Goal: Information Seeking & Learning: Learn about a topic

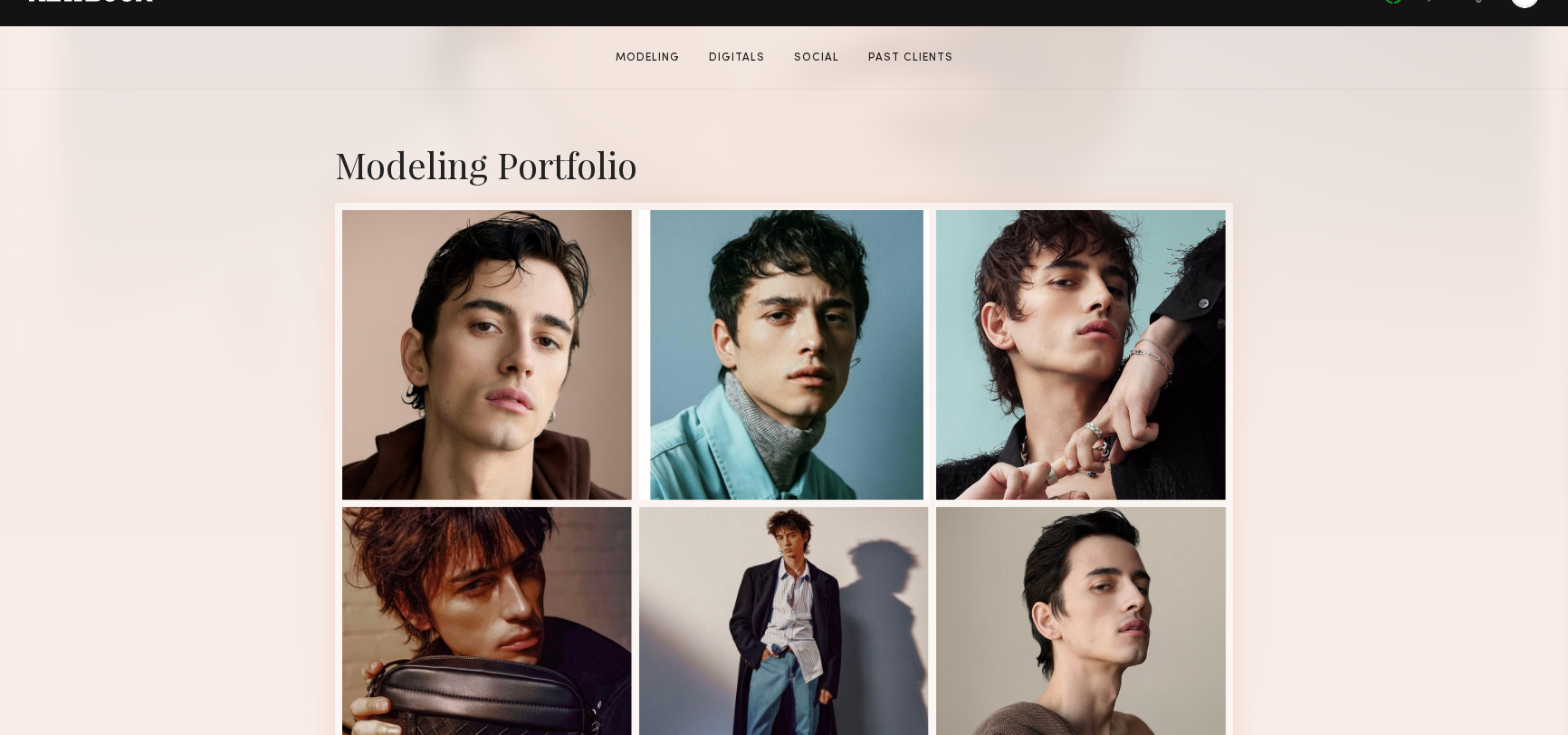
scroll to position [329, 0]
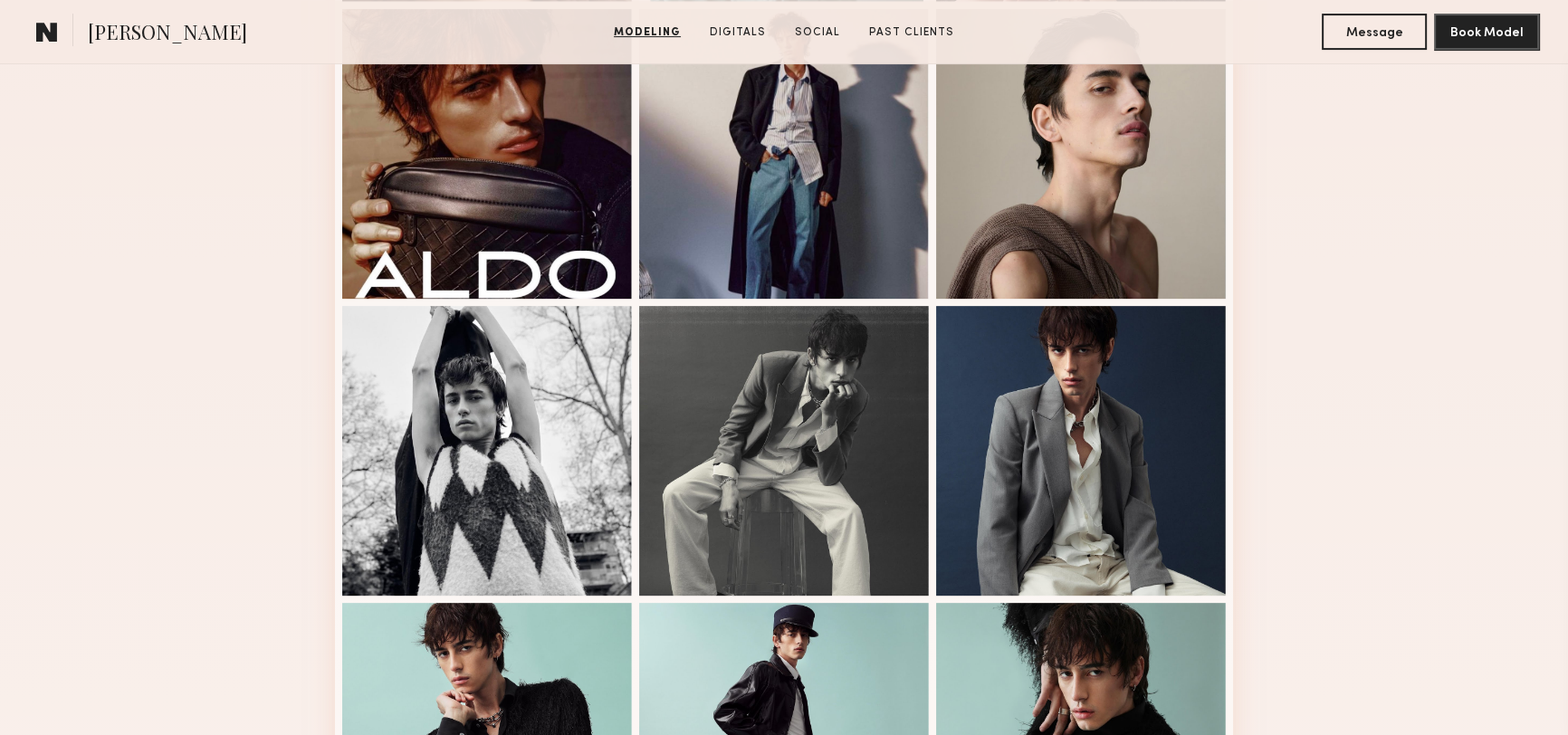
scroll to position [1152, 0]
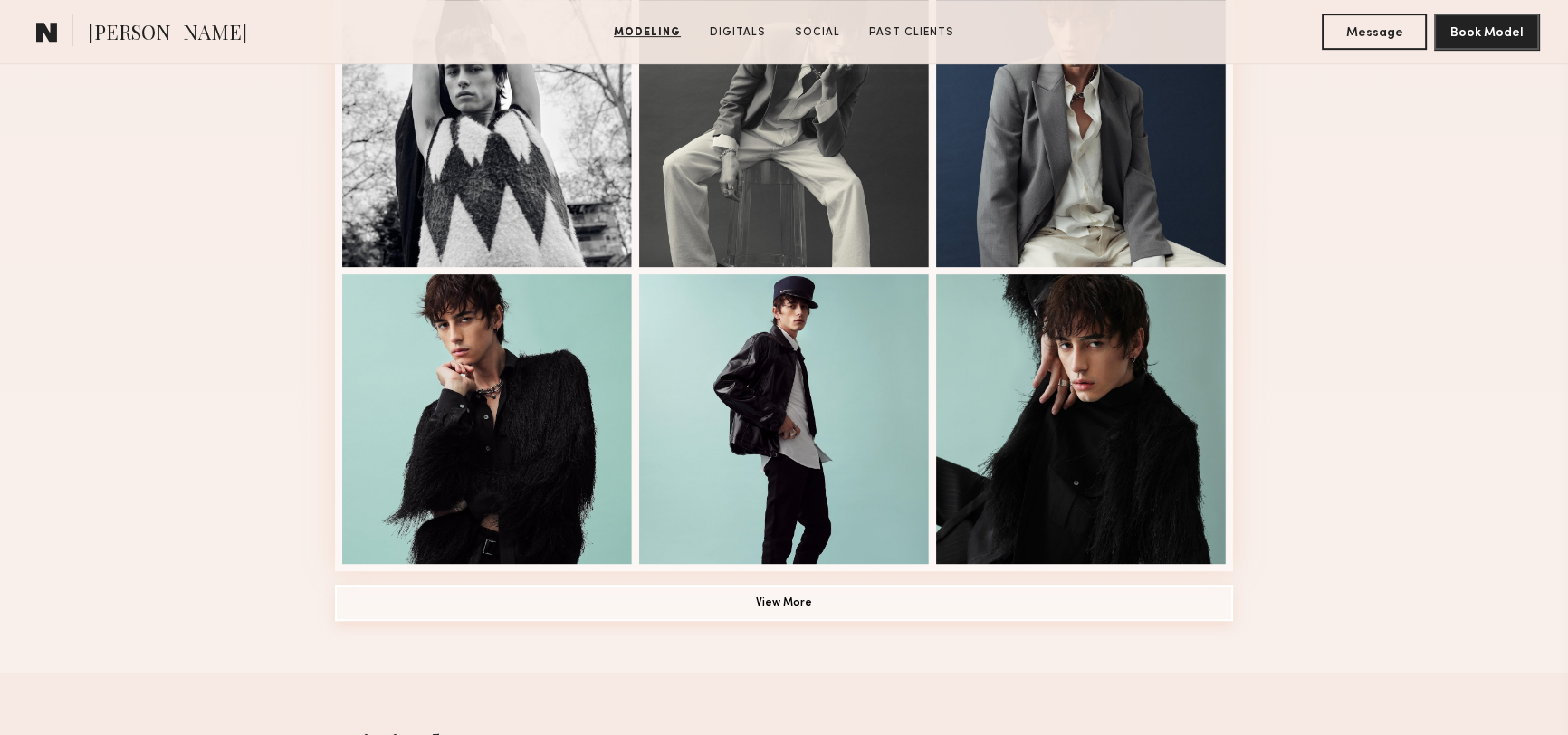
click at [817, 602] on button "View More" at bounding box center [784, 603] width 898 height 37
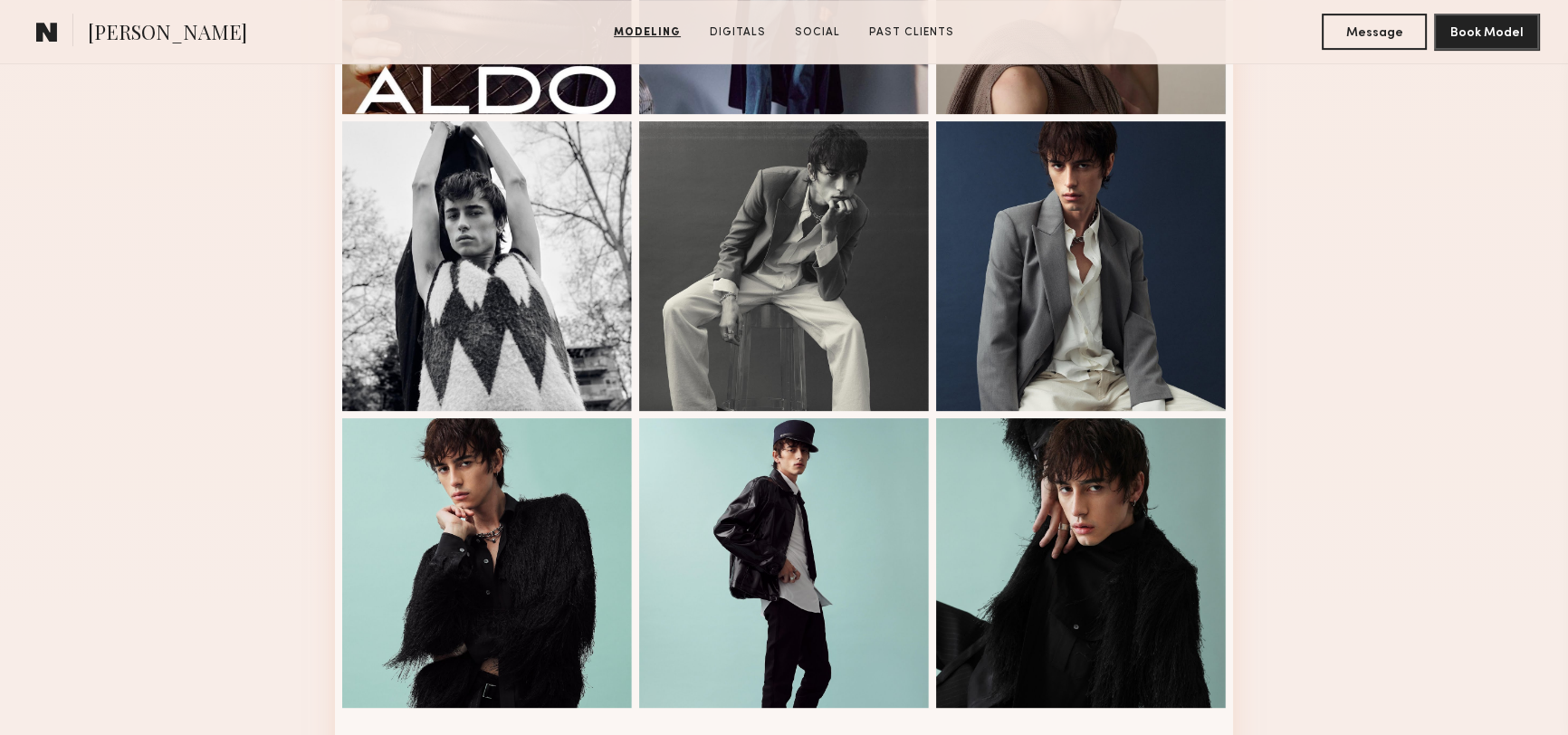
scroll to position [823, 0]
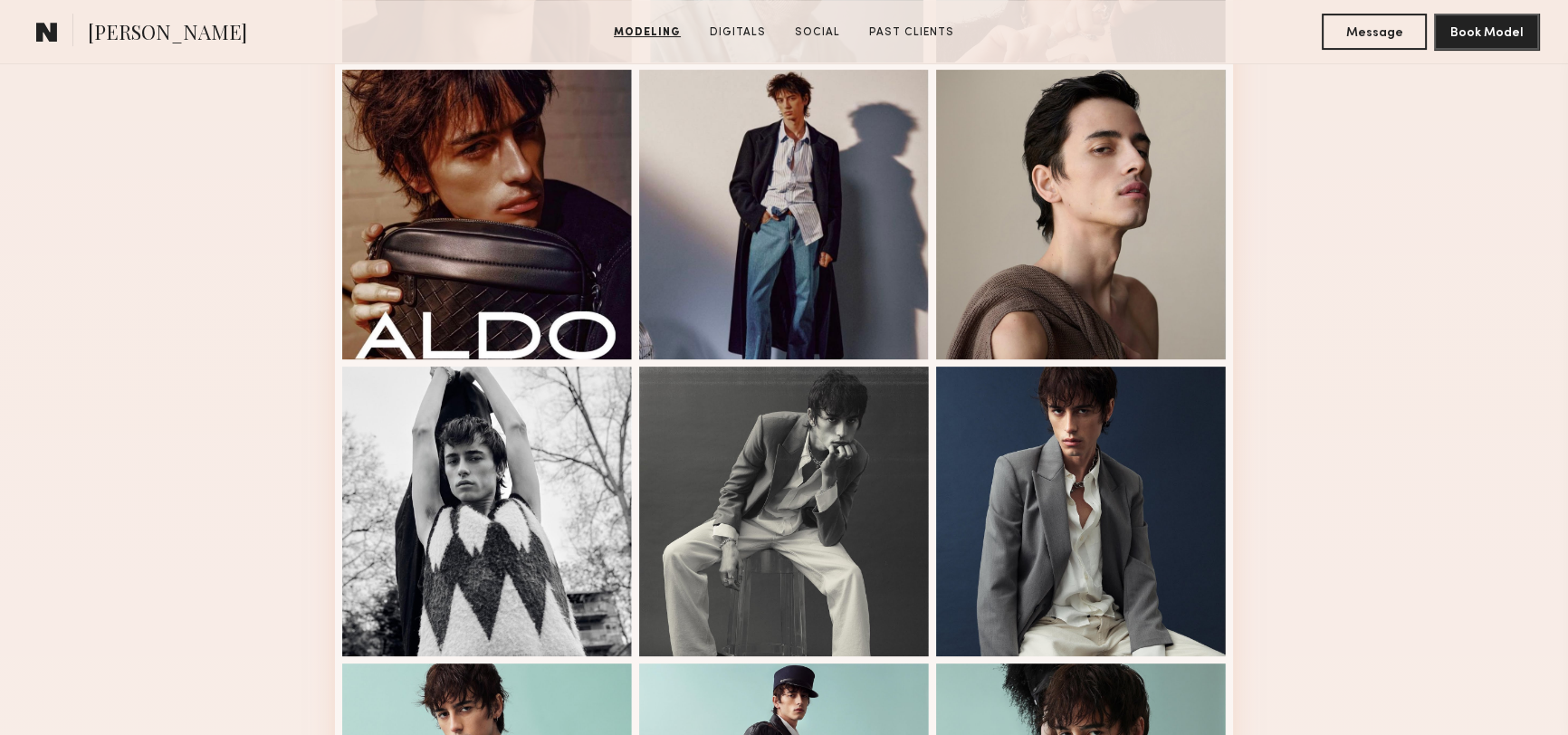
drag, startPoint x: 1332, startPoint y: 499, endPoint x: 1331, endPoint y: 458, distance: 41.0
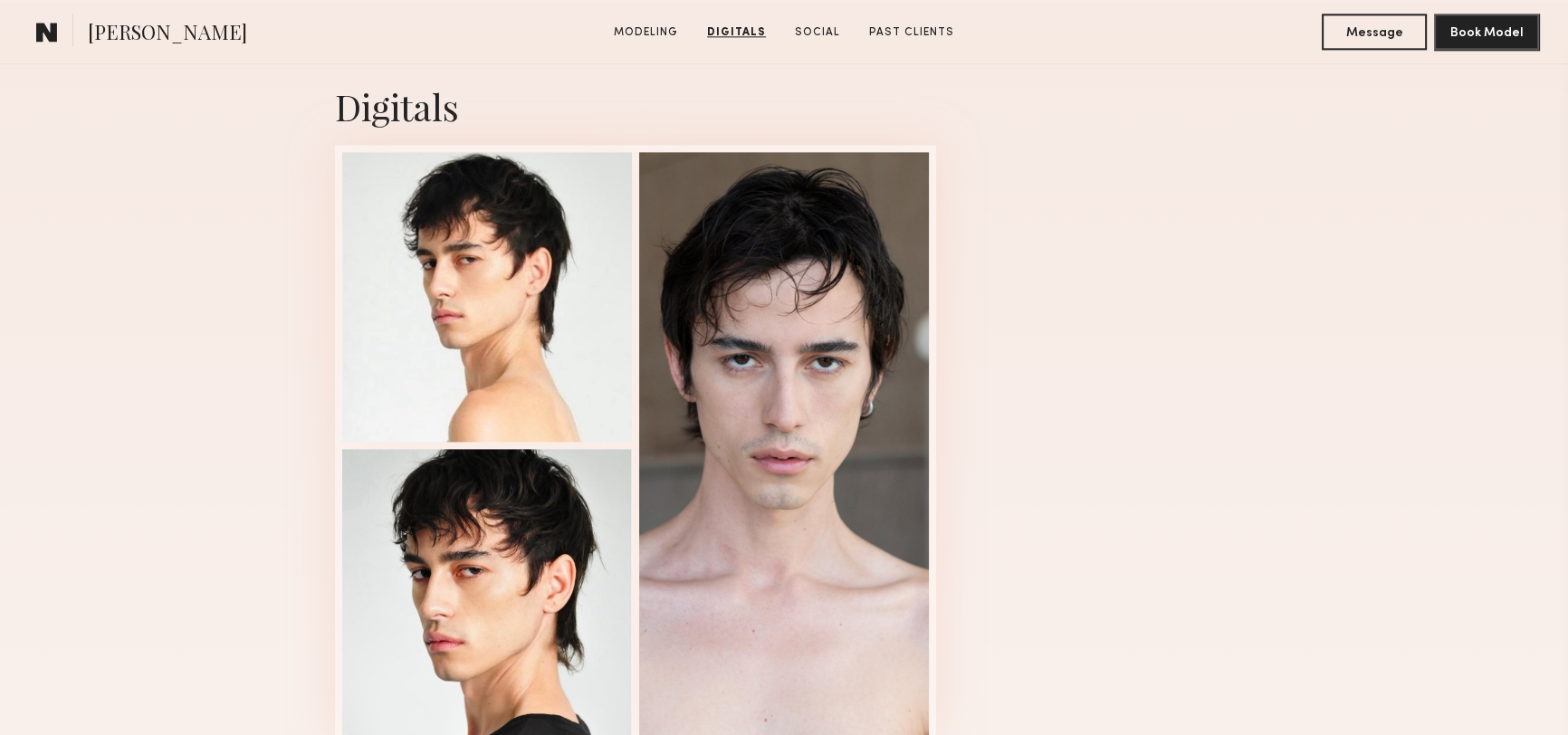
drag, startPoint x: 1345, startPoint y: 424, endPoint x: 1338, endPoint y: 484, distance: 60.4
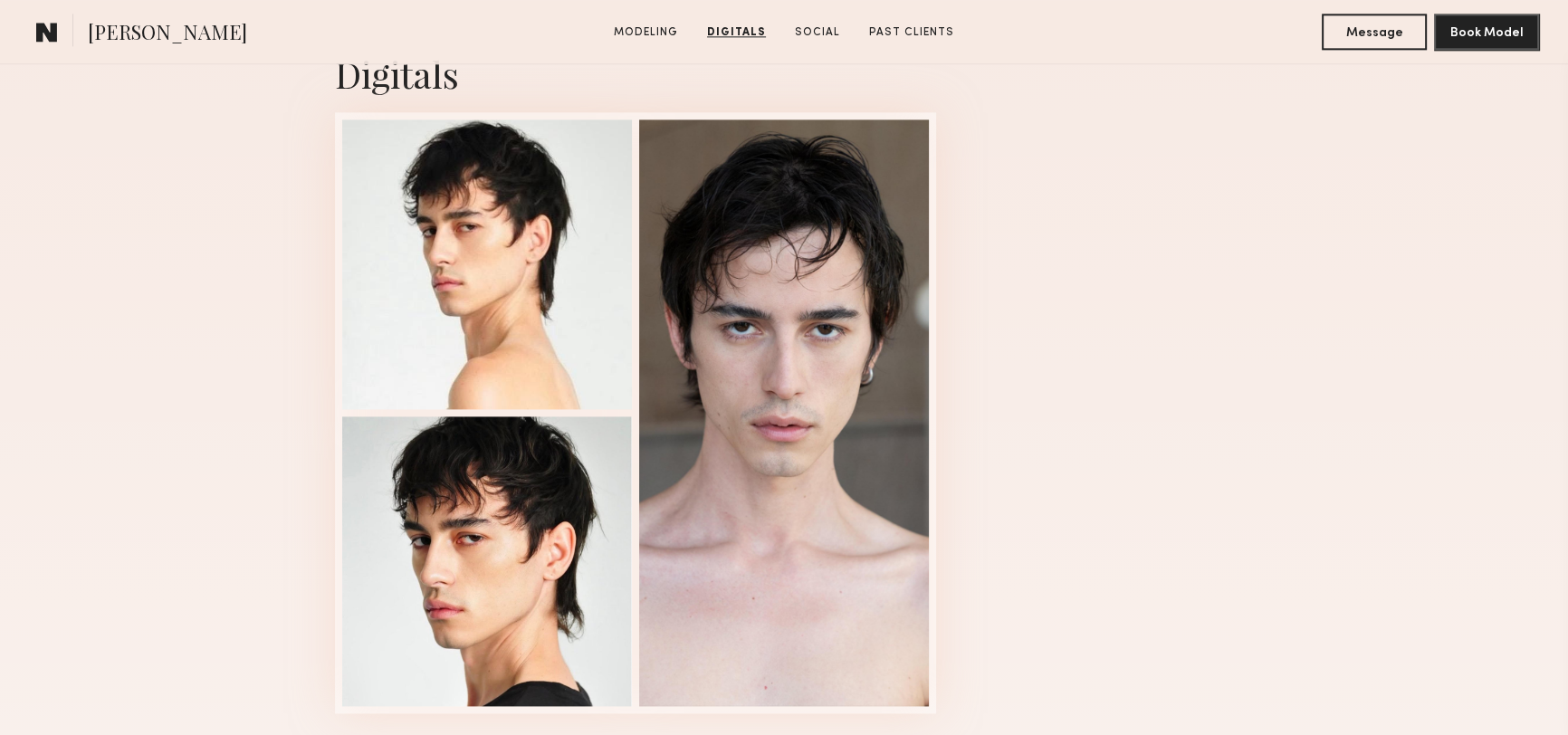
drag, startPoint x: 1186, startPoint y: 581, endPoint x: 1195, endPoint y: 560, distance: 22.8
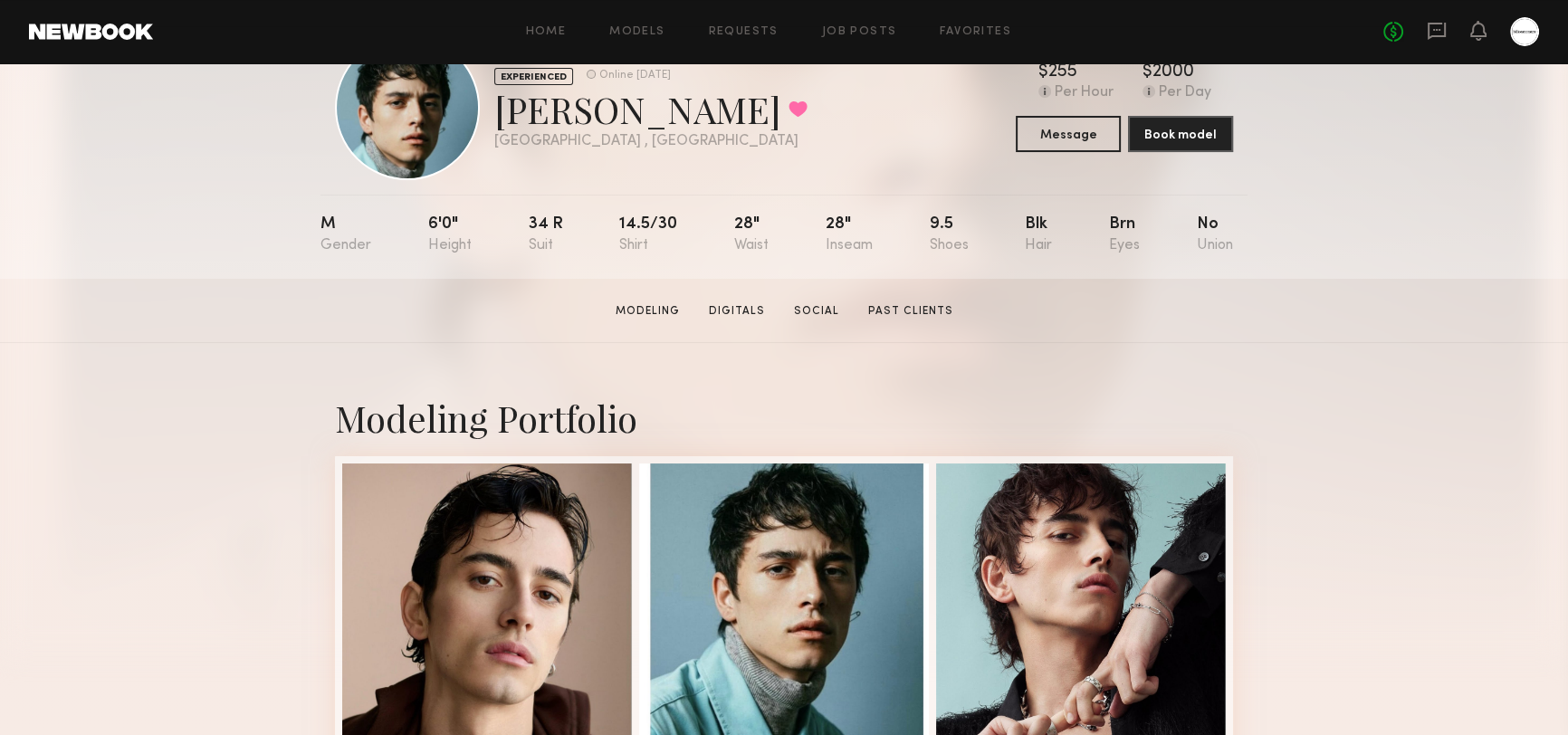
scroll to position [82, 0]
drag, startPoint x: 1365, startPoint y: 353, endPoint x: 1355, endPoint y: 416, distance: 63.8
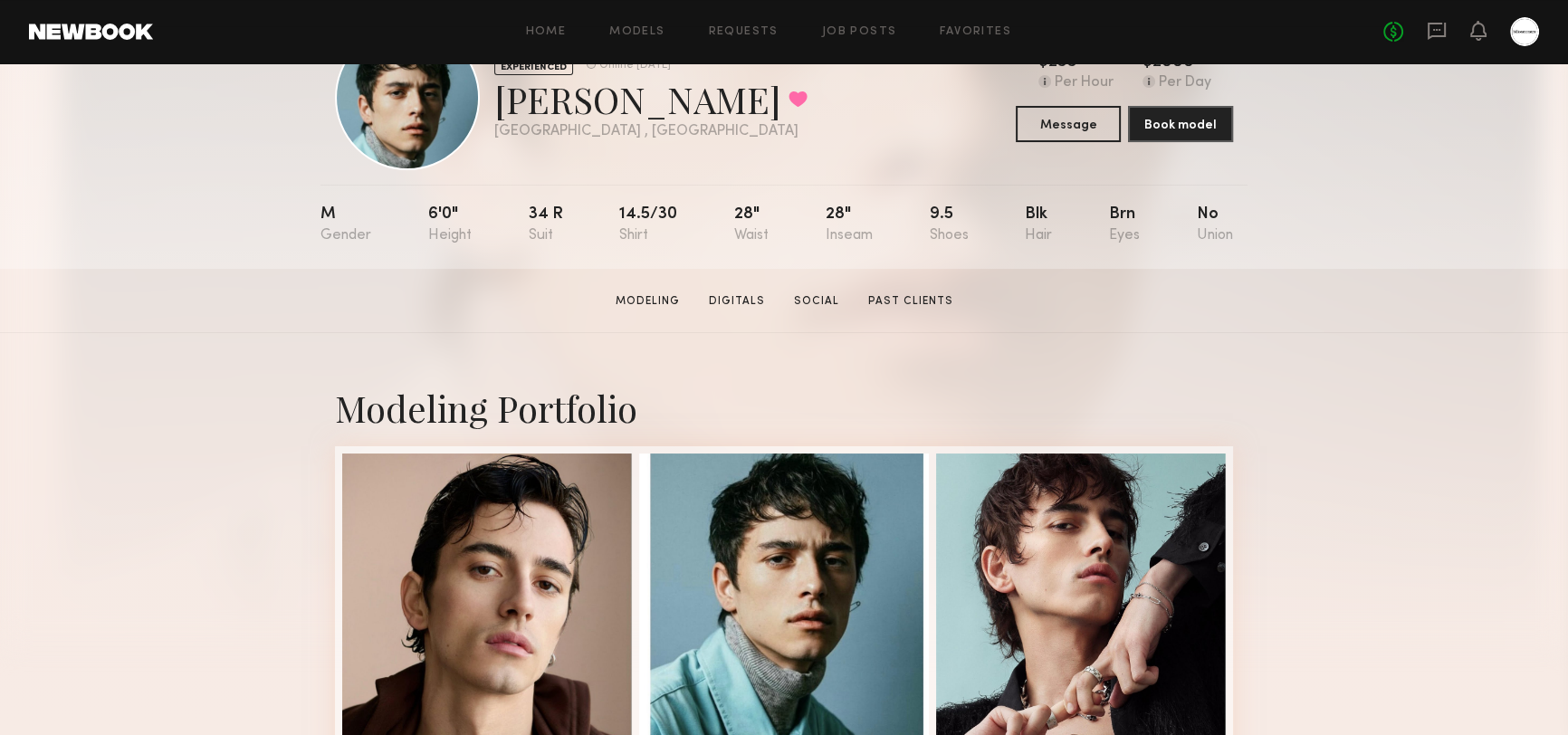
scroll to position [0, 0]
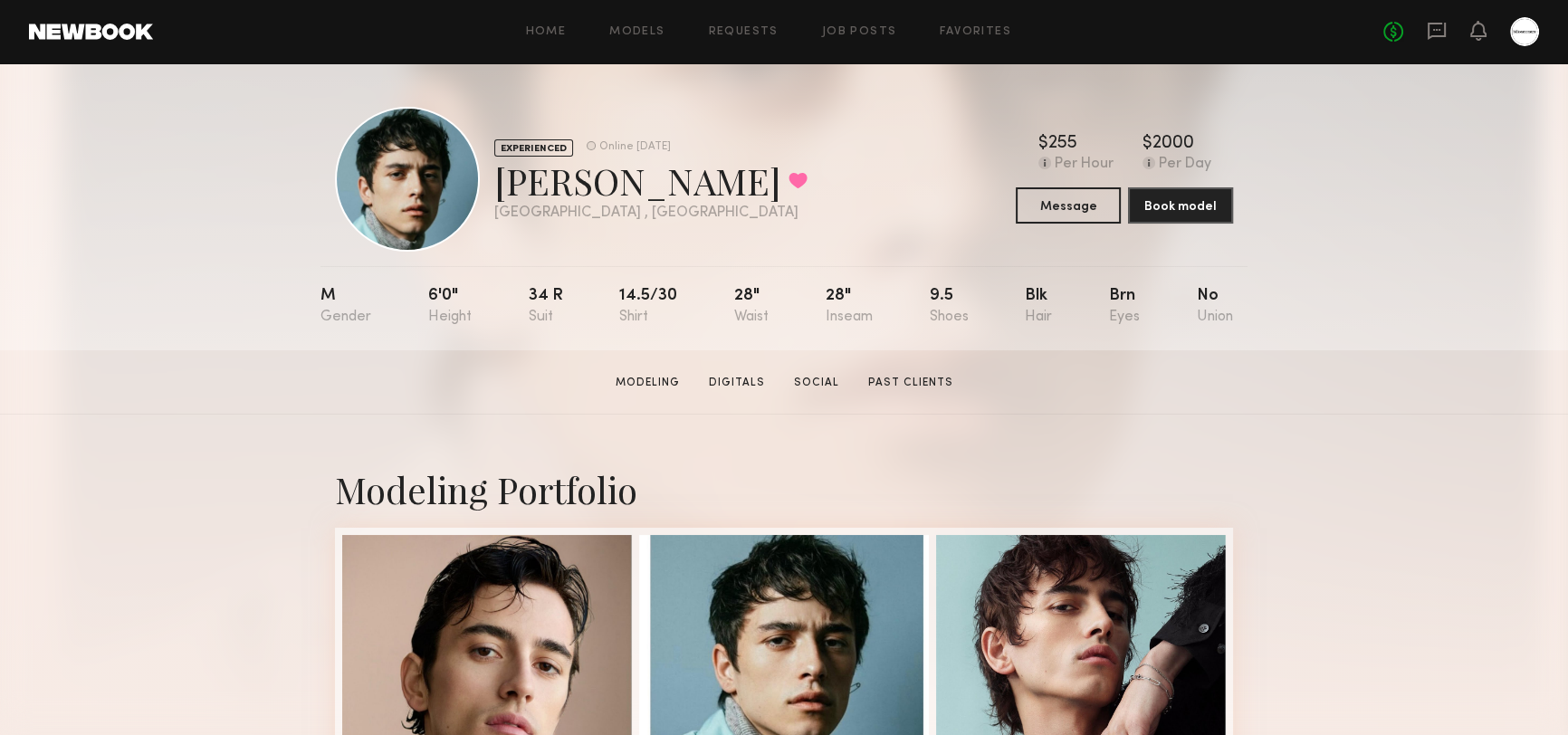
click at [1398, 372] on section "Lucas M. Modeling Digitals Social Past Clients Message Book Model" at bounding box center [784, 382] width 1568 height 64
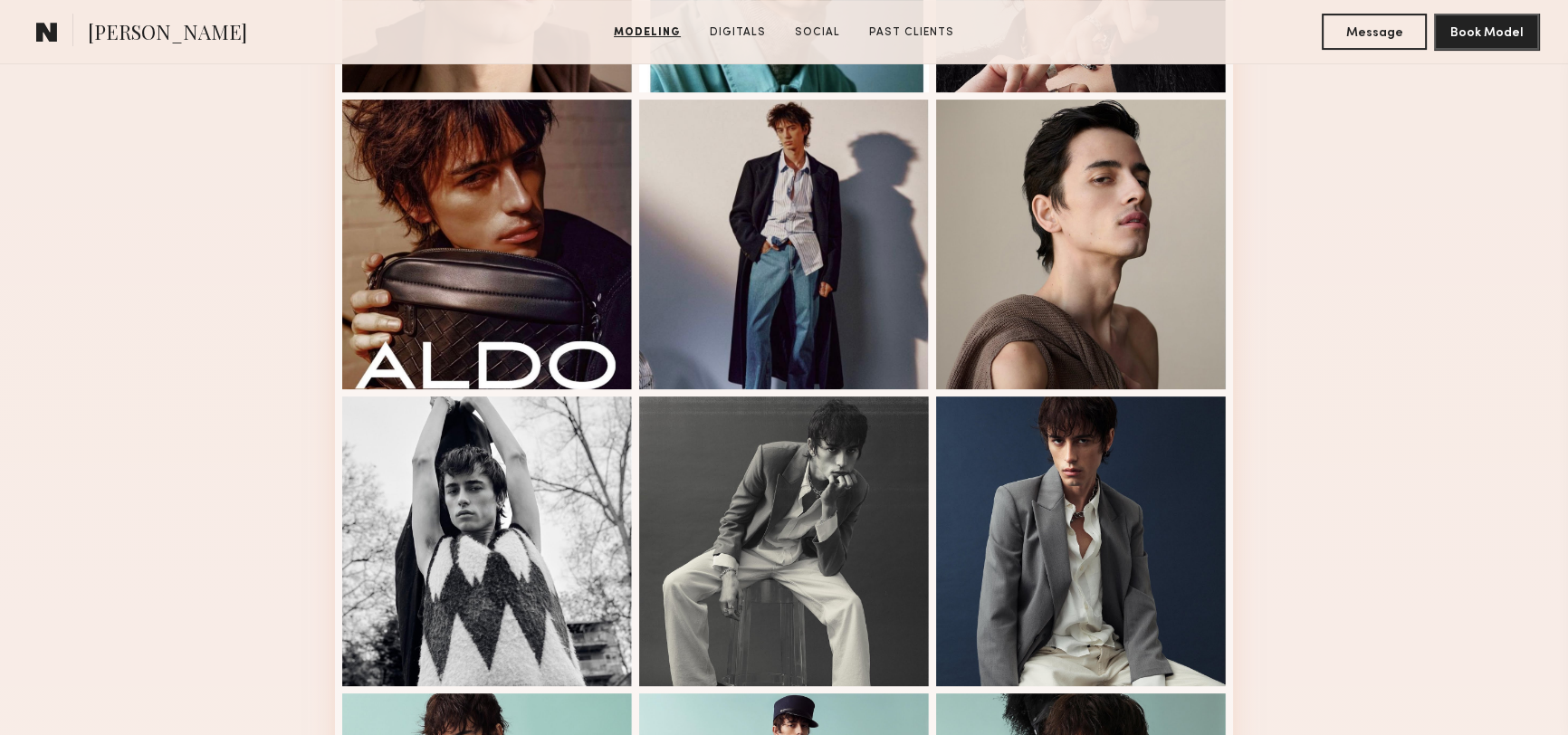
scroll to position [823, 0]
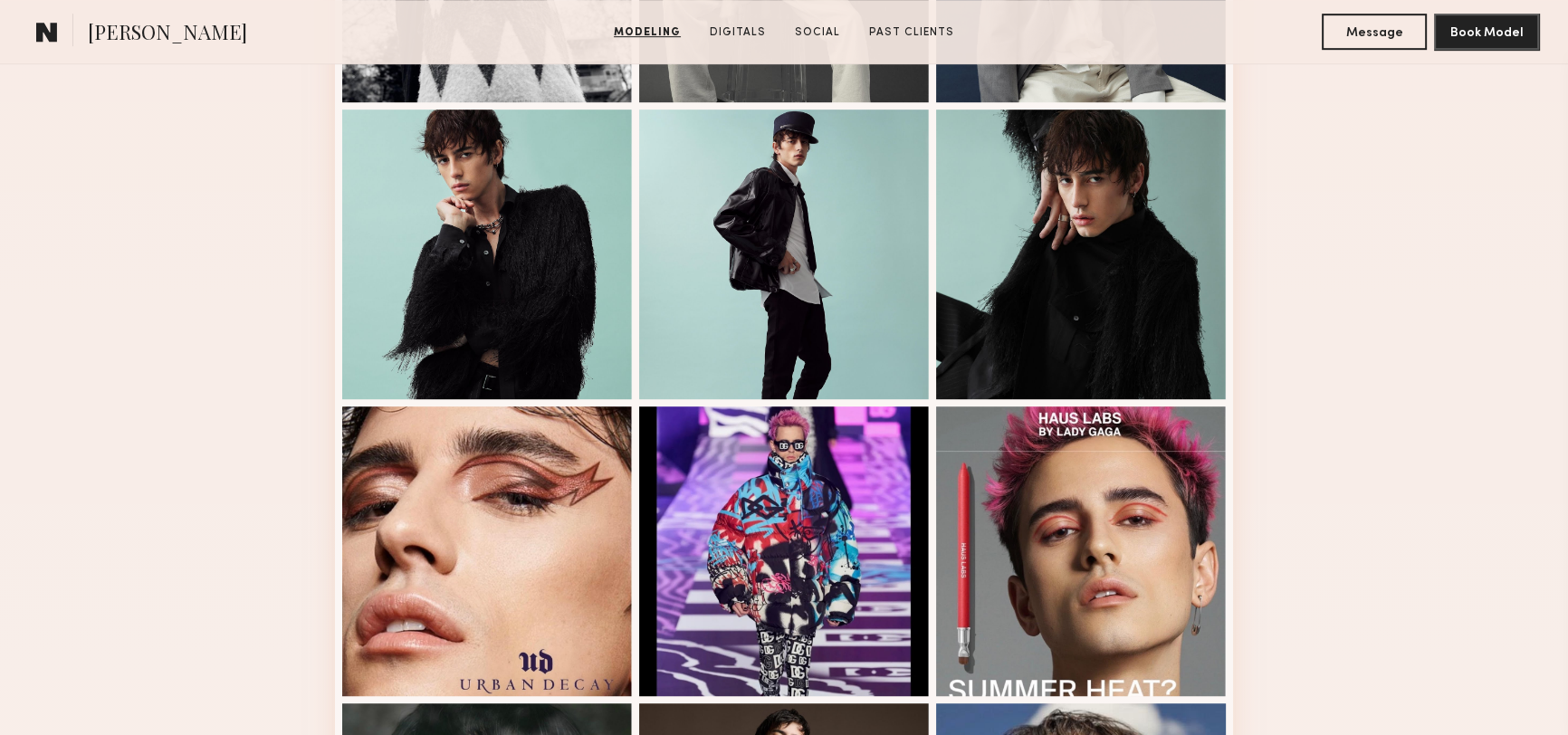
click at [1410, 327] on div "Modeling Portfolio" at bounding box center [784, 371] width 1568 height 2547
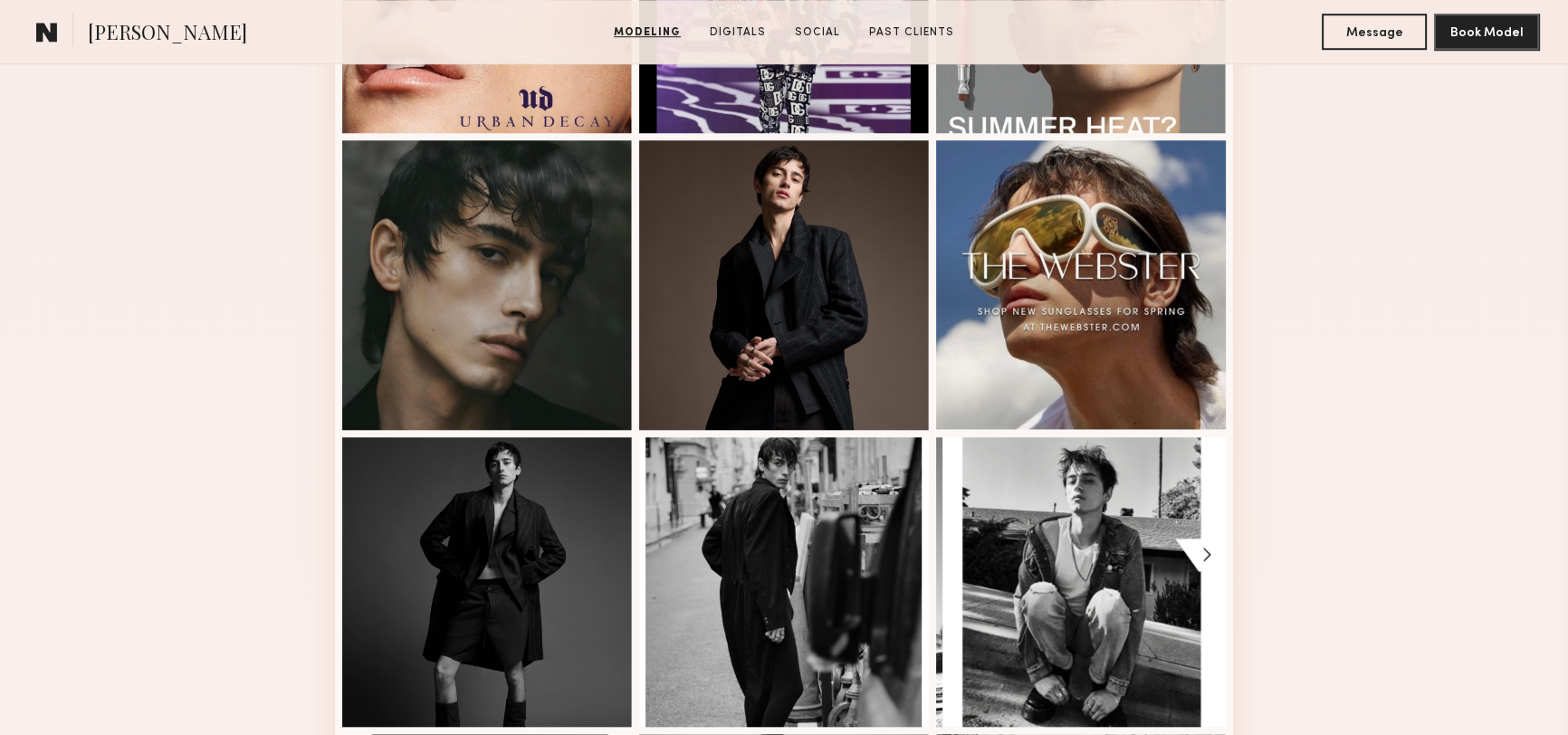
scroll to position [1974, 0]
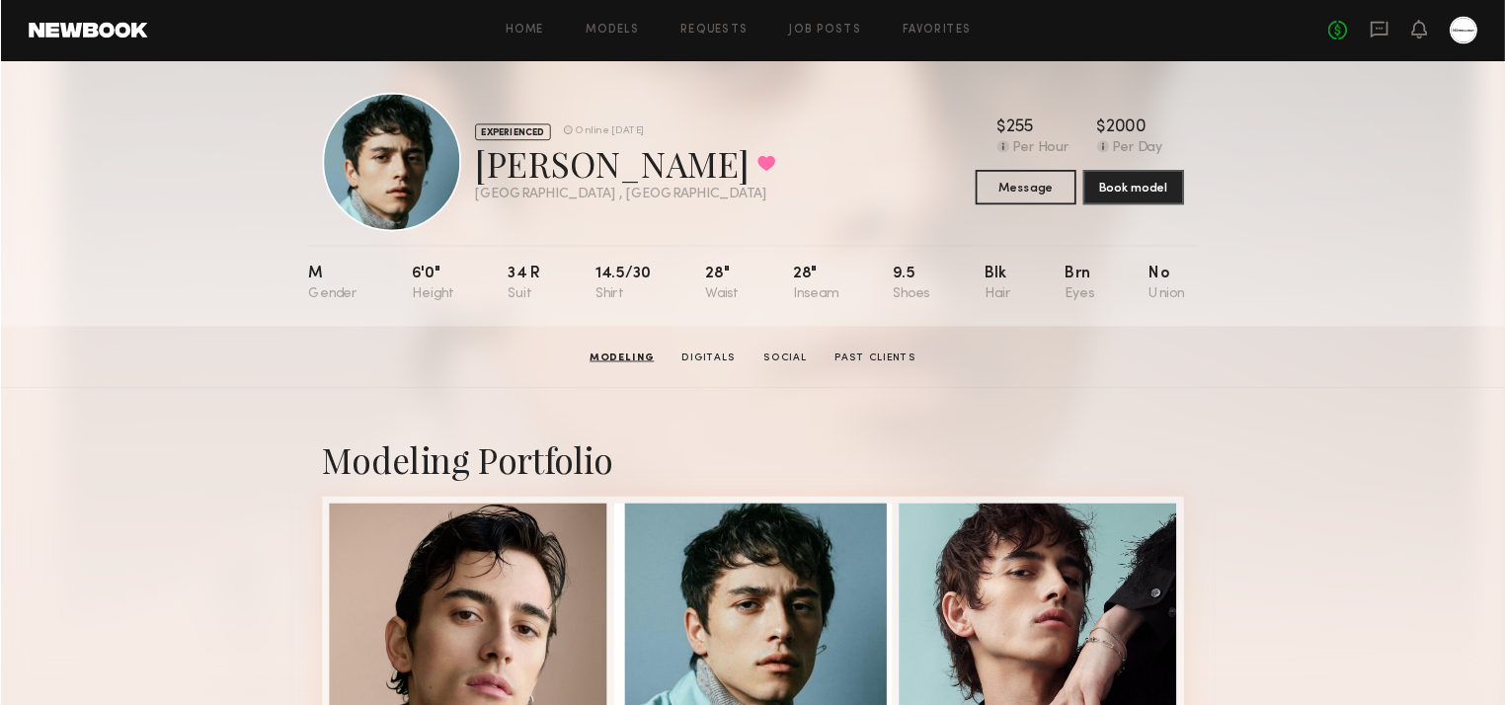
scroll to position [0, 0]
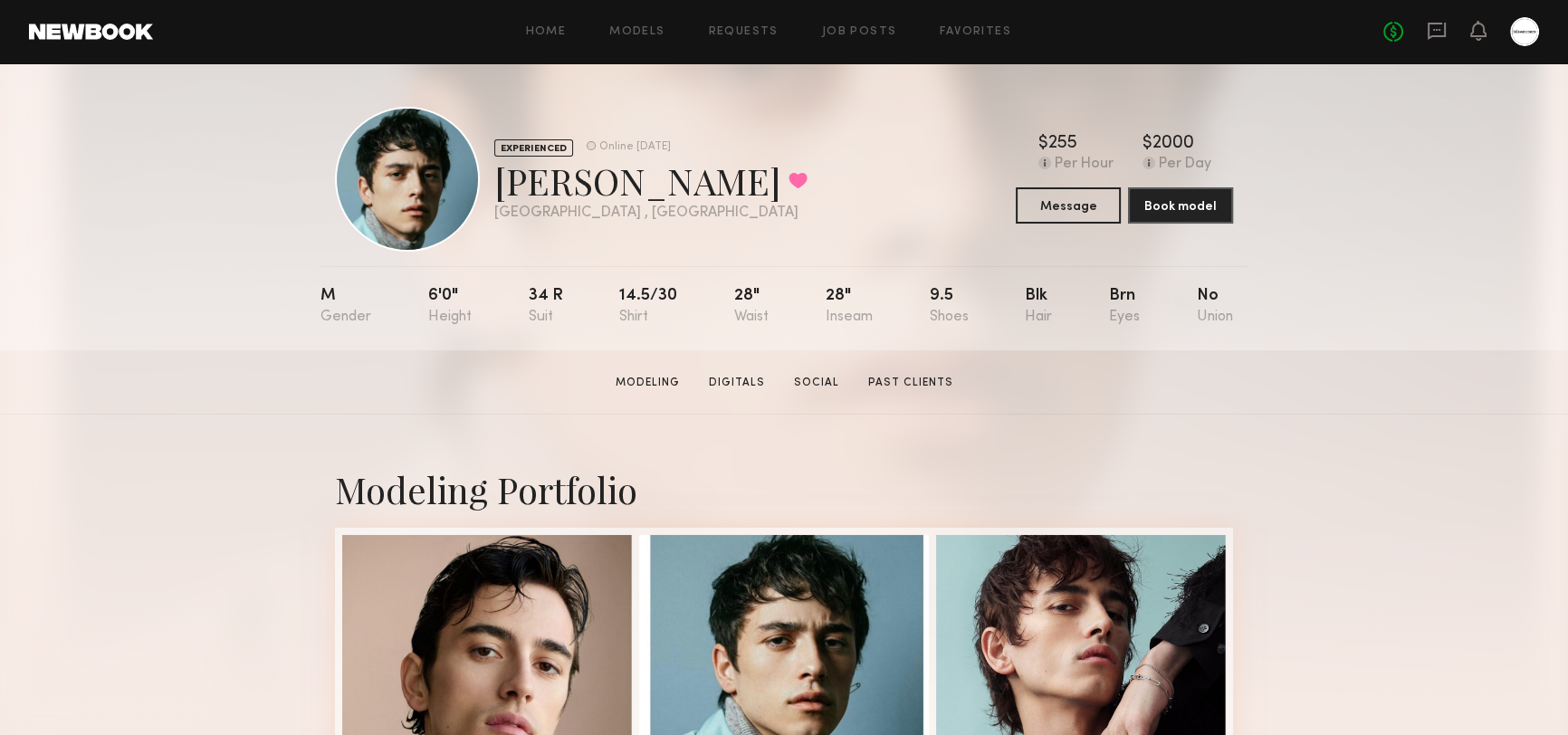
click at [1382, 414] on section "Lucas M. Modeling Digitals Social Past Clients Message Book Model" at bounding box center [784, 382] width 1568 height 64
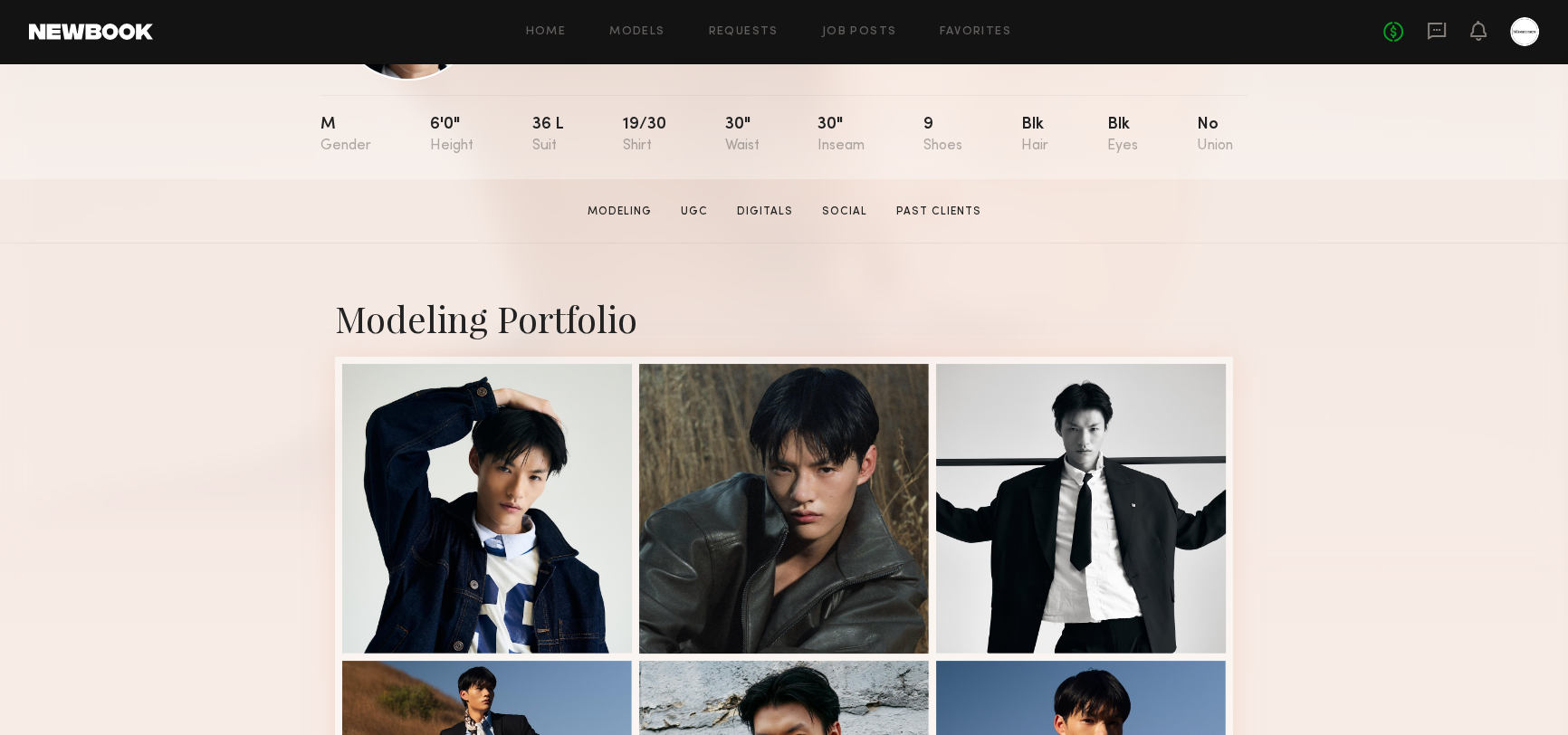
scroll to position [329, 0]
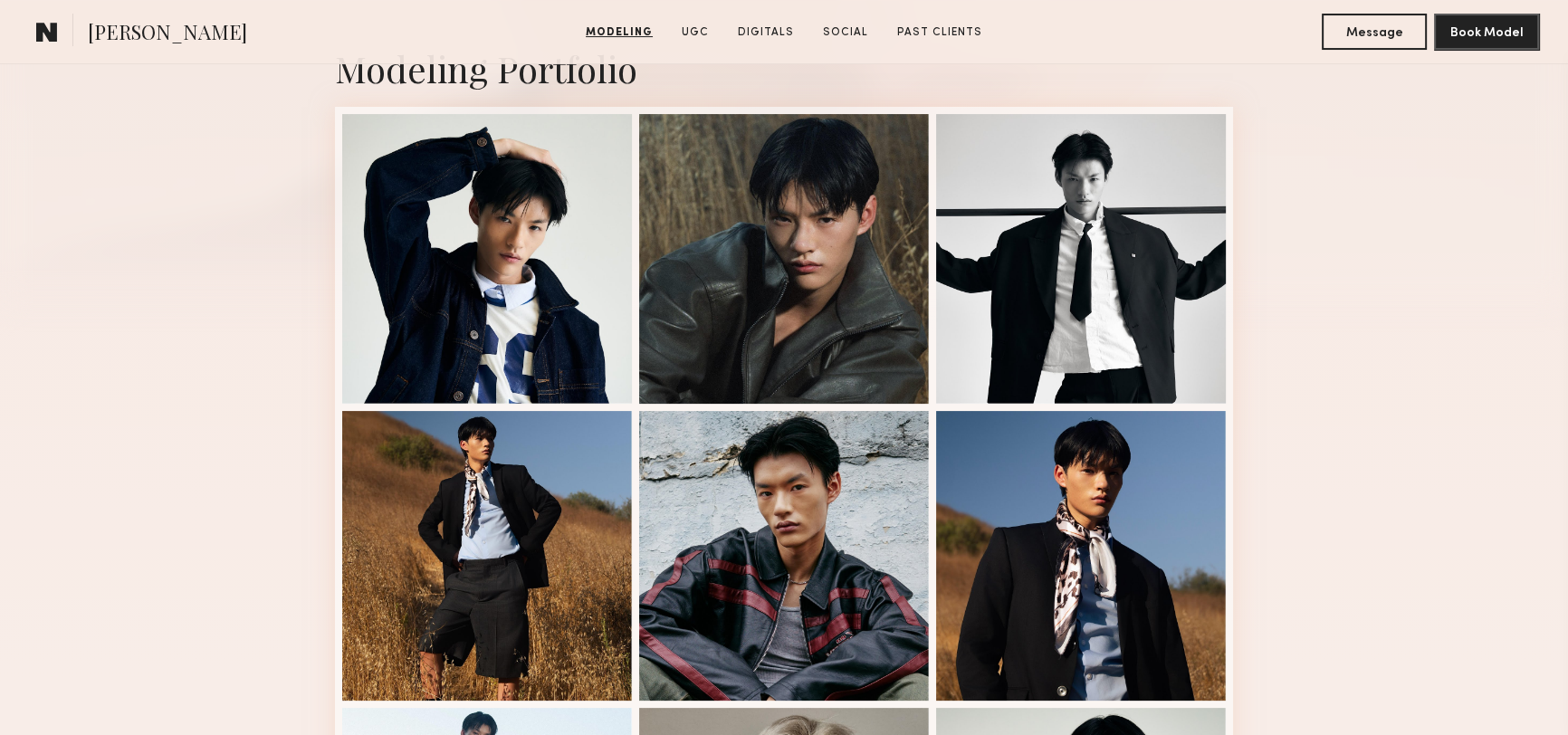
drag, startPoint x: 276, startPoint y: 244, endPoint x: 285, endPoint y: 323, distance: 79.5
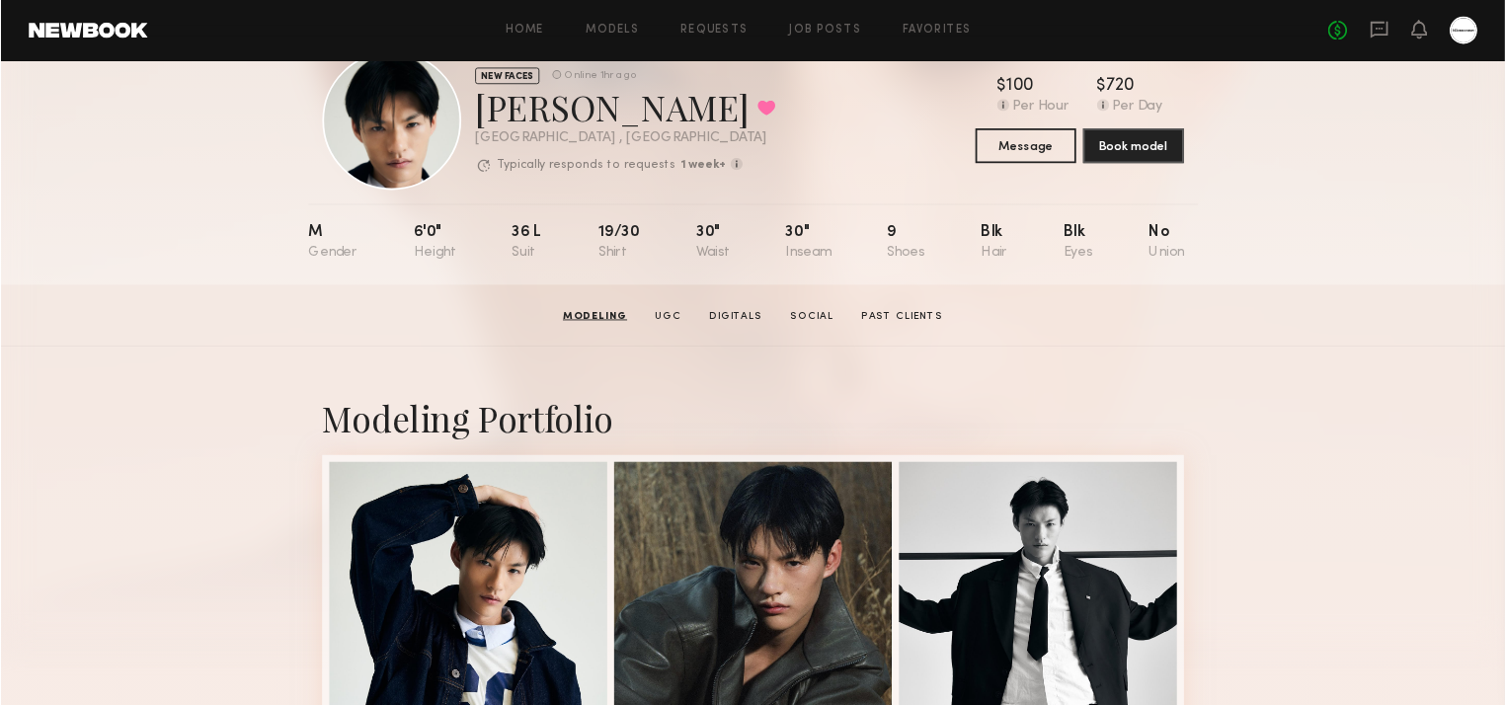
scroll to position [0, 0]
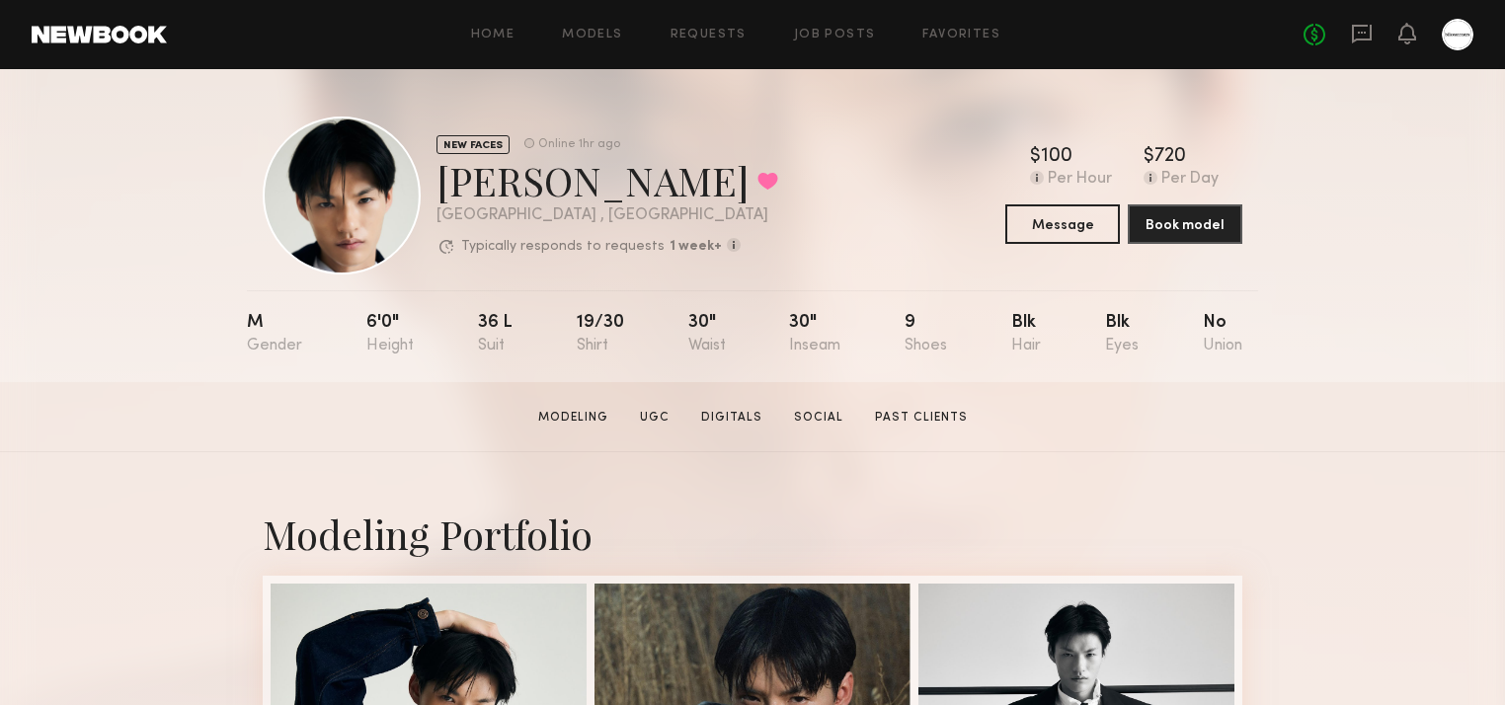
drag, startPoint x: 748, startPoint y: 0, endPoint x: 1113, endPoint y: 456, distance: 584.7
click at [1113, 452] on section "[PERSON_NAME] Modeling UGC Digitals Social Past Clients Message Book Model" at bounding box center [752, 417] width 1505 height 70
click at [1382, 161] on div "NEW FACES Online 1hr ago [PERSON_NAME] Favorited [GEOGRAPHIC_DATA] , [GEOGRAPHI…" at bounding box center [752, 225] width 1505 height 313
click at [1320, 360] on div "NEW FACES Online 1hr ago [PERSON_NAME] Favorited [GEOGRAPHIC_DATA] , [GEOGRAPHI…" at bounding box center [752, 225] width 1505 height 313
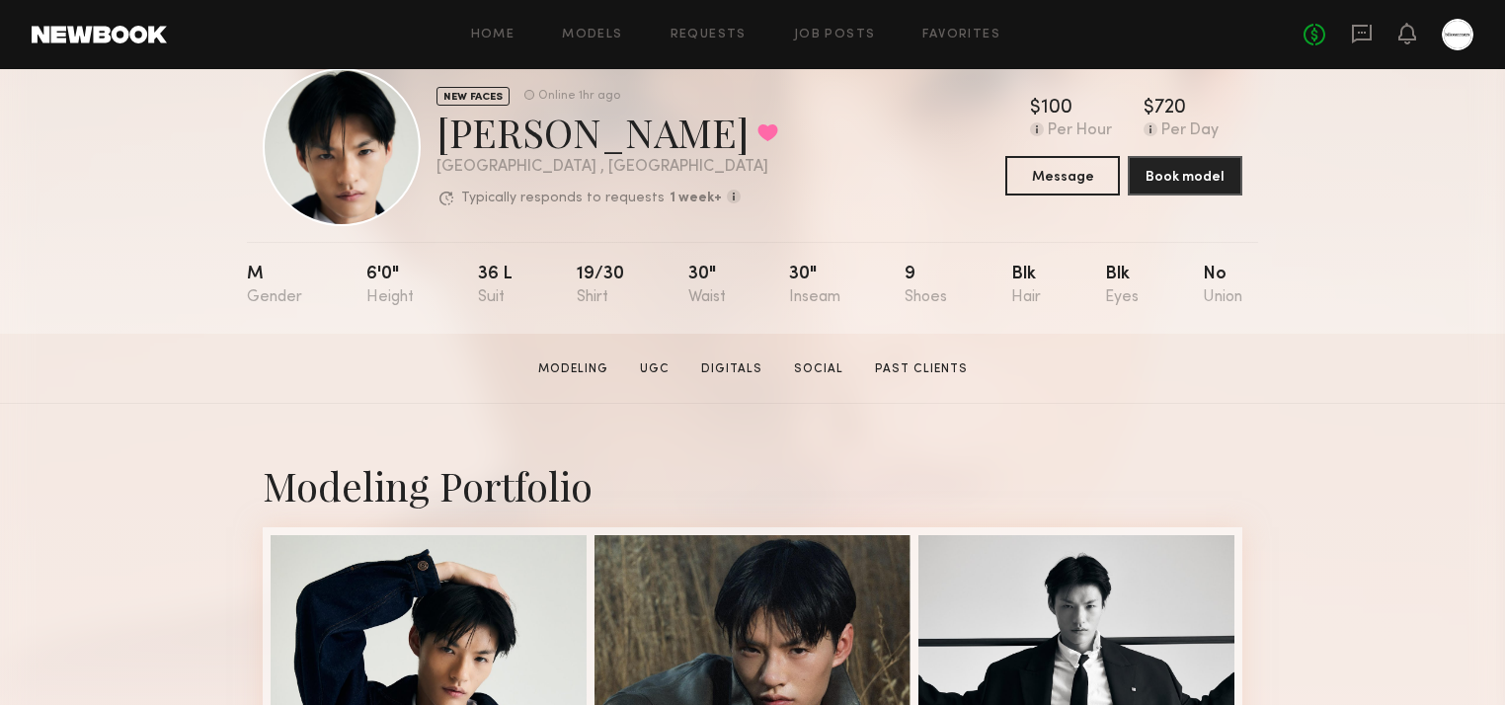
drag, startPoint x: 1340, startPoint y: 244, endPoint x: 1346, endPoint y: 317, distance: 73.4
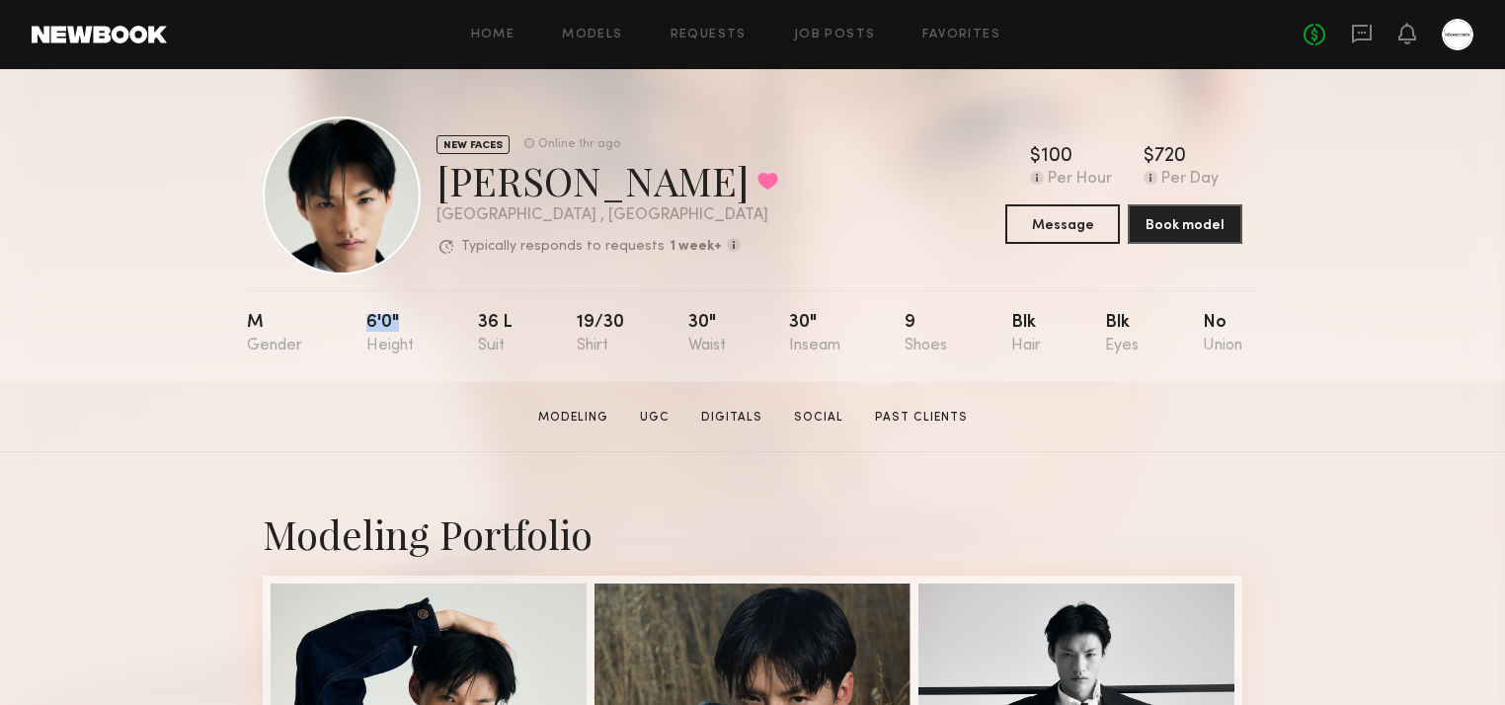
drag, startPoint x: 367, startPoint y: 321, endPoint x: 434, endPoint y: 348, distance: 71.4
click at [434, 348] on nb-model-profile-props "M 6'0" 36 l 19/30 30" 30" 9 Blk Blk No" at bounding box center [753, 336] width 1012 height 92
click at [434, 348] on div "M 6'0" 36 l 19/30 30" 30" 9 Blk Blk No" at bounding box center [745, 336] width 996 height 92
drag, startPoint x: 476, startPoint y: 332, endPoint x: 521, endPoint y: 334, distance: 44.5
click at [521, 334] on nb-model-profile-props "M 6'0" 36 l 19/30 30" 30" 9 Blk Blk No" at bounding box center [753, 336] width 1012 height 92
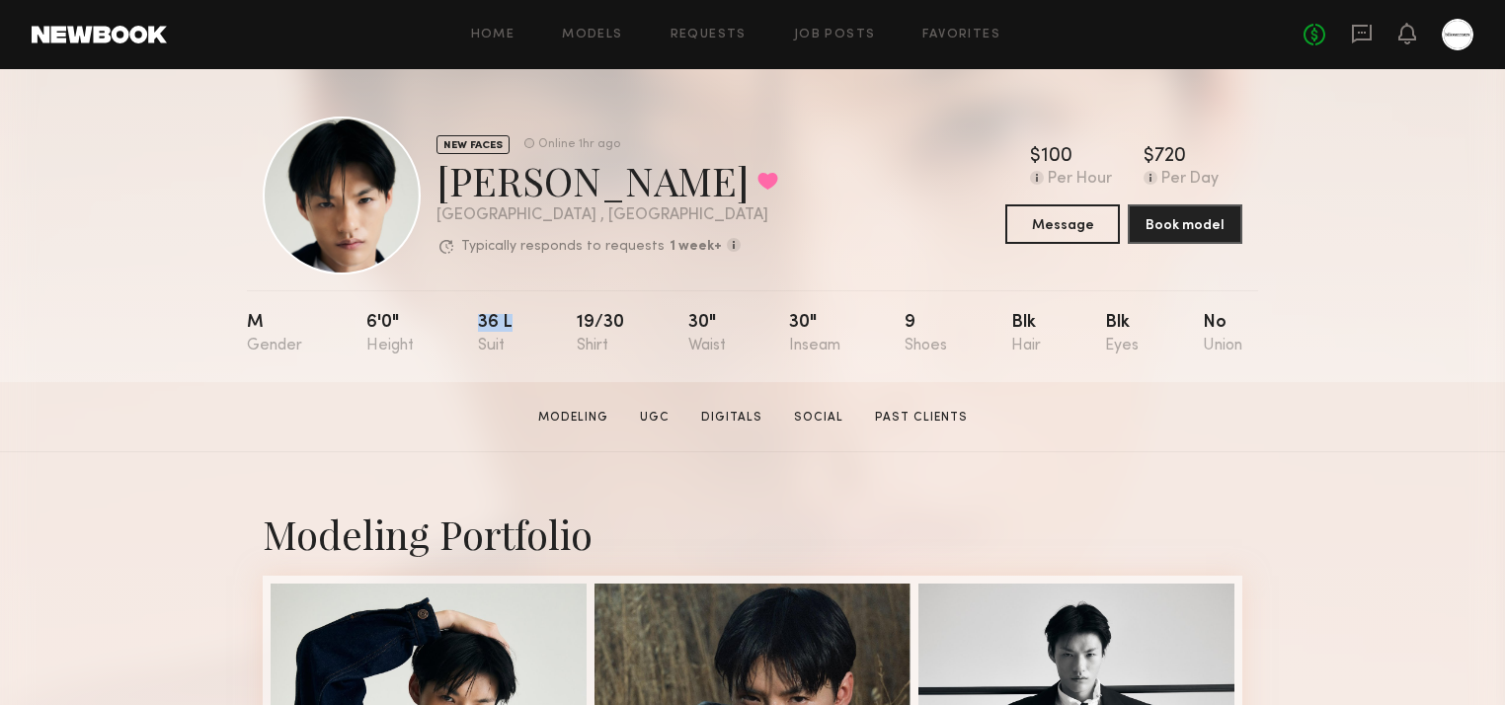
click at [521, 334] on div "M 6'0" 36 l 19/30 30" 30" 9 Blk Blk No" at bounding box center [745, 336] width 996 height 92
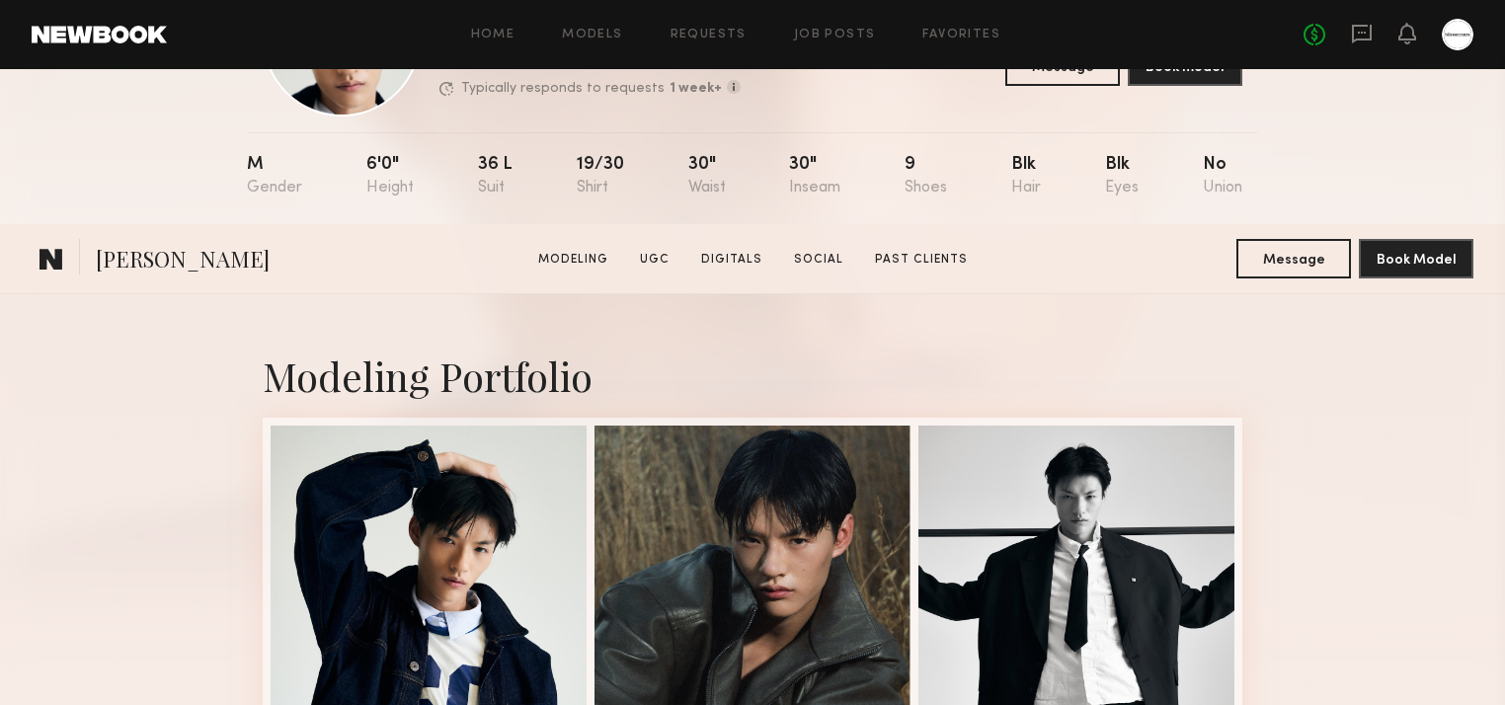
scroll to position [474, 0]
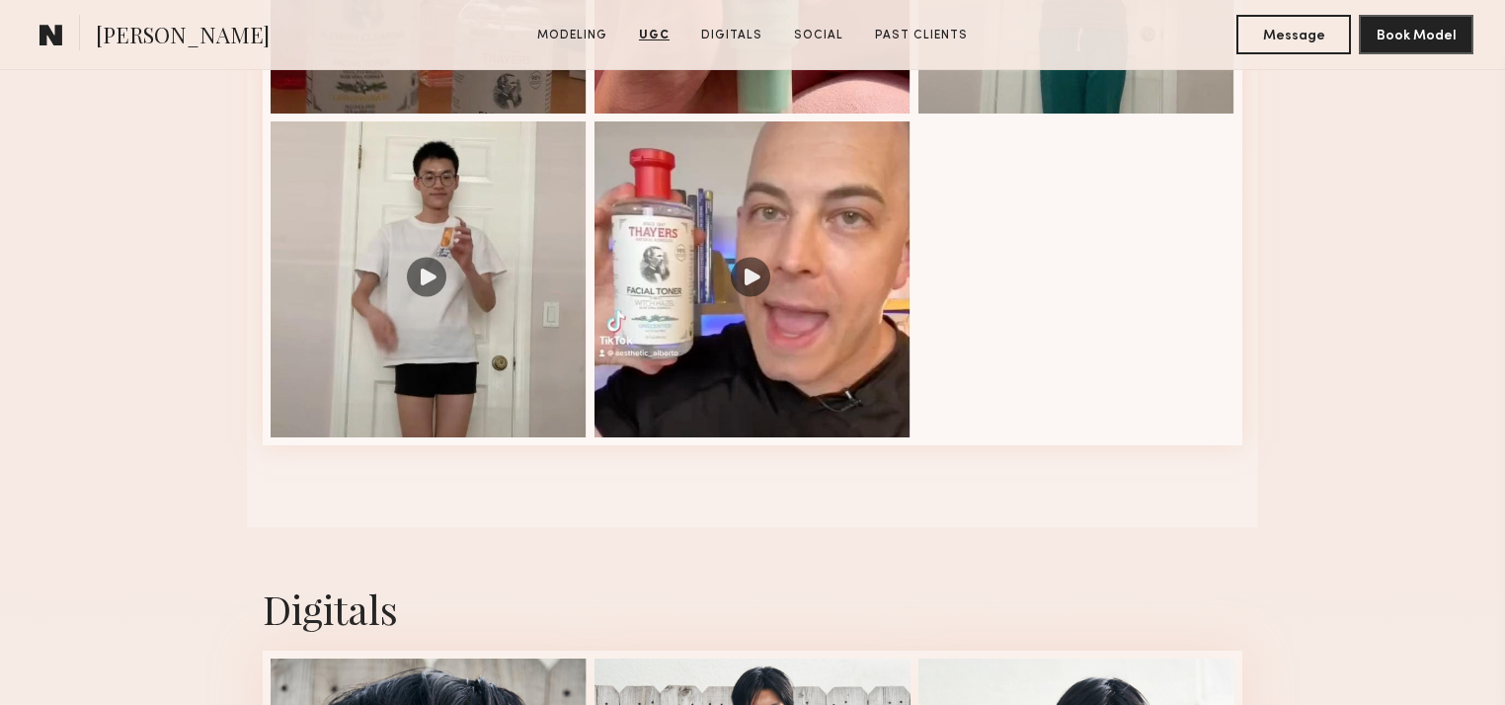
scroll to position [3477, 0]
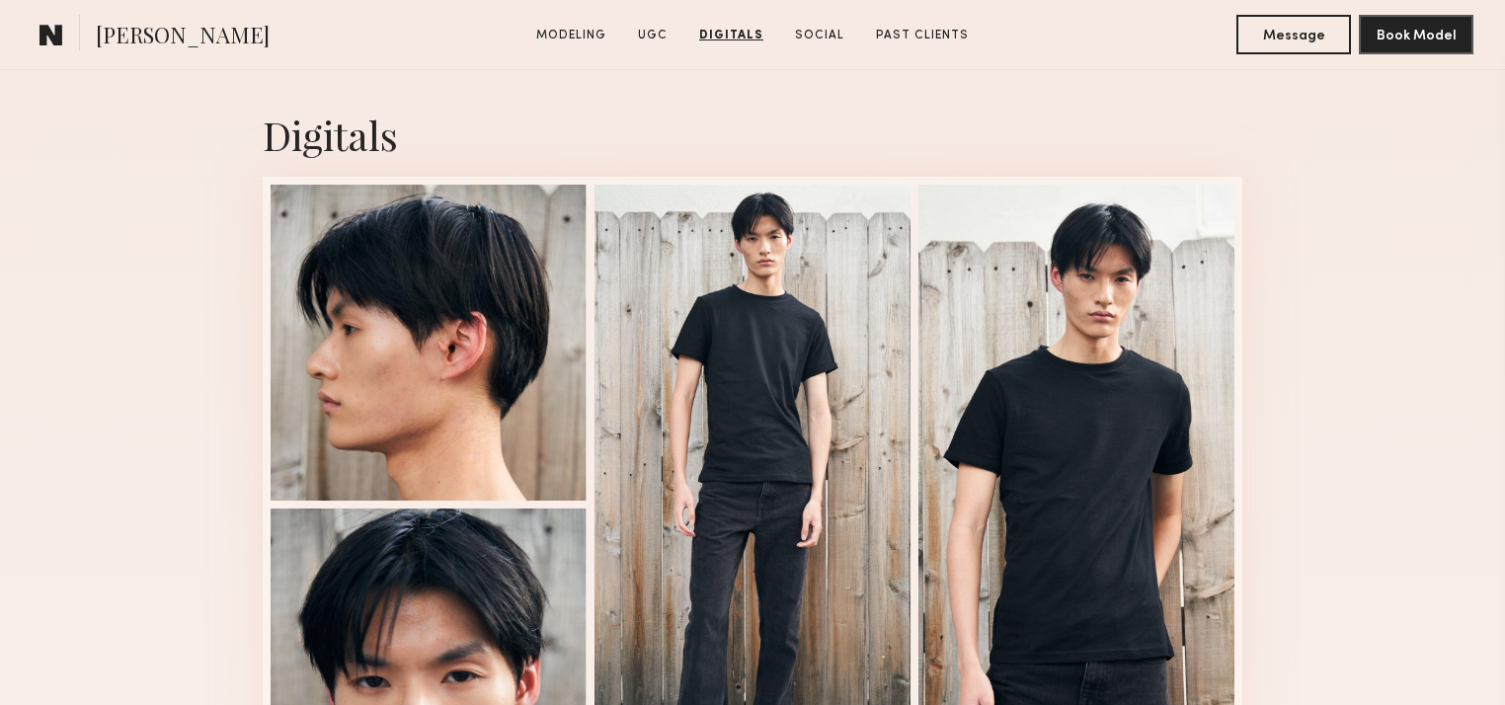
click at [1335, 455] on div "Digitals 1 of 4" at bounding box center [752, 470] width 1505 height 835
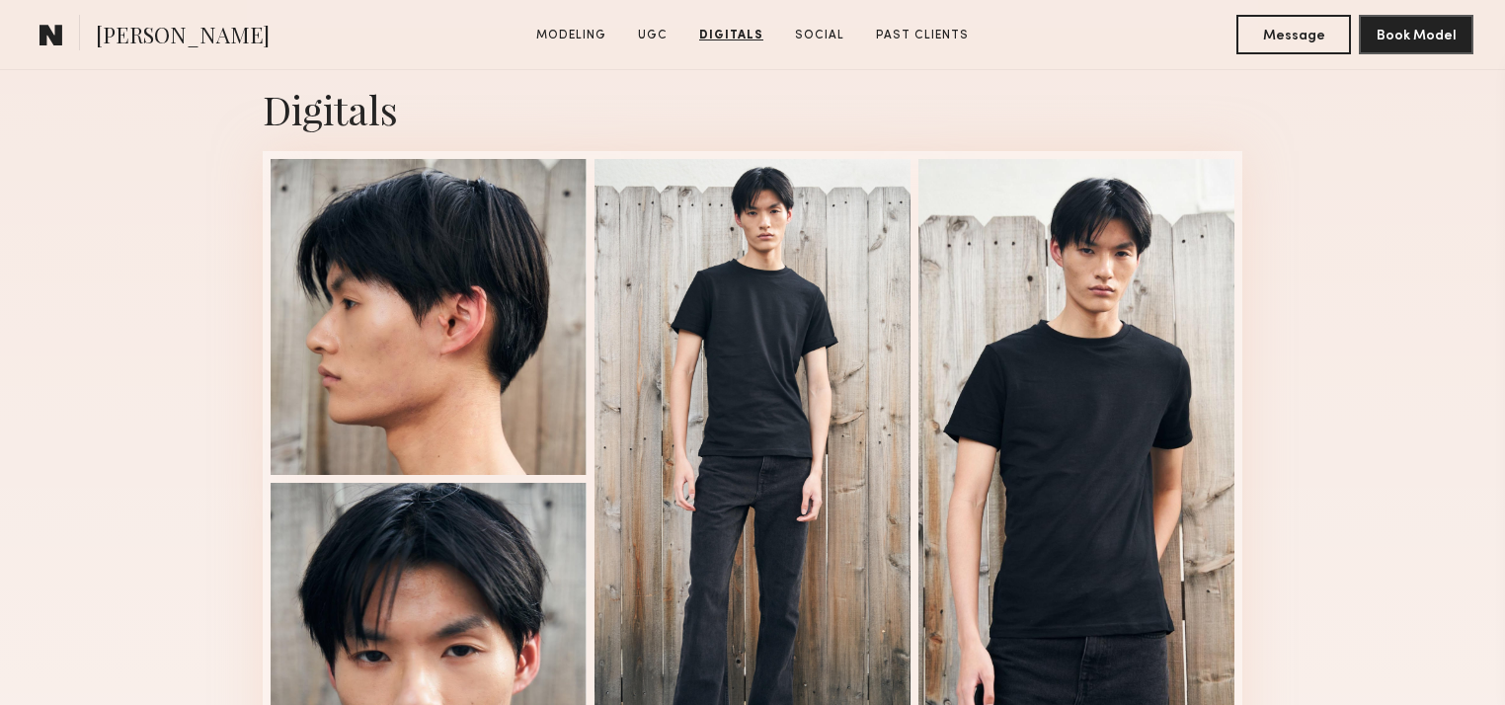
drag, startPoint x: 1343, startPoint y: 412, endPoint x: 1338, endPoint y: 487, distance: 75.3
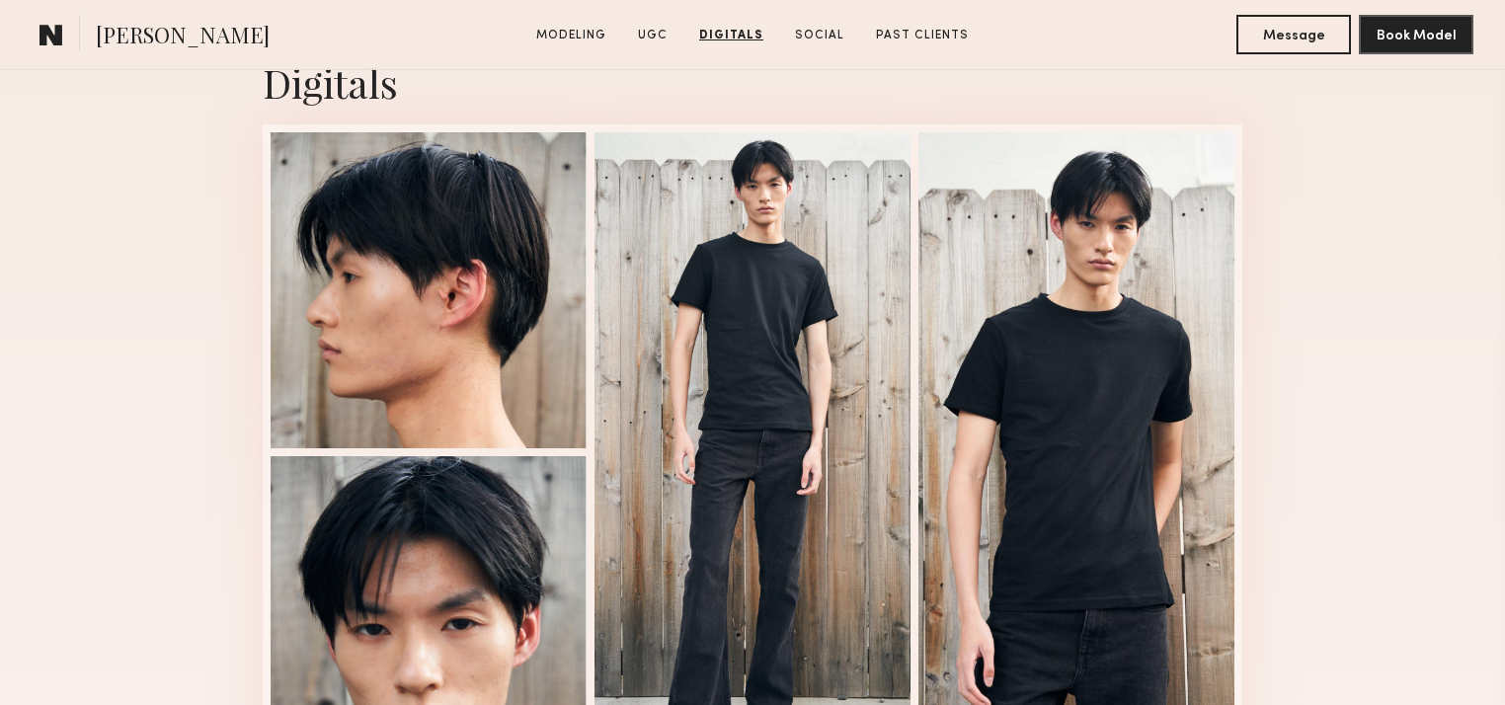
click at [1338, 407] on div "Digitals 1 of 4" at bounding box center [752, 418] width 1505 height 835
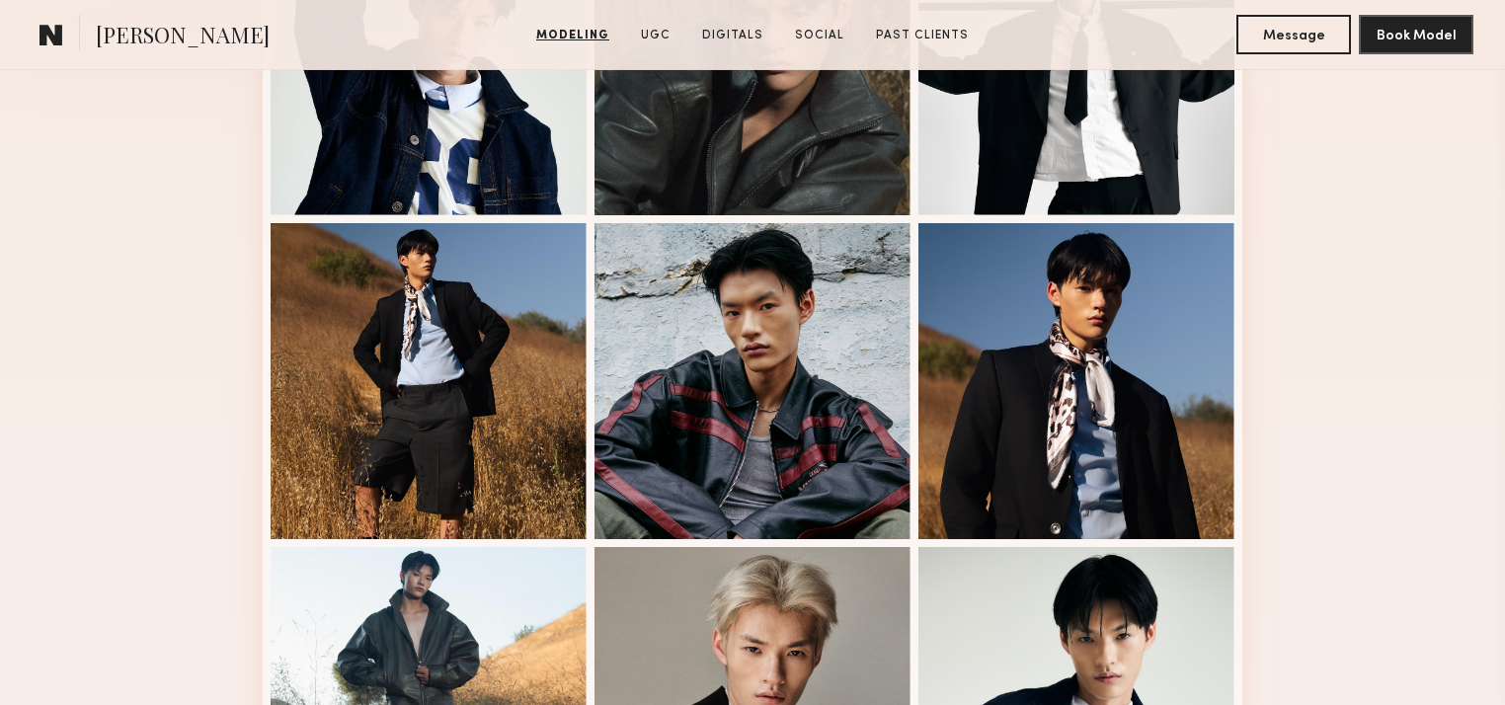
scroll to position [210, 0]
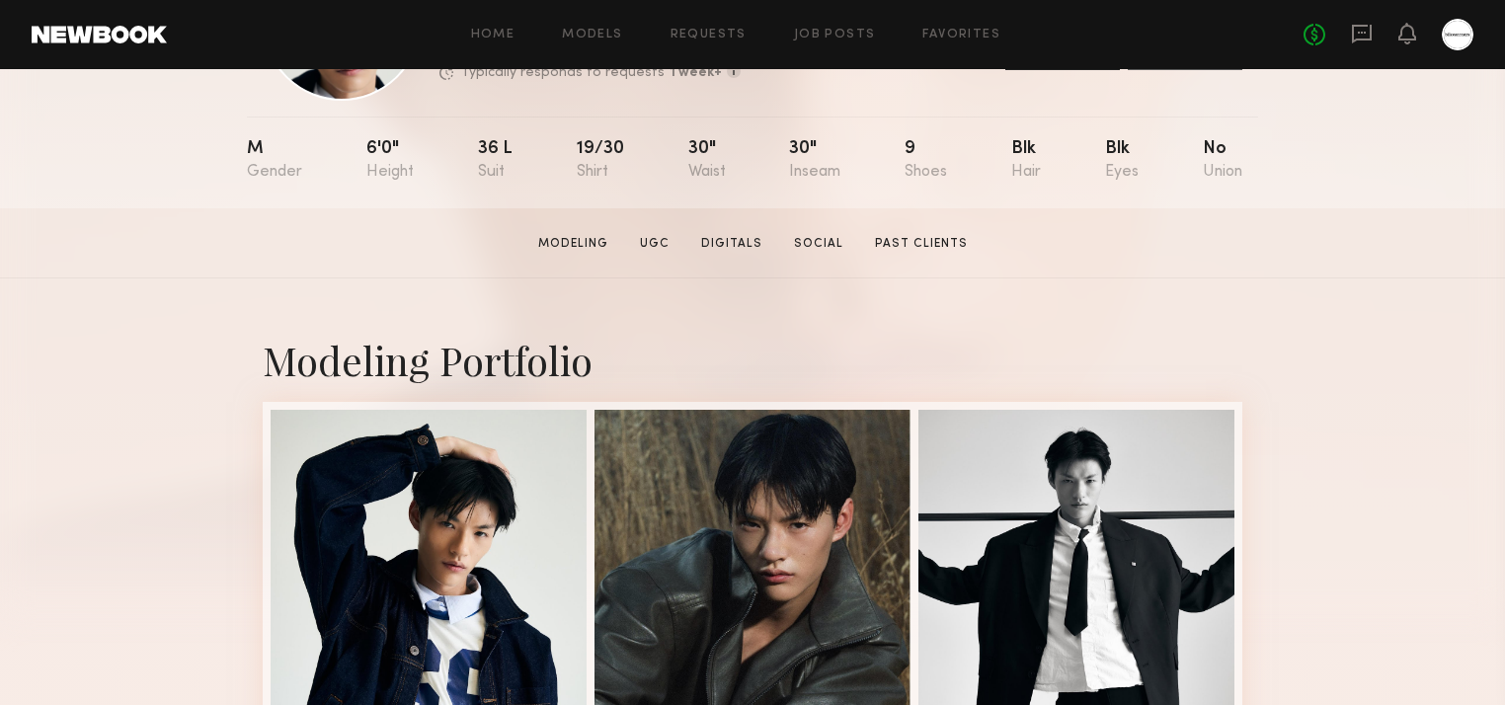
drag, startPoint x: 1382, startPoint y: 307, endPoint x: 1392, endPoint y: 412, distance: 105.2
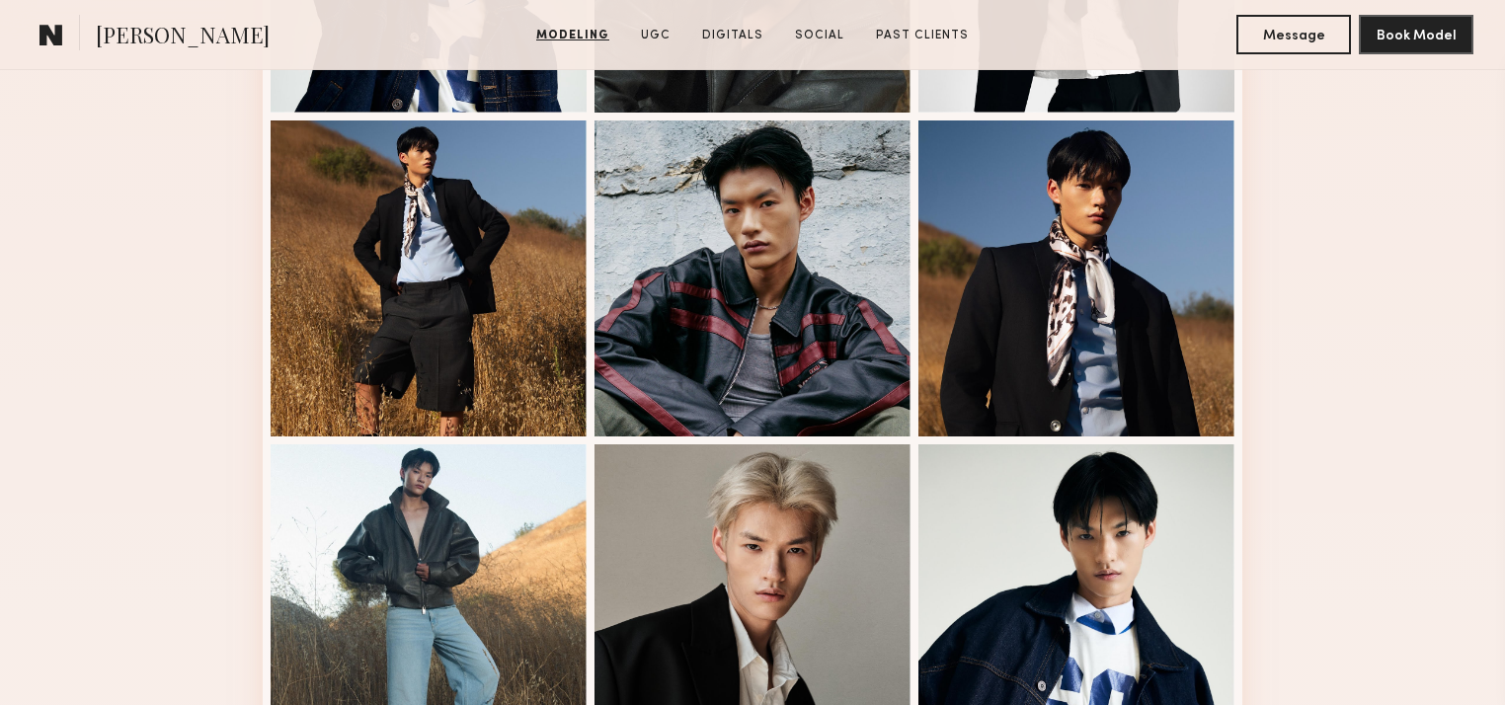
scroll to position [790, 0]
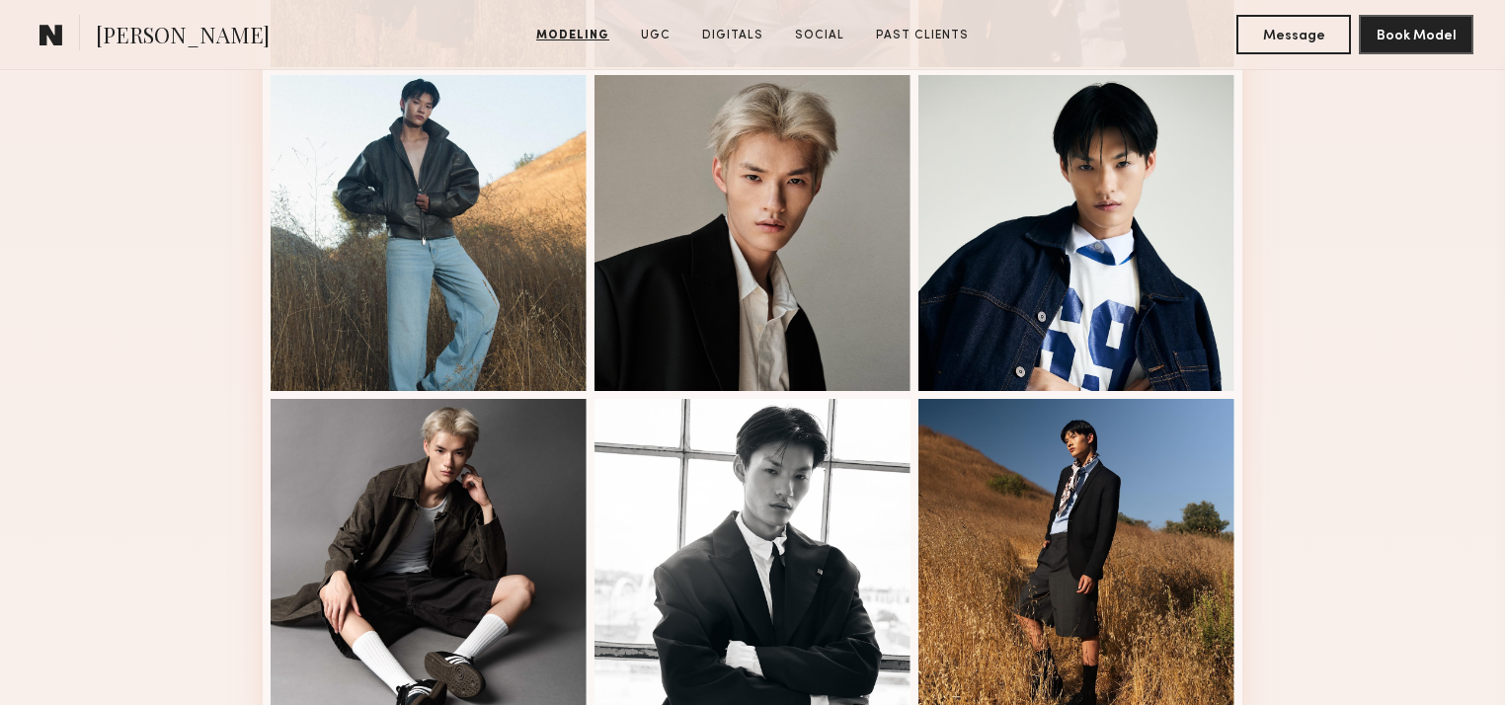
drag, startPoint x: 1384, startPoint y: 324, endPoint x: 1382, endPoint y: 386, distance: 62.3
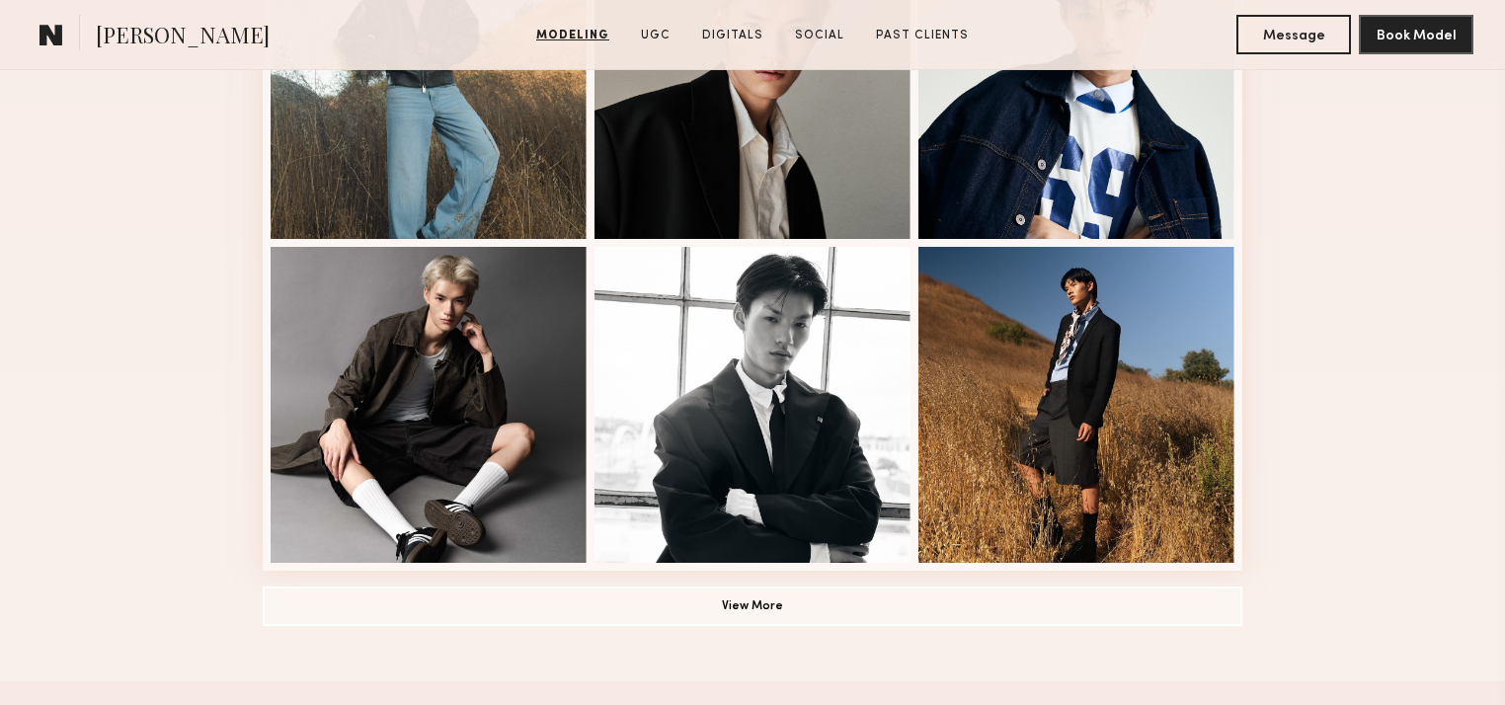
drag, startPoint x: 1353, startPoint y: 242, endPoint x: 1365, endPoint y: 347, distance: 105.4
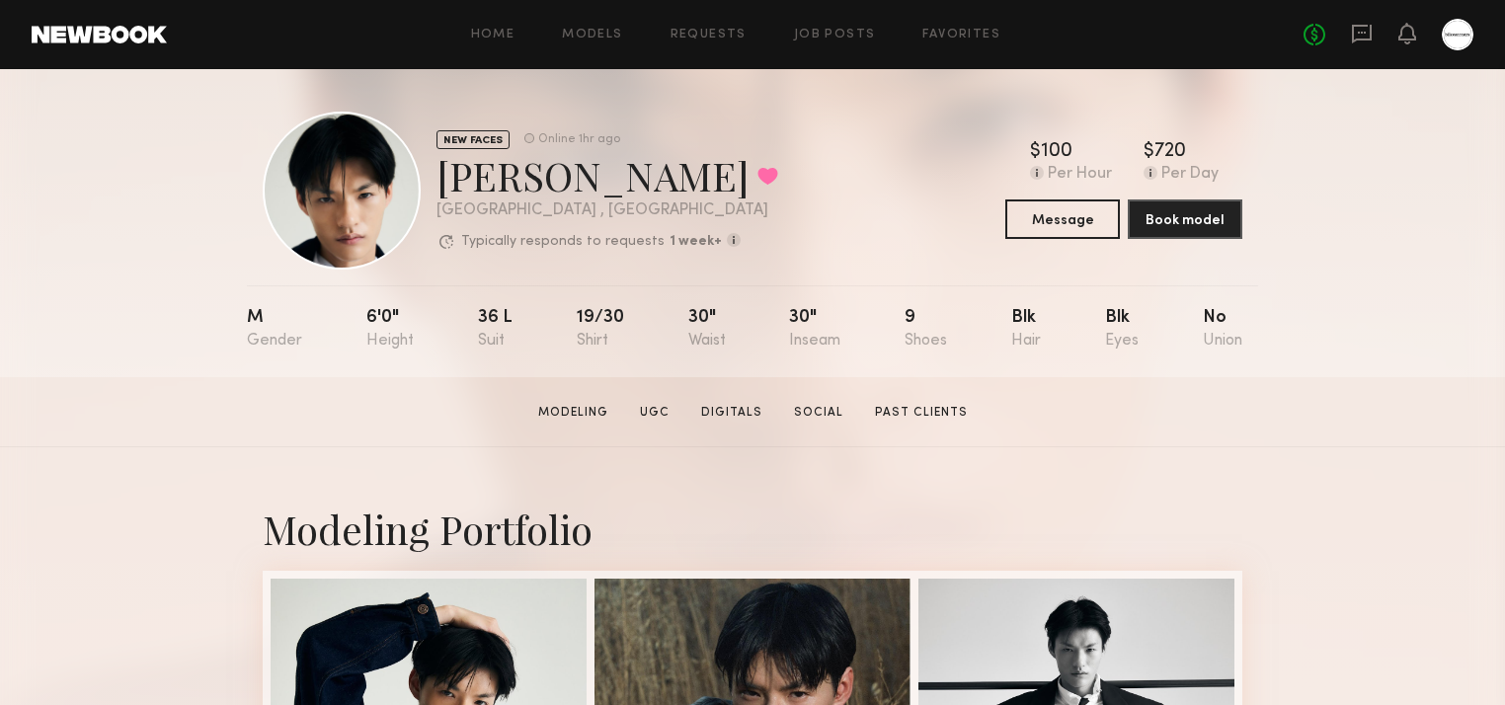
scroll to position [0, 0]
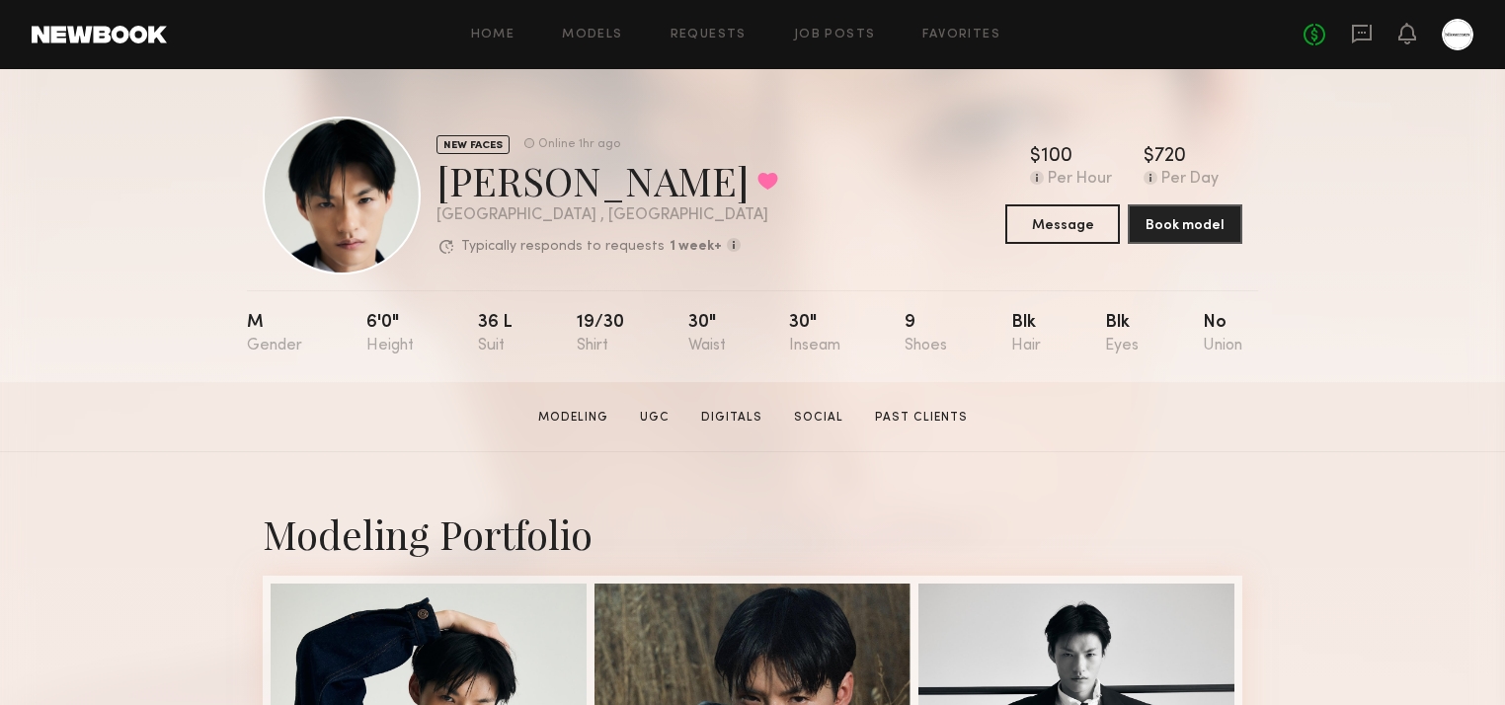
click at [1400, 361] on div "NEW FACES Online 1hr ago [PERSON_NAME] Favorited [GEOGRAPHIC_DATA] , [GEOGRAPHI…" at bounding box center [752, 225] width 1505 height 313
click at [1400, 409] on section "[PERSON_NAME] Modeling UGC Digitals Social Past Clients Message Book Model" at bounding box center [752, 417] width 1505 height 70
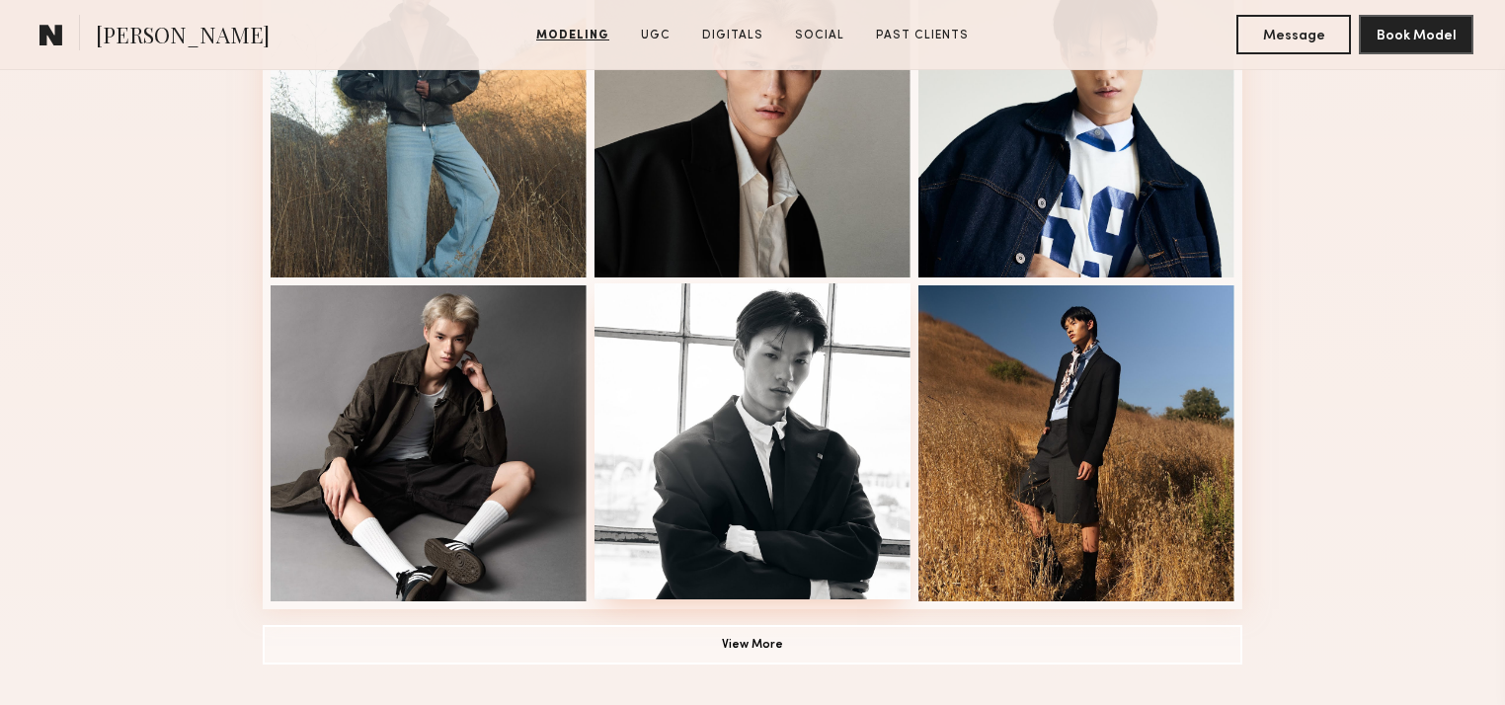
scroll to position [1581, 0]
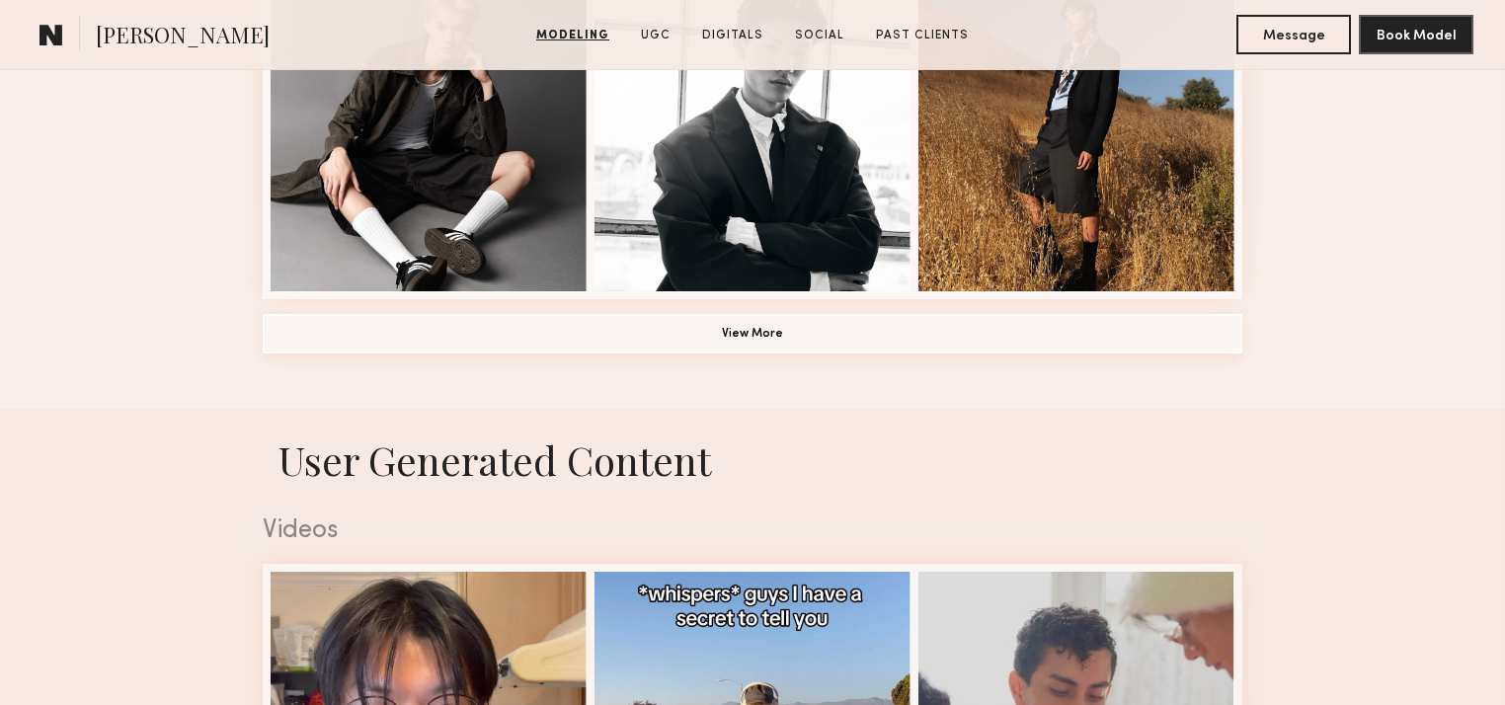
click at [814, 338] on button "View More" at bounding box center [753, 334] width 980 height 40
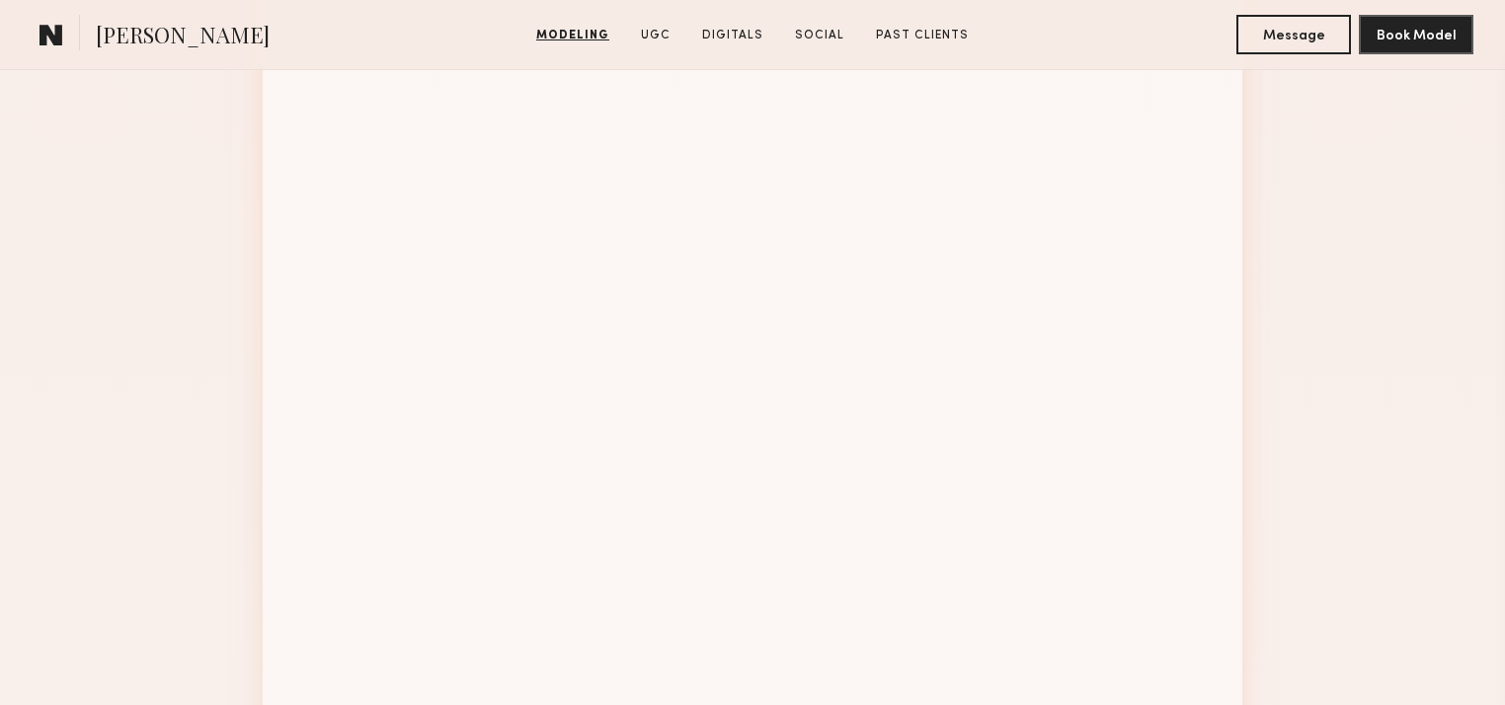
scroll to position [2213, 0]
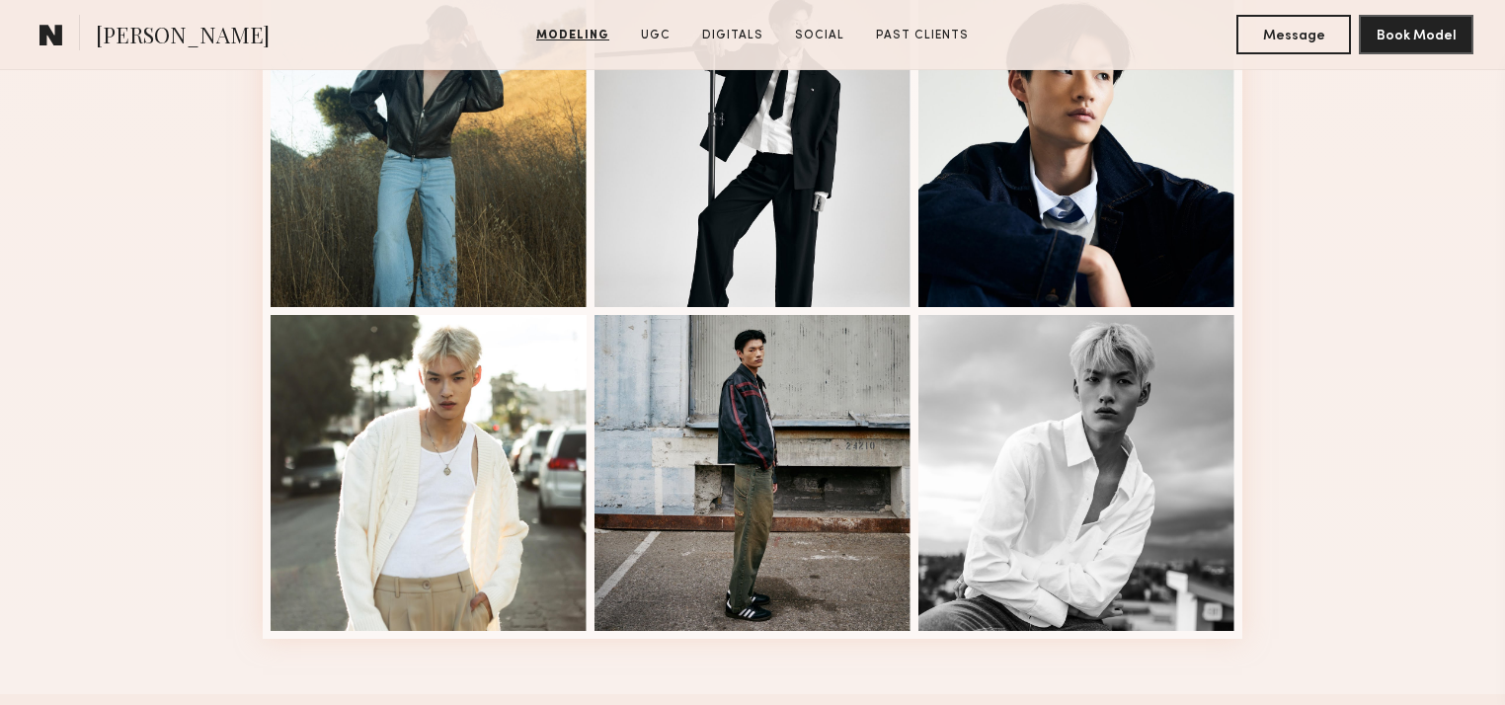
click at [754, 507] on div at bounding box center [753, 471] width 316 height 316
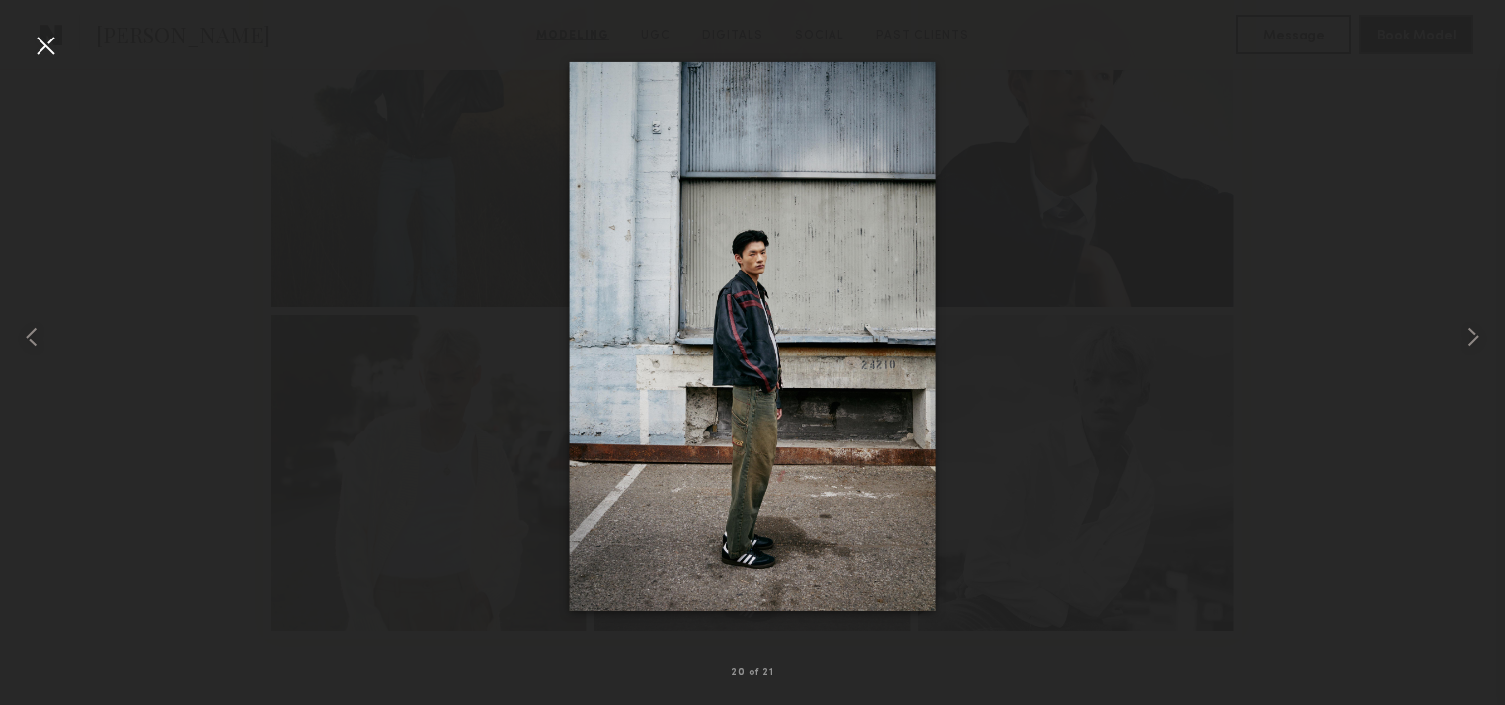
click at [364, 527] on div at bounding box center [752, 337] width 1505 height 610
click at [27, 50] on div at bounding box center [30, 337] width 60 height 610
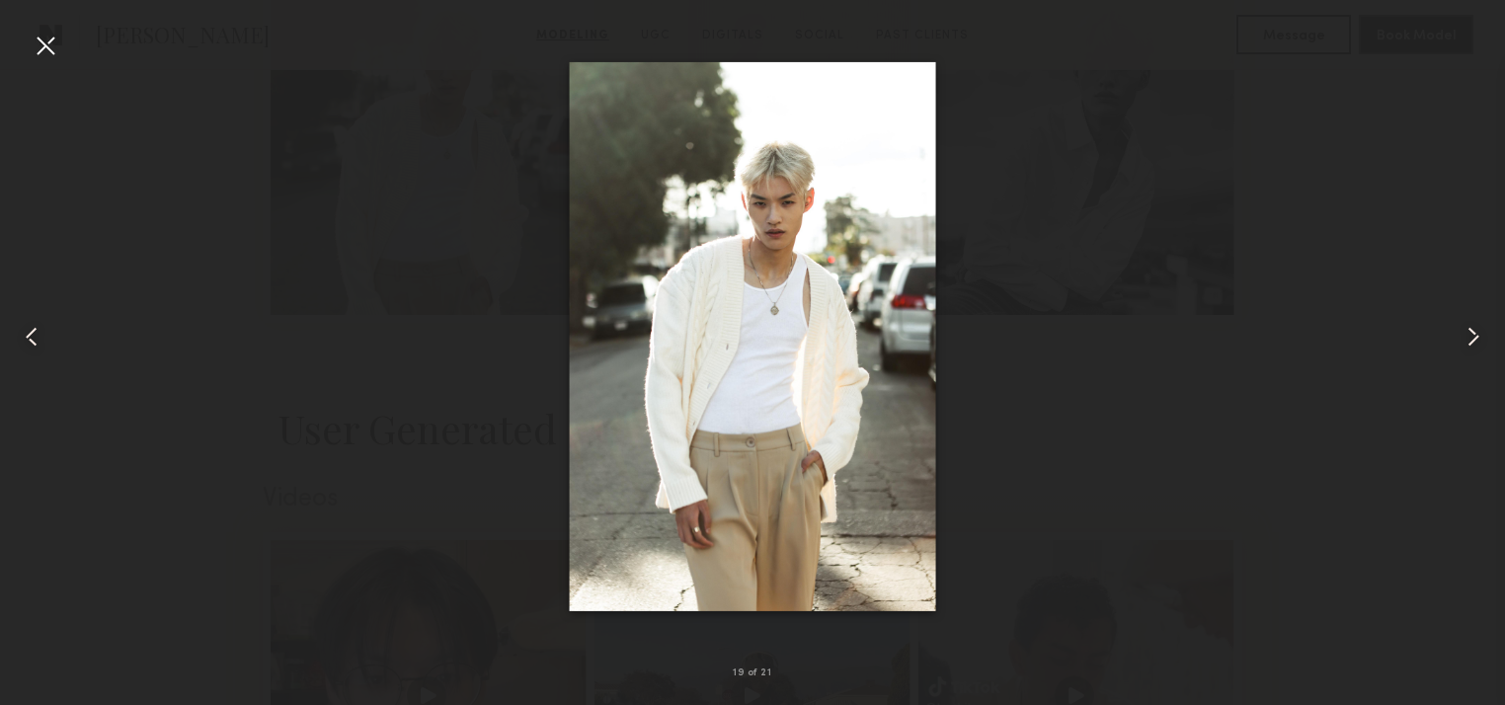
click at [41, 41] on div at bounding box center [46, 46] width 32 height 32
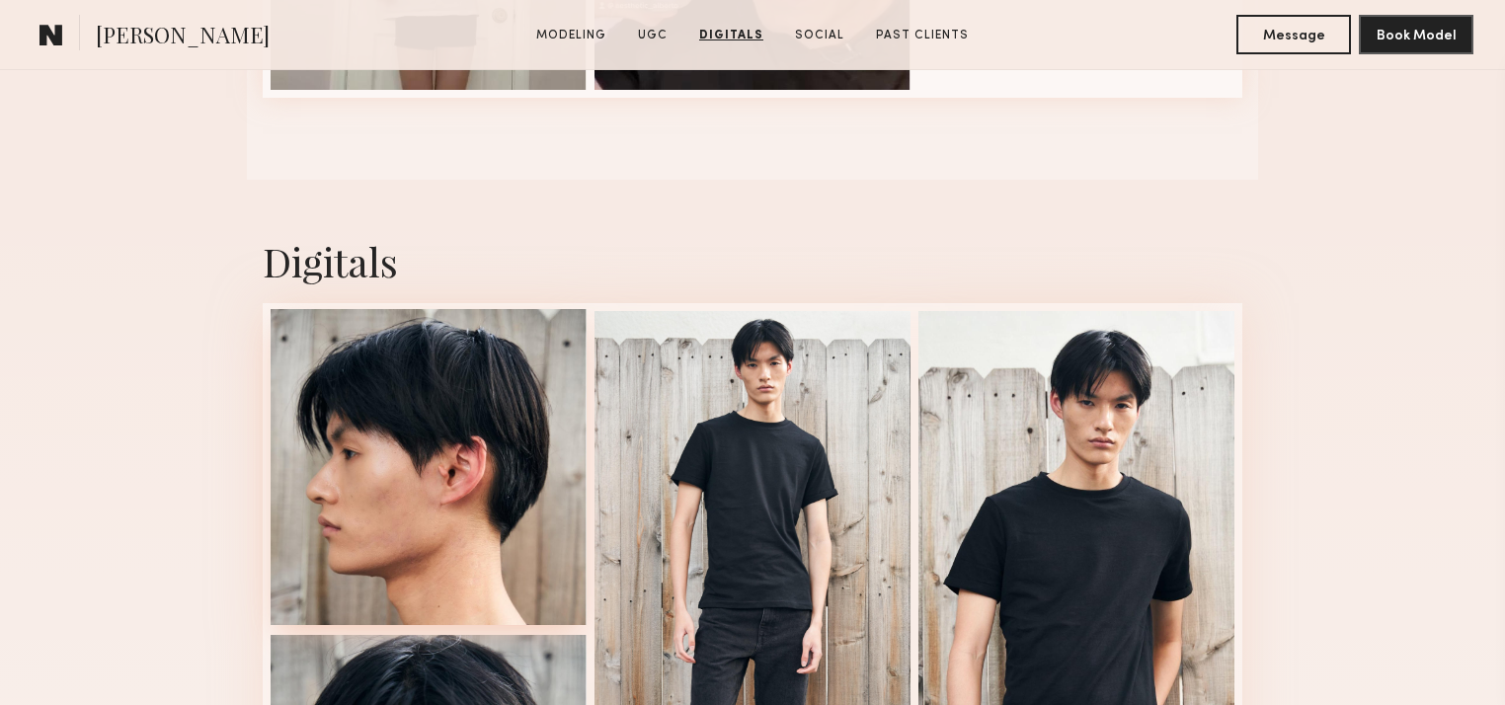
scroll to position [4426, 0]
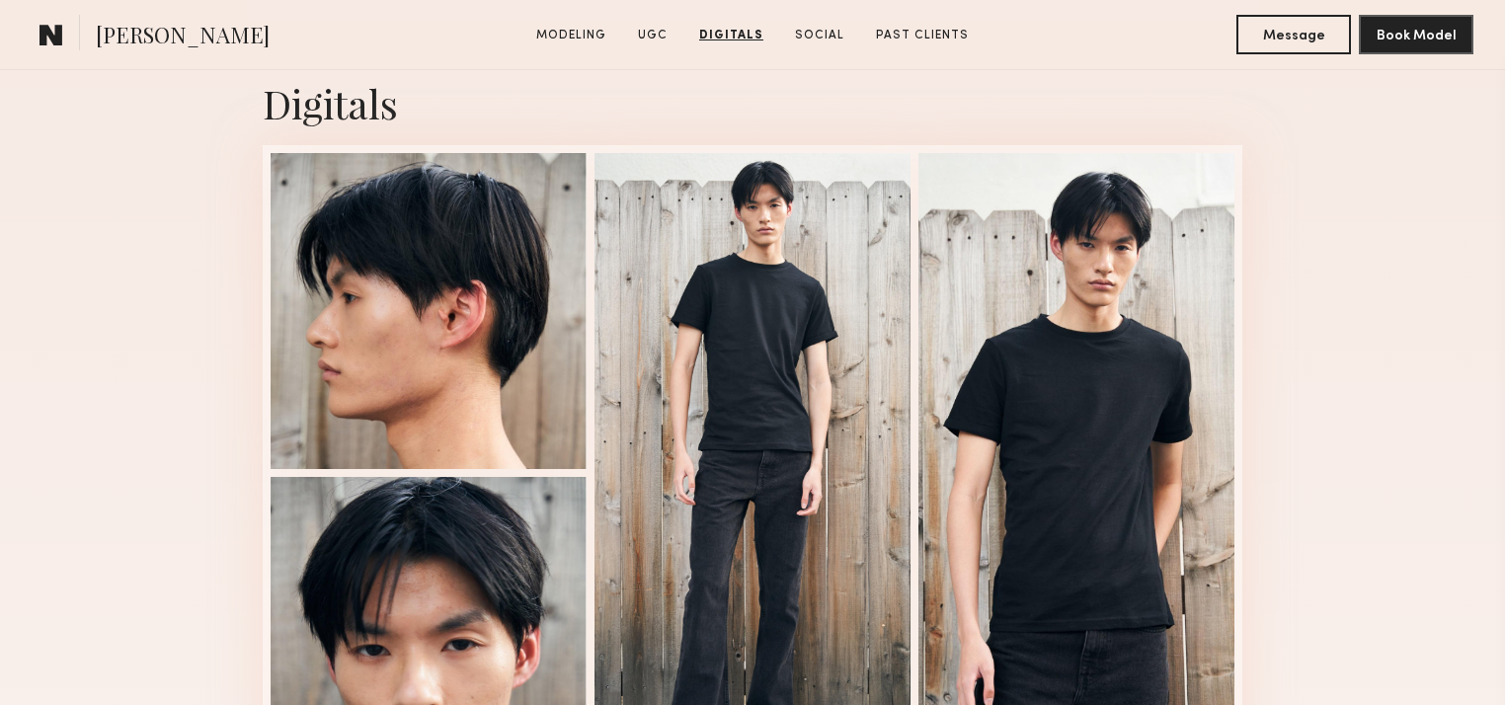
click at [1345, 350] on div "Digitals 1 of 4" at bounding box center [752, 439] width 1505 height 835
drag, startPoint x: 407, startPoint y: 122, endPoint x: 277, endPoint y: 122, distance: 130.4
click at [277, 122] on div "Digitals" at bounding box center [753, 103] width 980 height 52
drag, startPoint x: 277, startPoint y: 122, endPoint x: 369, endPoint y: 127, distance: 93.0
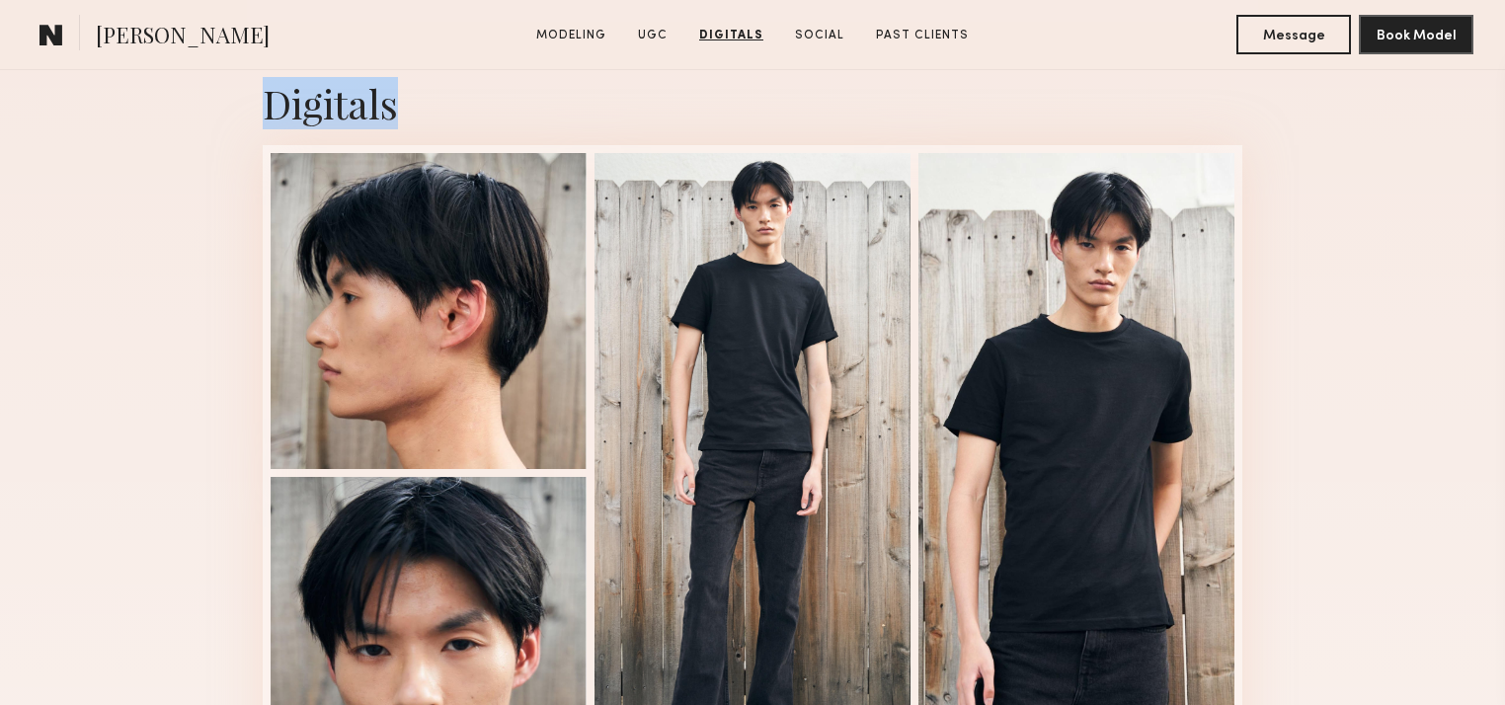
click at [369, 127] on div "Digitals" at bounding box center [753, 103] width 980 height 52
click at [1357, 357] on div "Digitals 1 of 4" at bounding box center [752, 439] width 1505 height 835
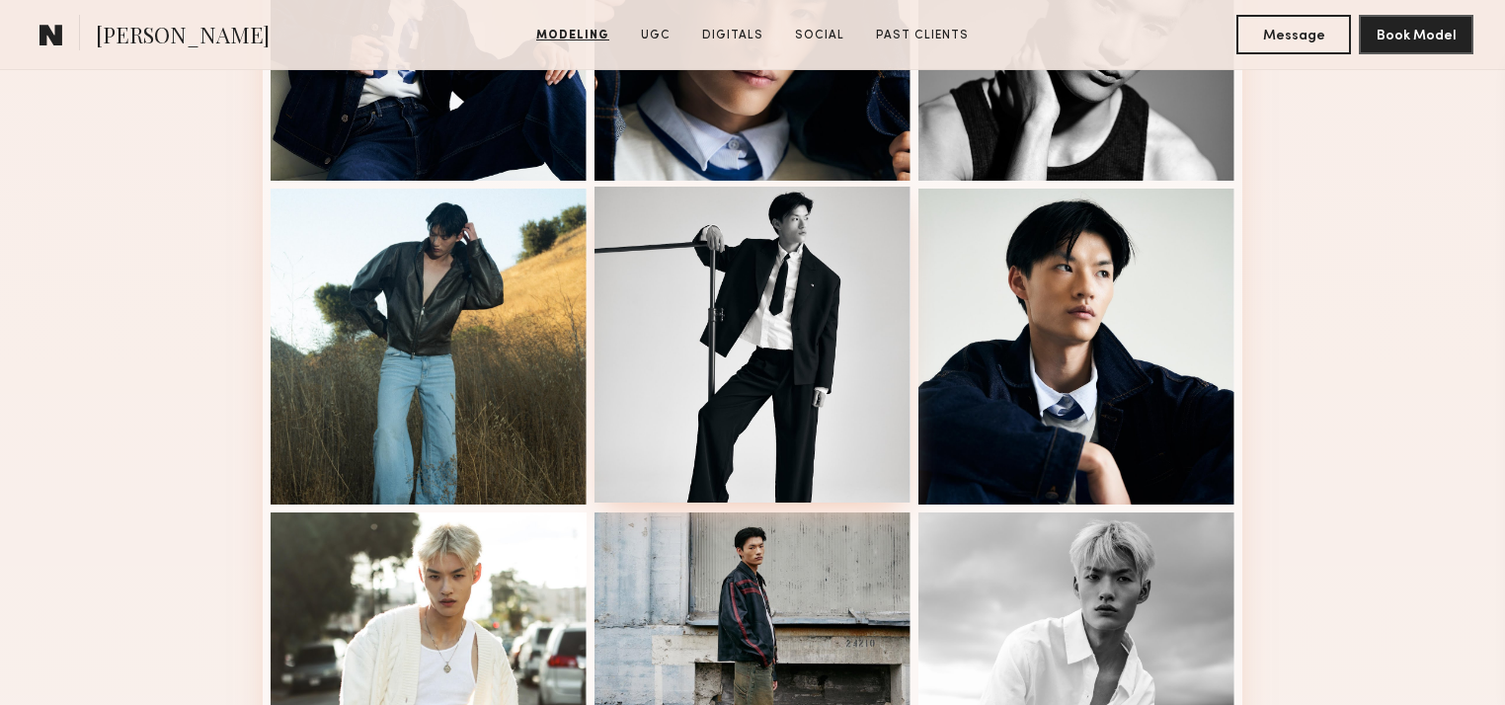
scroll to position [2213, 0]
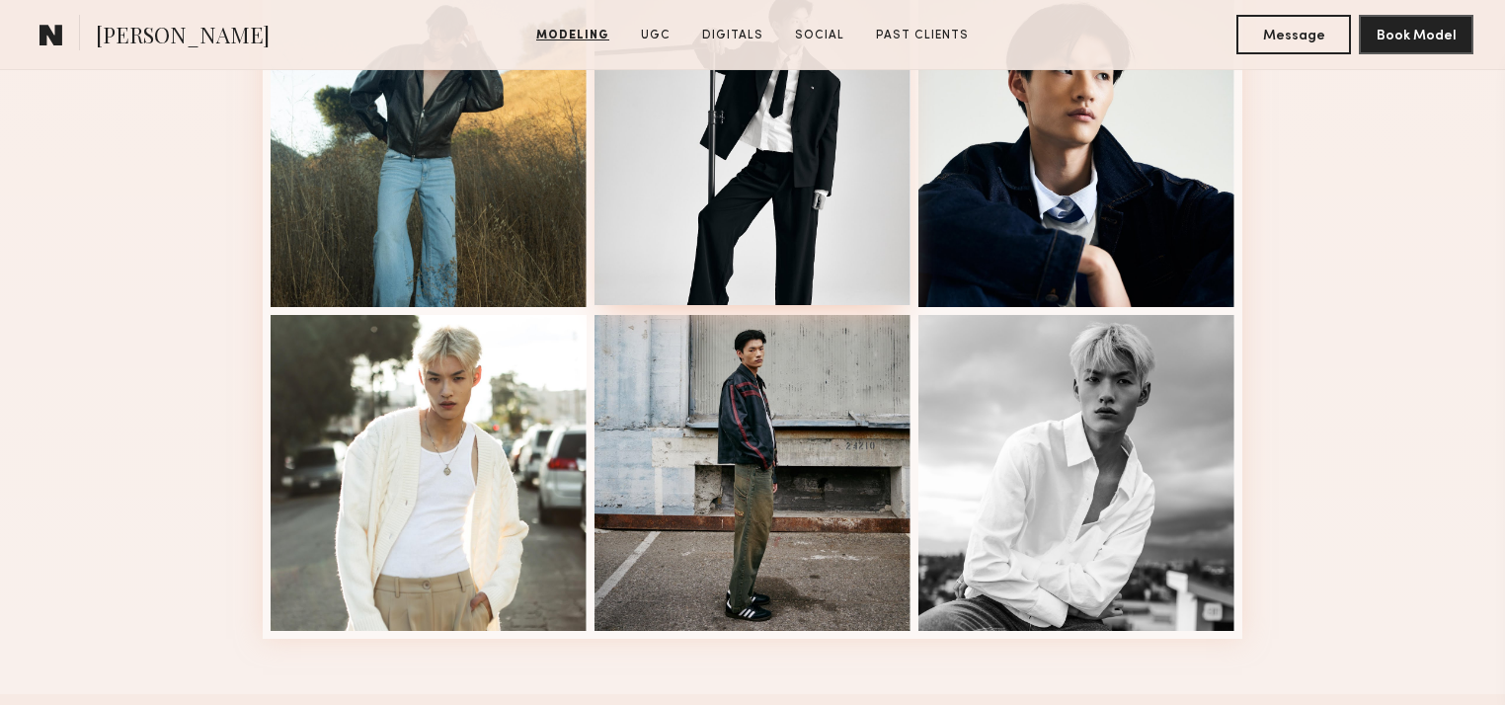
click at [812, 269] on div at bounding box center [753, 147] width 316 height 316
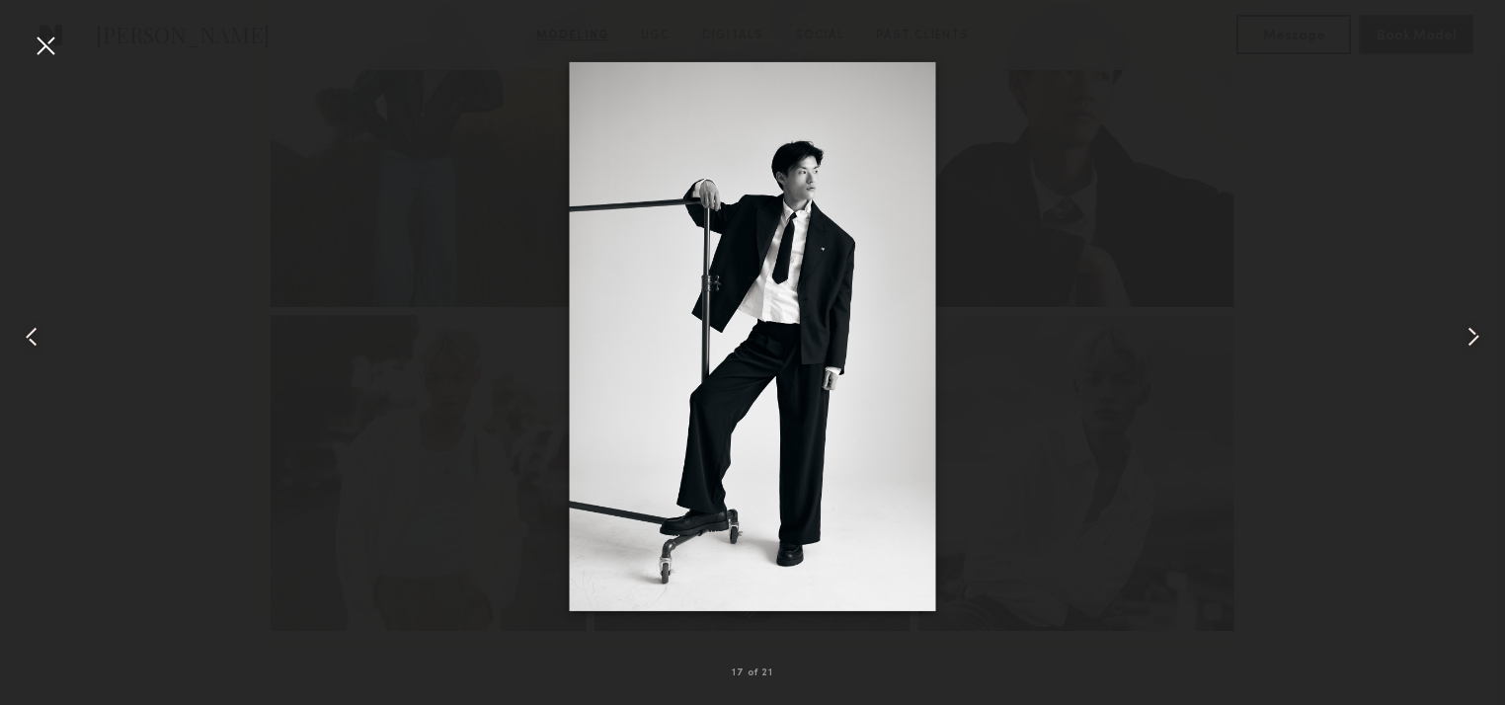
click at [1273, 272] on div at bounding box center [752, 337] width 1505 height 610
click at [58, 56] on div at bounding box center [46, 46] width 32 height 32
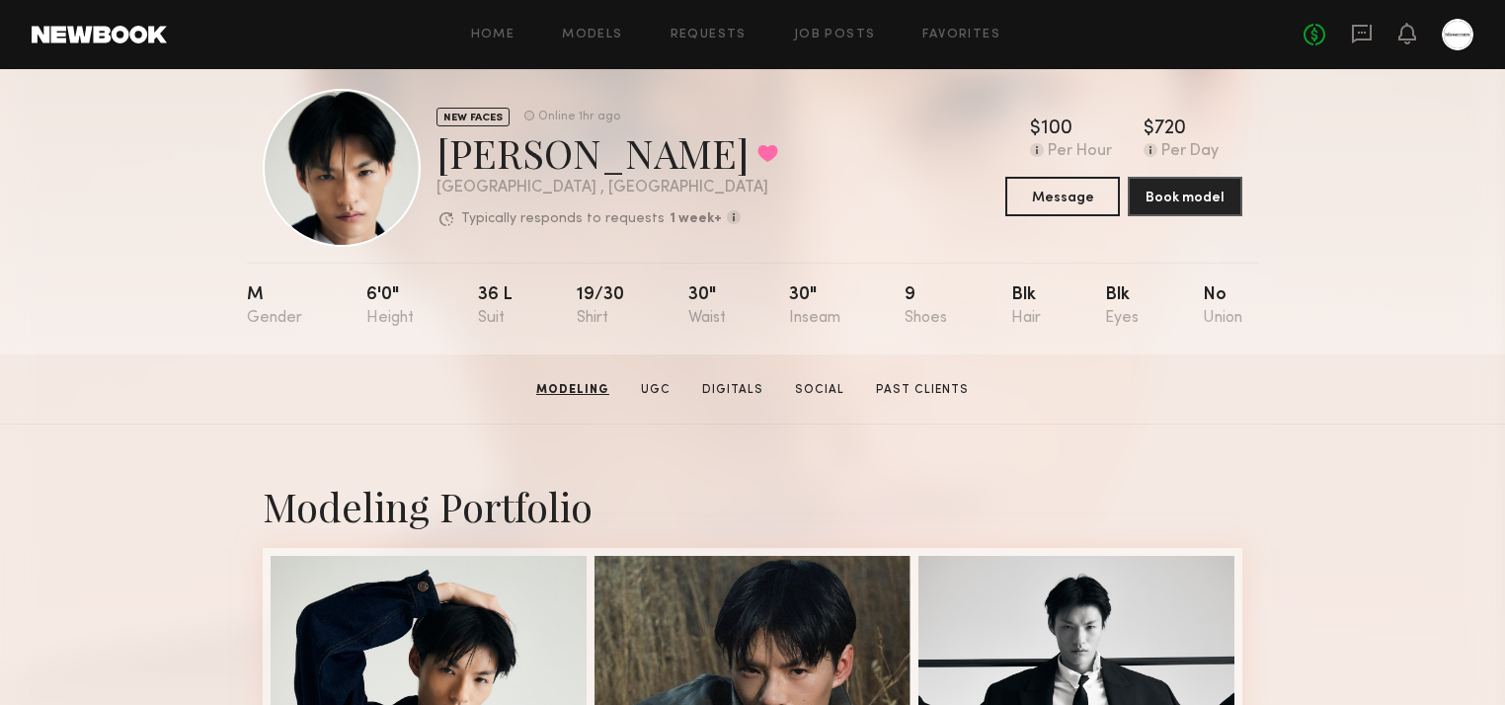
scroll to position [0, 0]
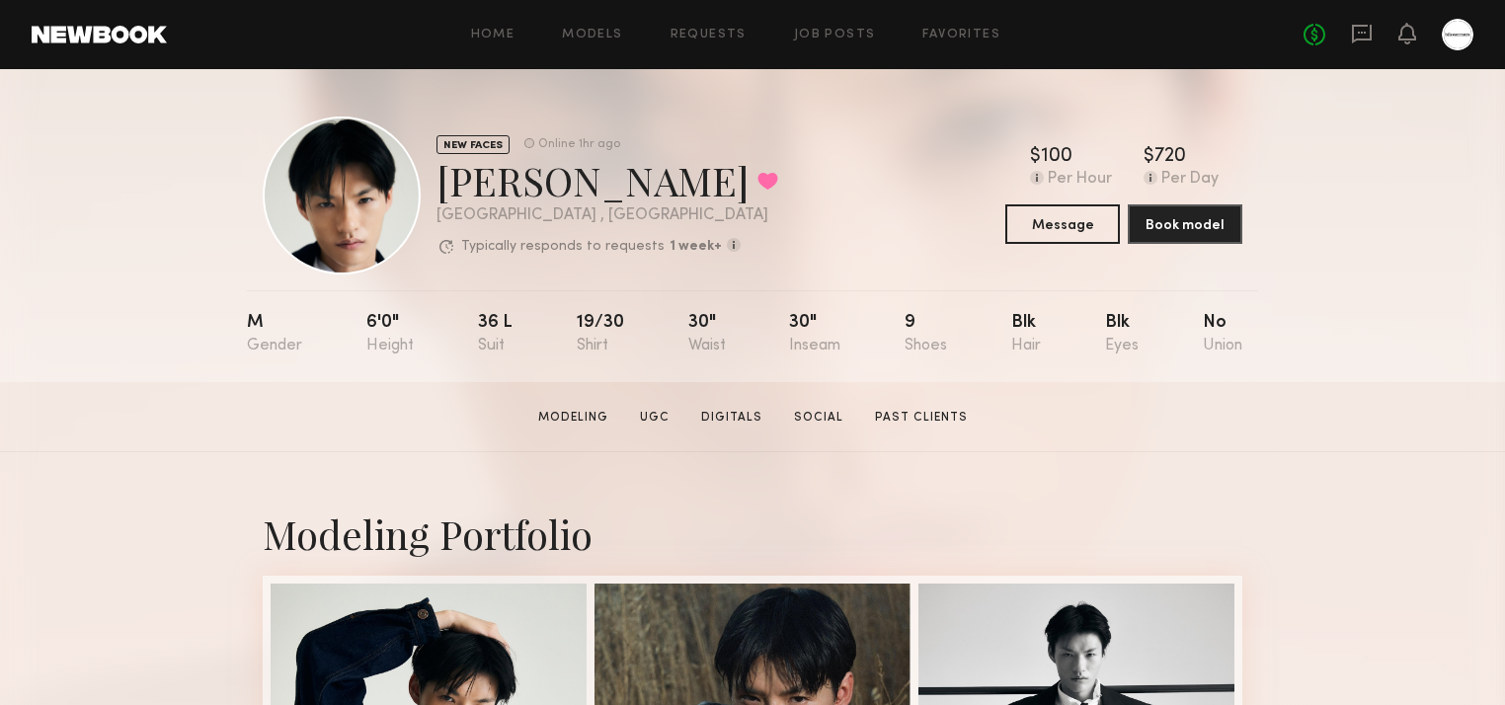
drag, startPoint x: 894, startPoint y: 354, endPoint x: 947, endPoint y: 358, distance: 53.5
click at [947, 358] on nb-model-profile-props "M 6'0" 36 l 19/30 30" 30" 9 Blk Blk No" at bounding box center [753, 336] width 1012 height 92
click at [947, 358] on div "M 6'0" 36 l 19/30 30" 30" 9 Blk Blk No" at bounding box center [745, 336] width 996 height 92
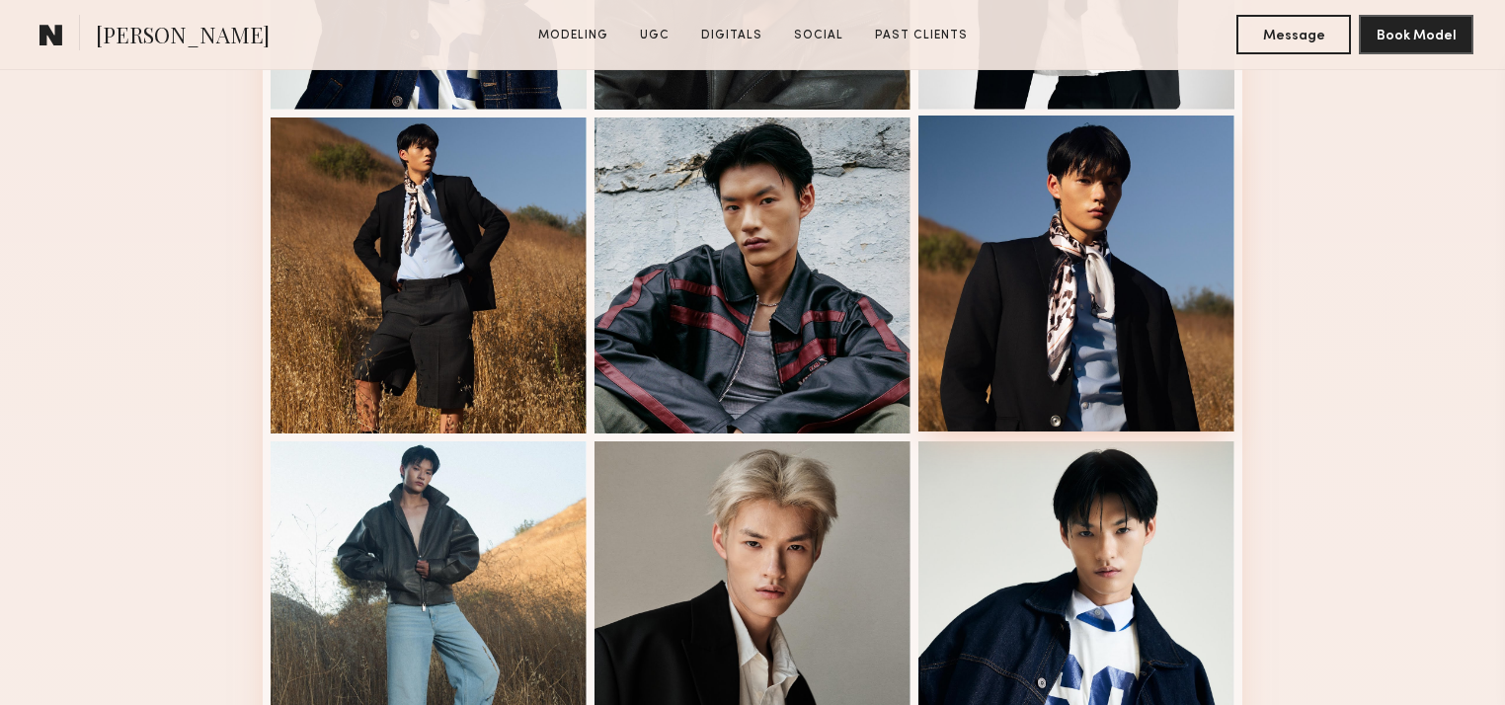
scroll to position [948, 0]
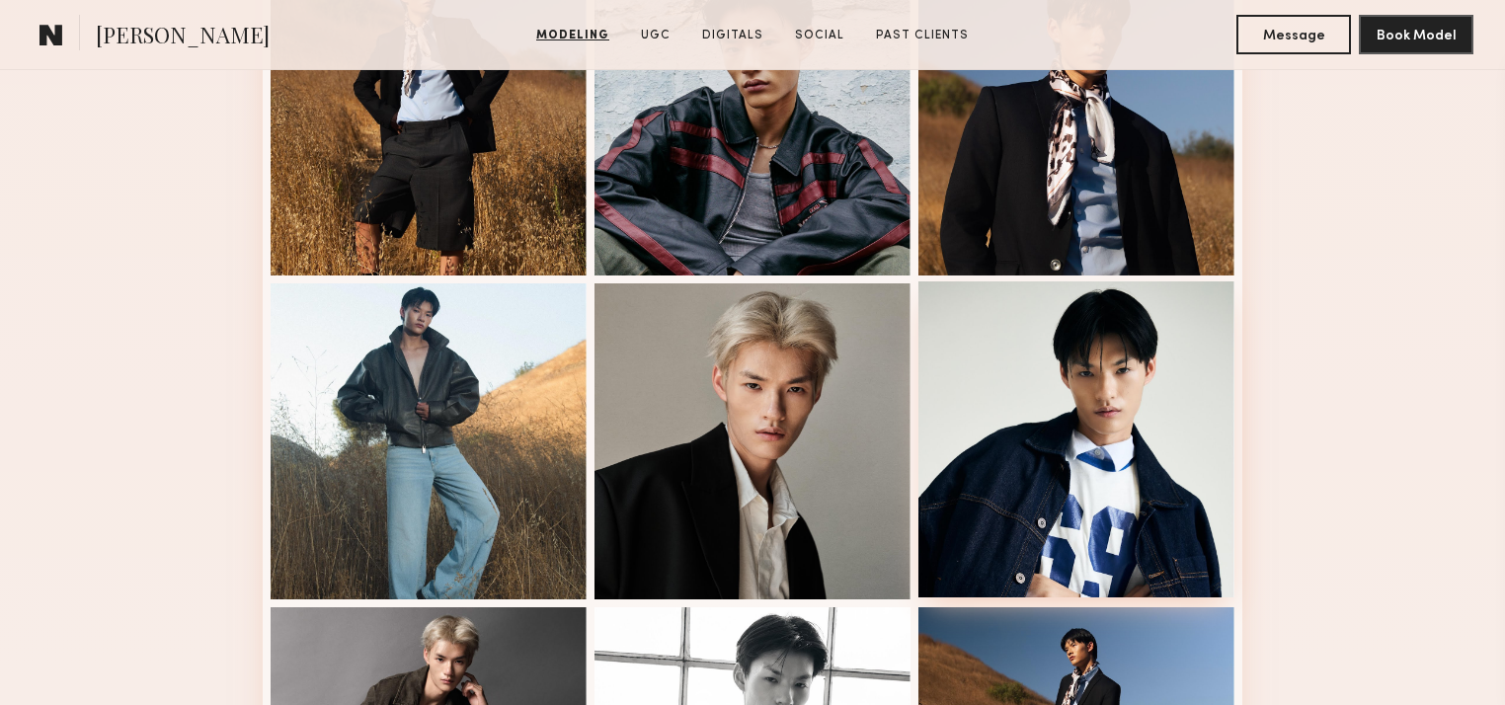
click at [1195, 374] on div at bounding box center [1077, 440] width 316 height 316
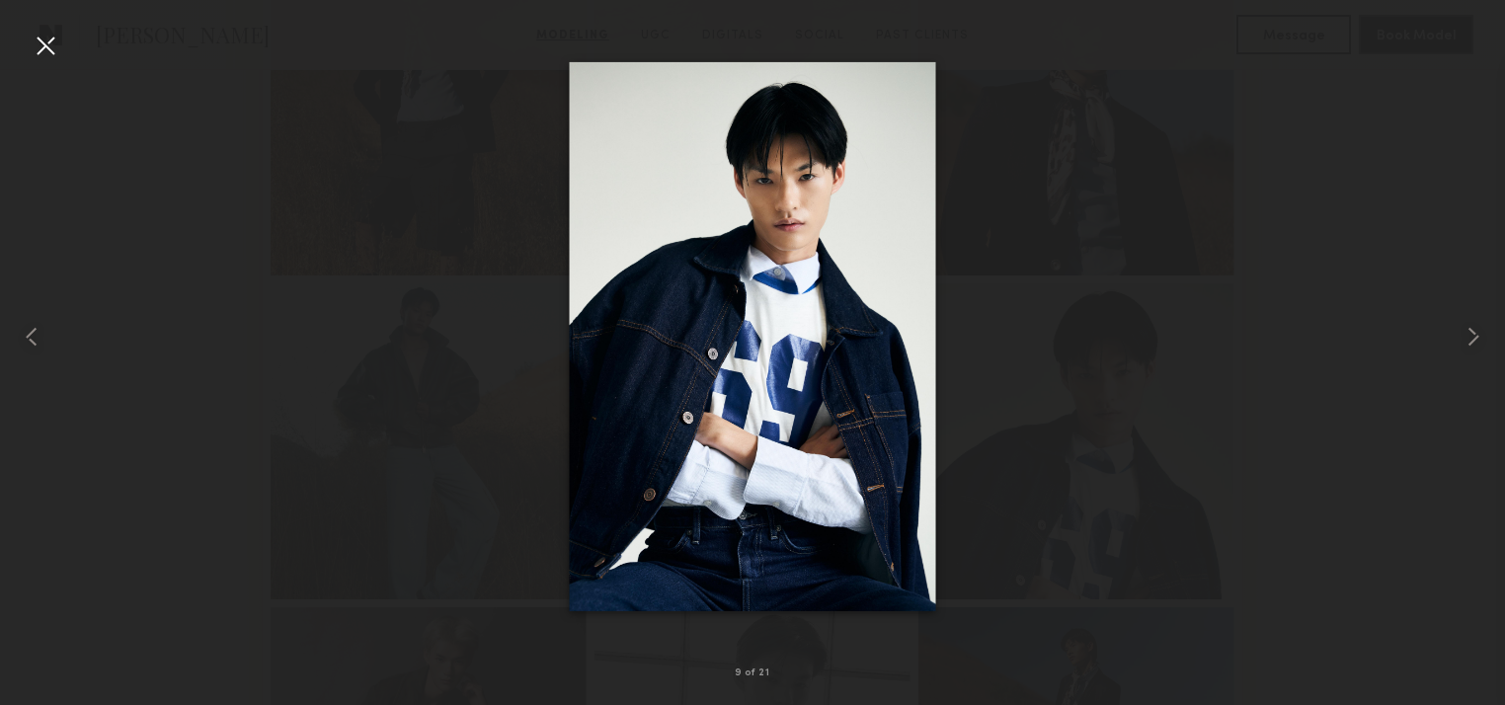
click at [43, 50] on div at bounding box center [46, 46] width 32 height 32
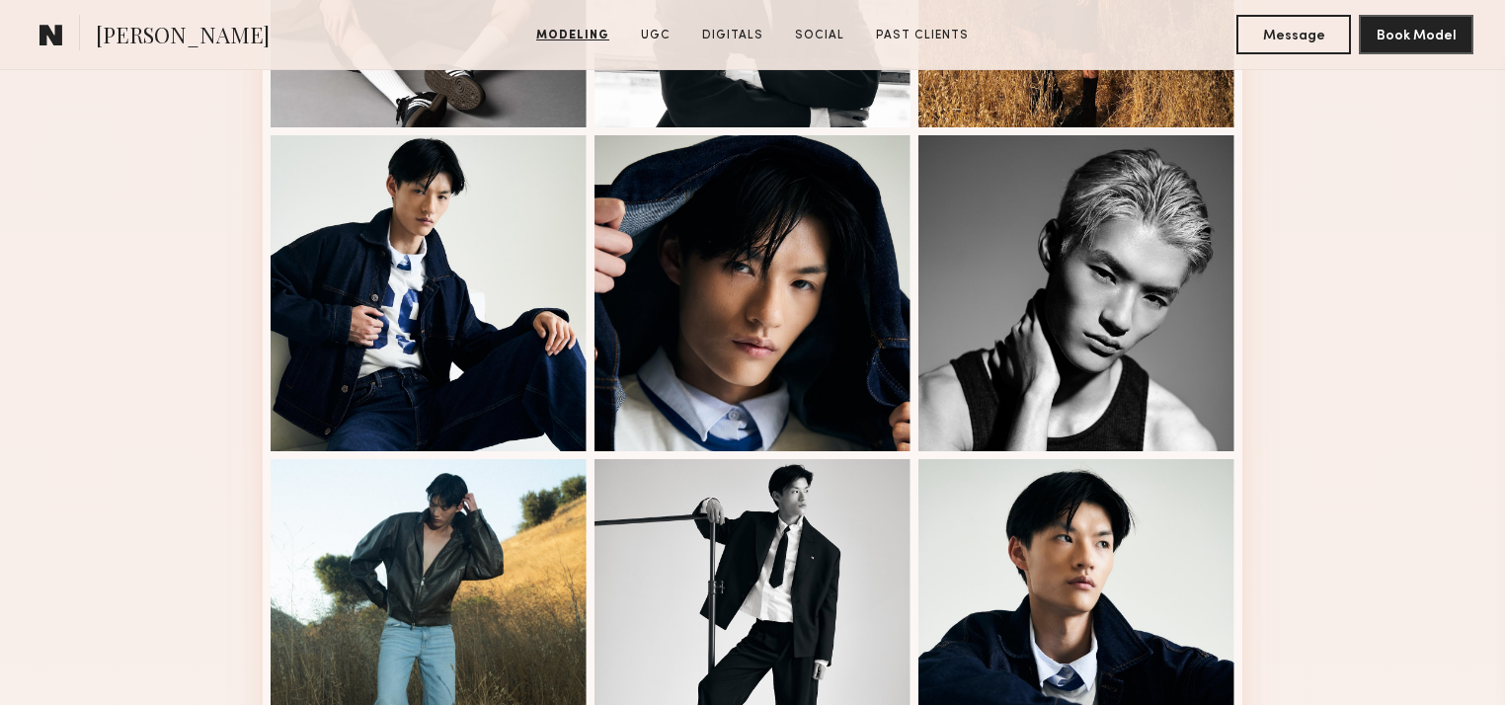
scroll to position [2055, 0]
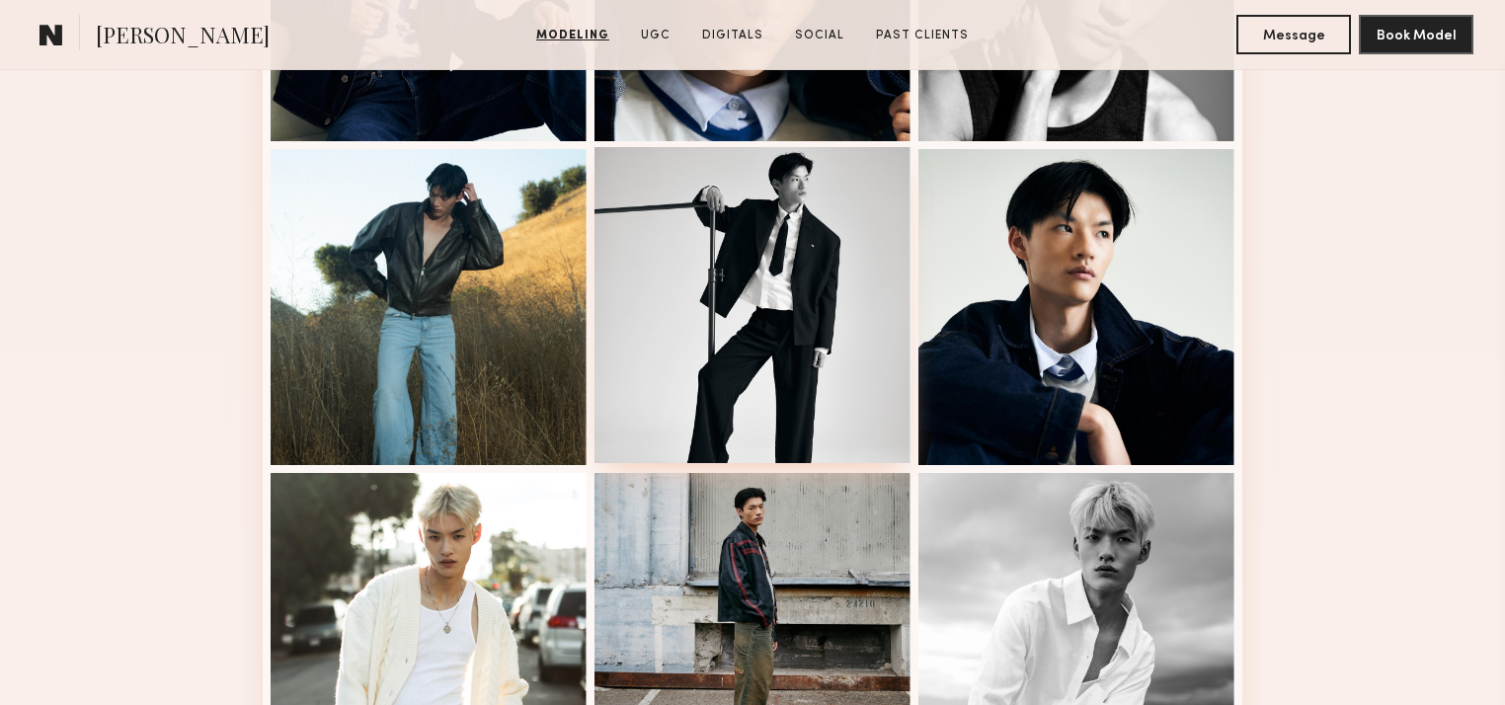
click at [749, 332] on div at bounding box center [753, 305] width 316 height 316
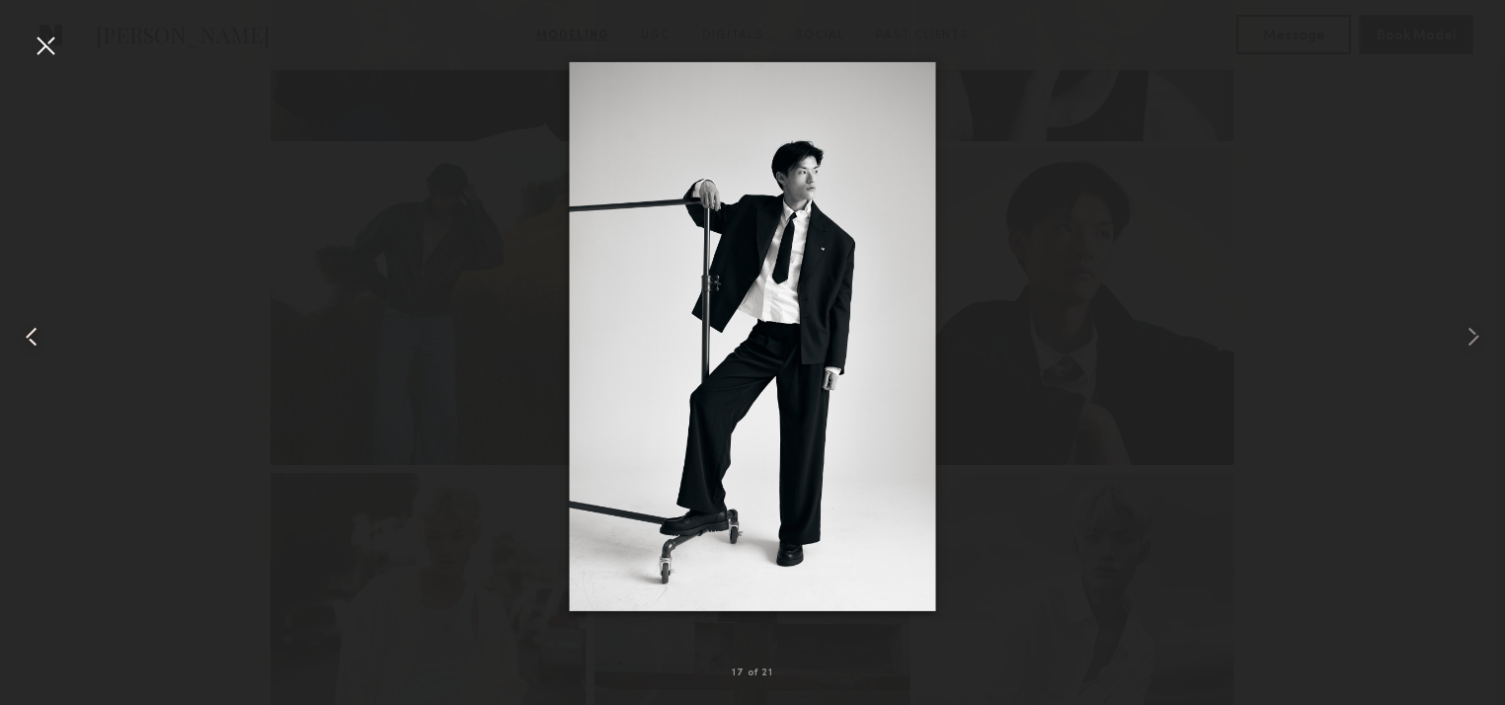
click at [30, 333] on common-icon at bounding box center [32, 337] width 32 height 32
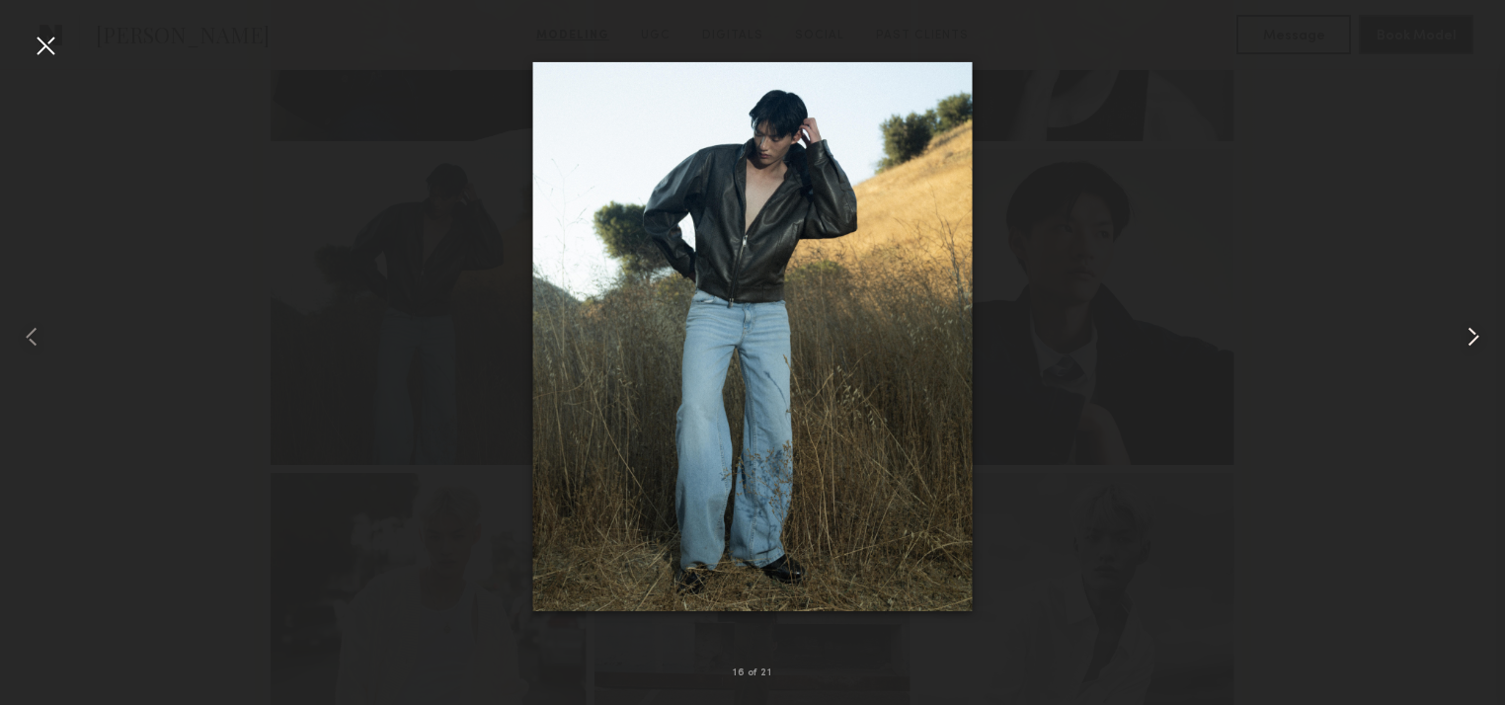
click at [1477, 346] on common-icon at bounding box center [1474, 337] width 32 height 32
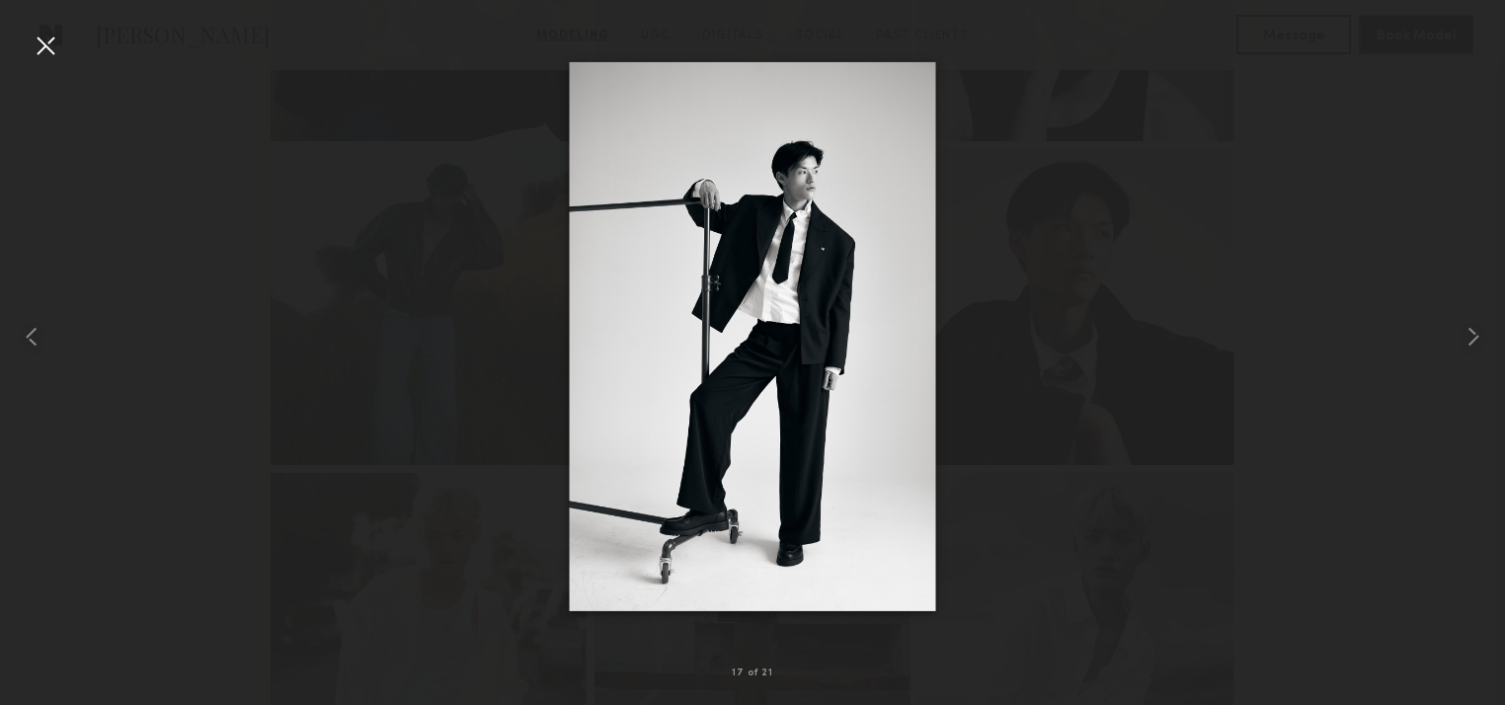
click at [38, 27] on nb-gallery-light "17 of 21" at bounding box center [752, 352] width 1505 height 705
click at [54, 51] on div at bounding box center [46, 46] width 32 height 32
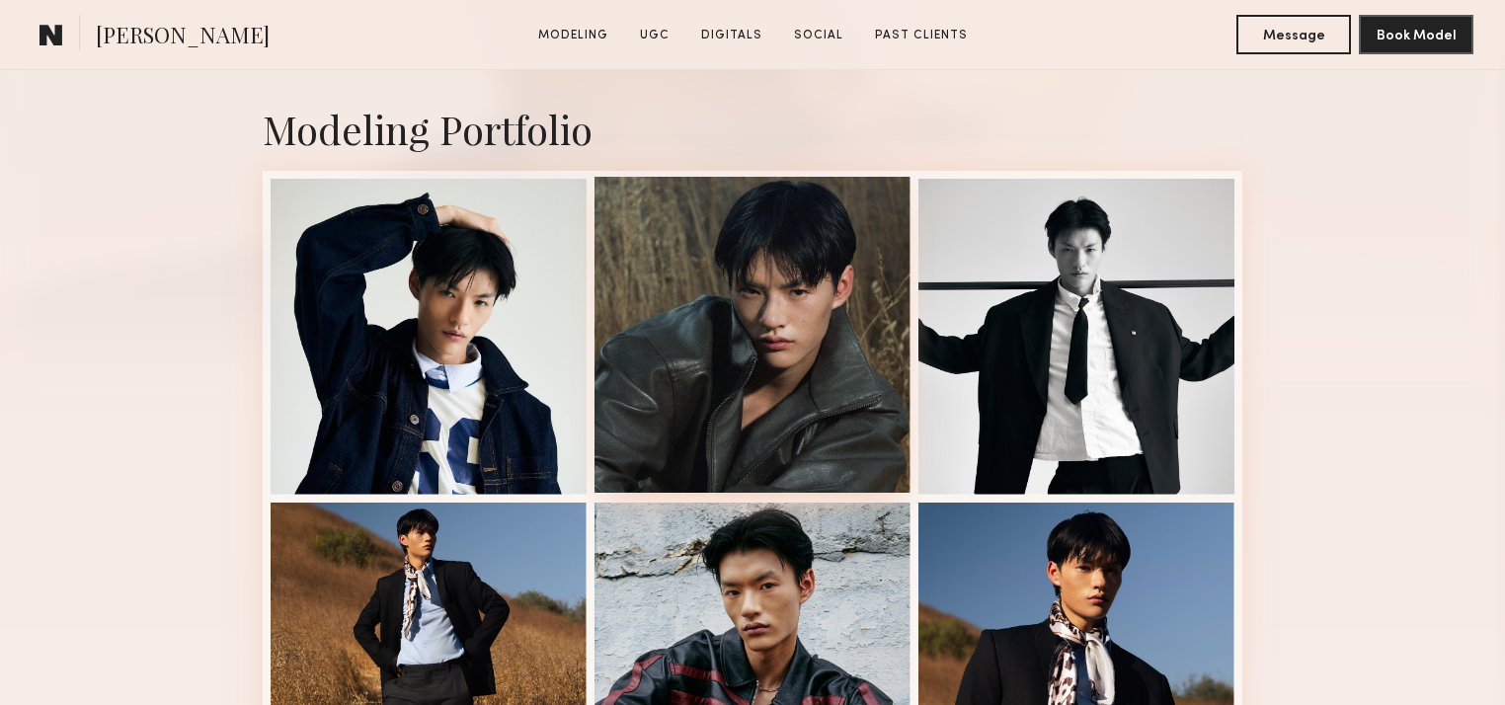
scroll to position [474, 0]
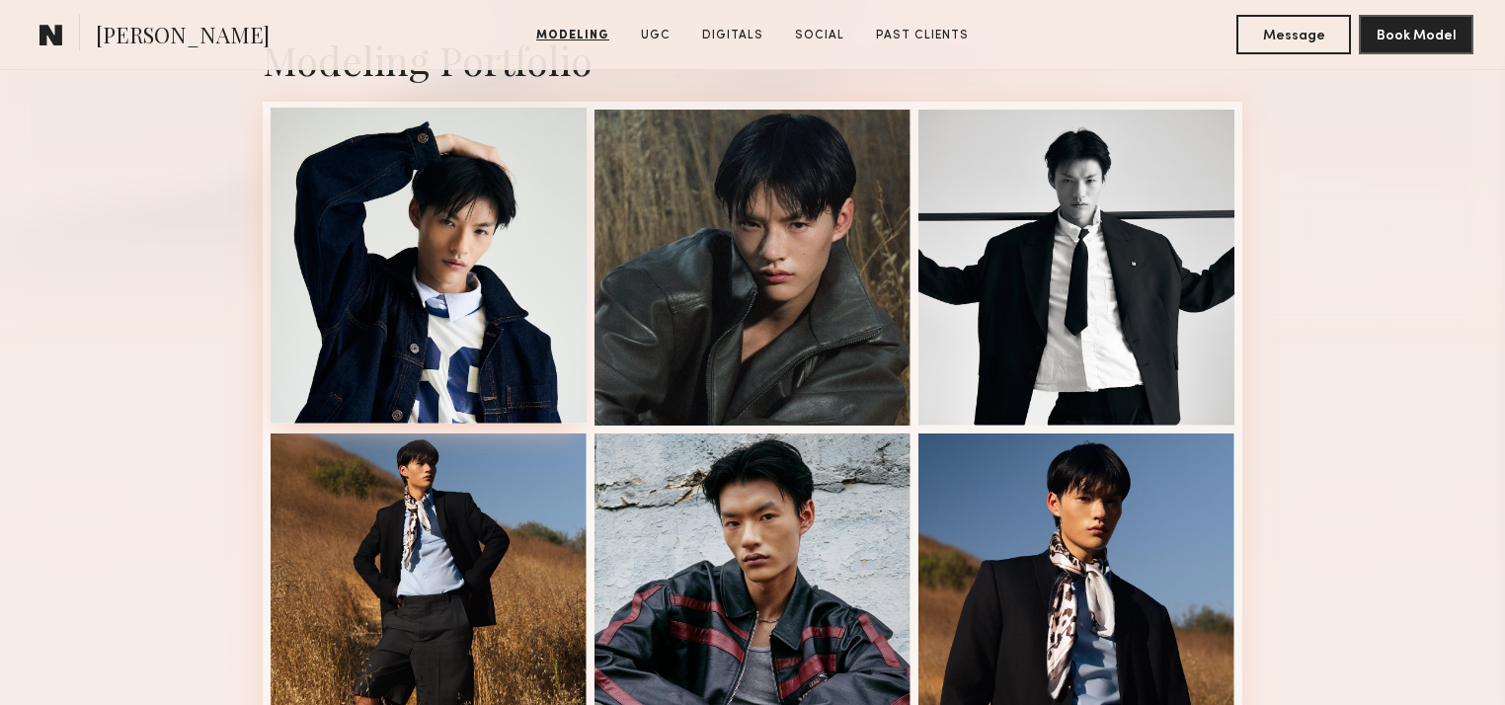
click at [436, 347] on div at bounding box center [429, 266] width 316 height 316
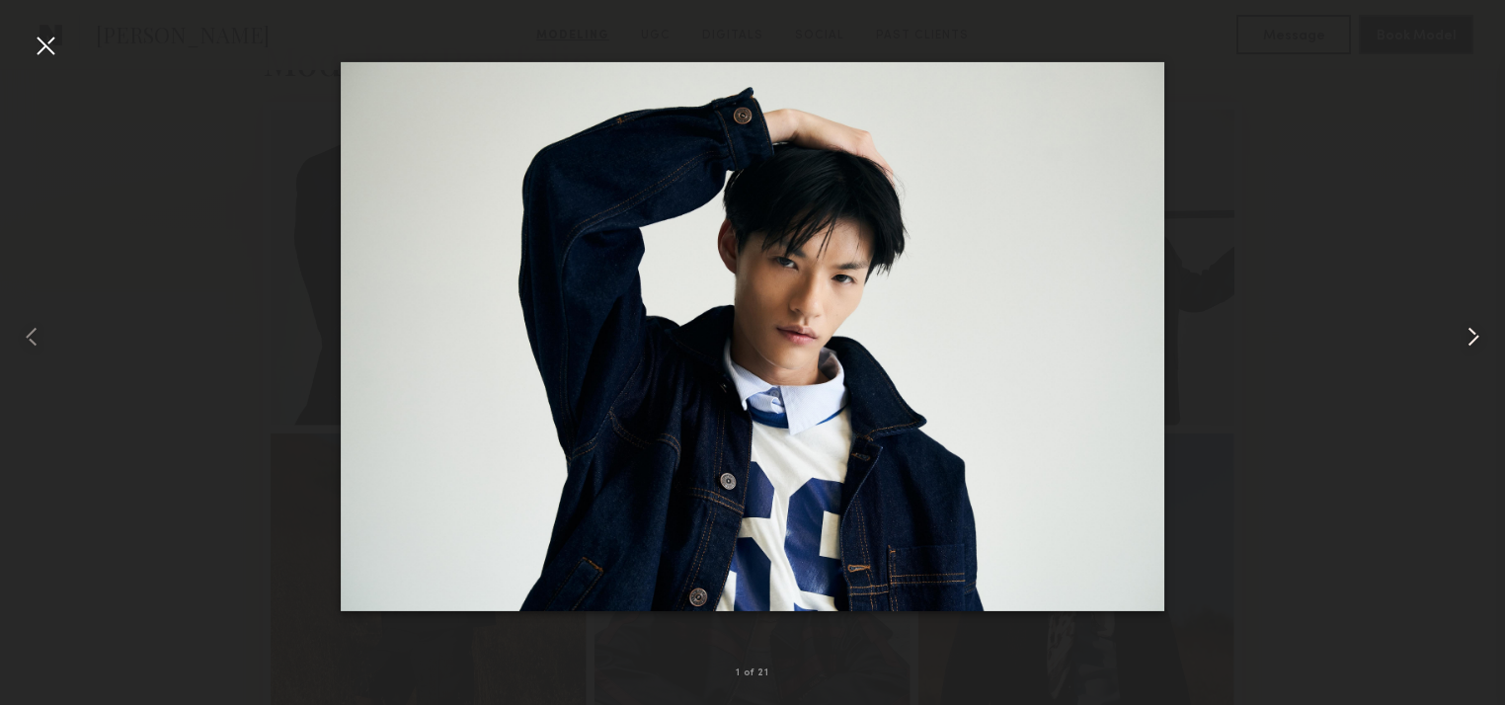
click at [1476, 344] on common-icon at bounding box center [1474, 337] width 32 height 32
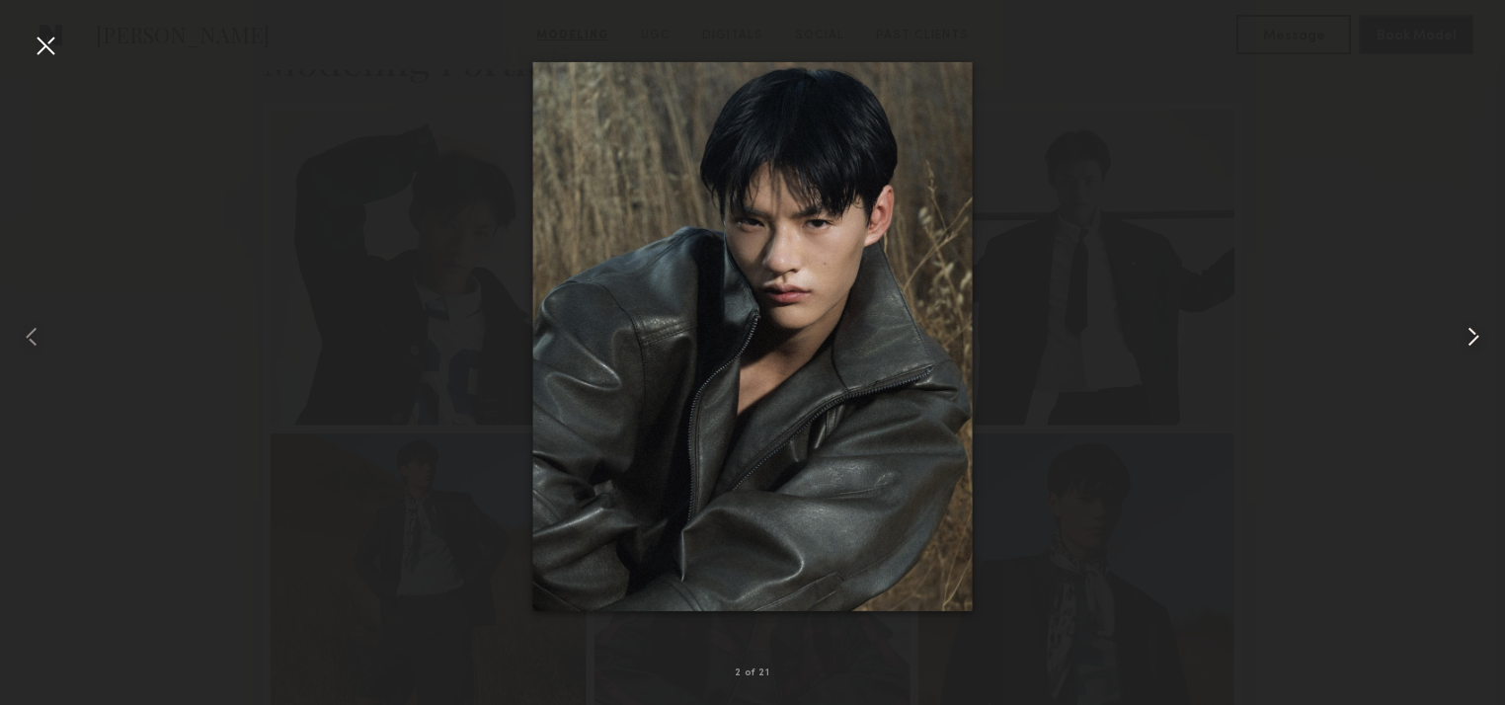
click at [1477, 340] on common-icon at bounding box center [1474, 337] width 32 height 32
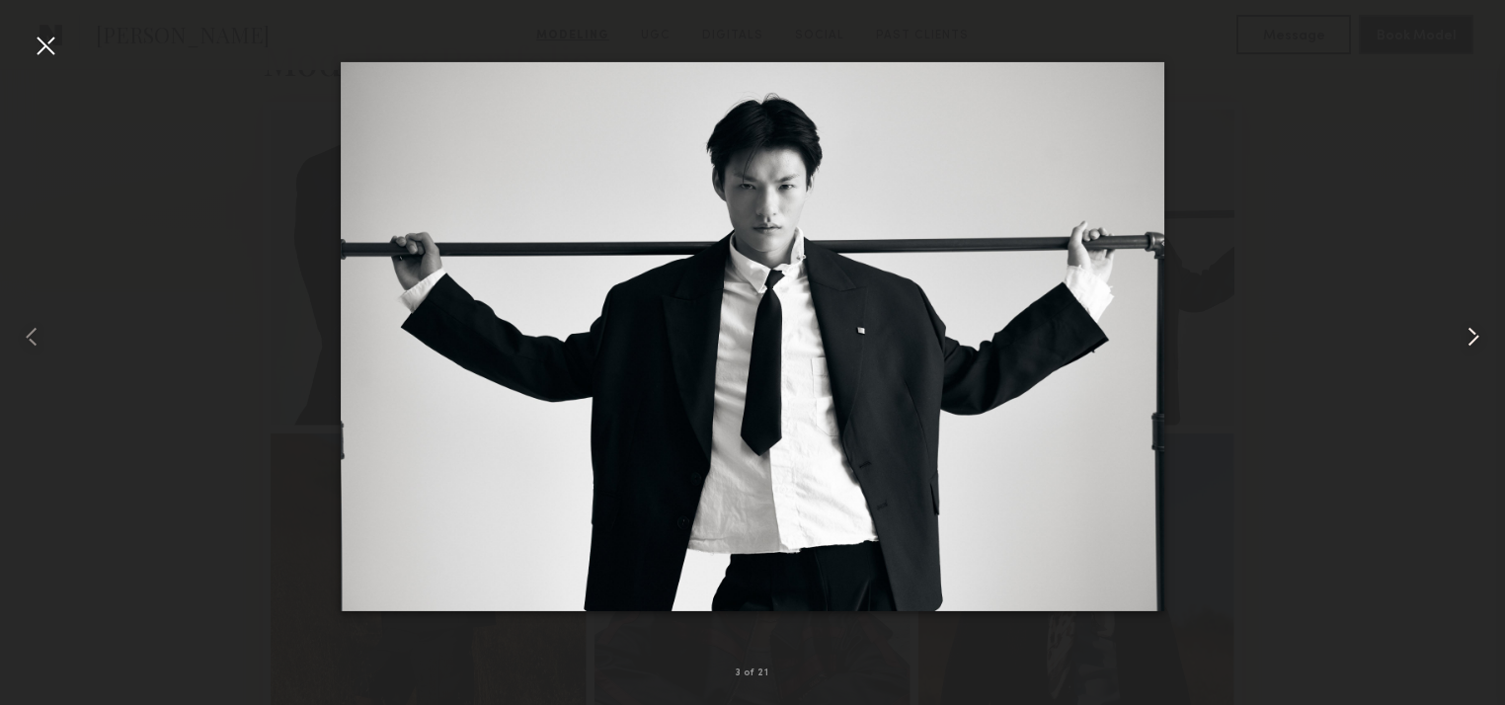
click at [1477, 340] on common-icon at bounding box center [1474, 337] width 32 height 32
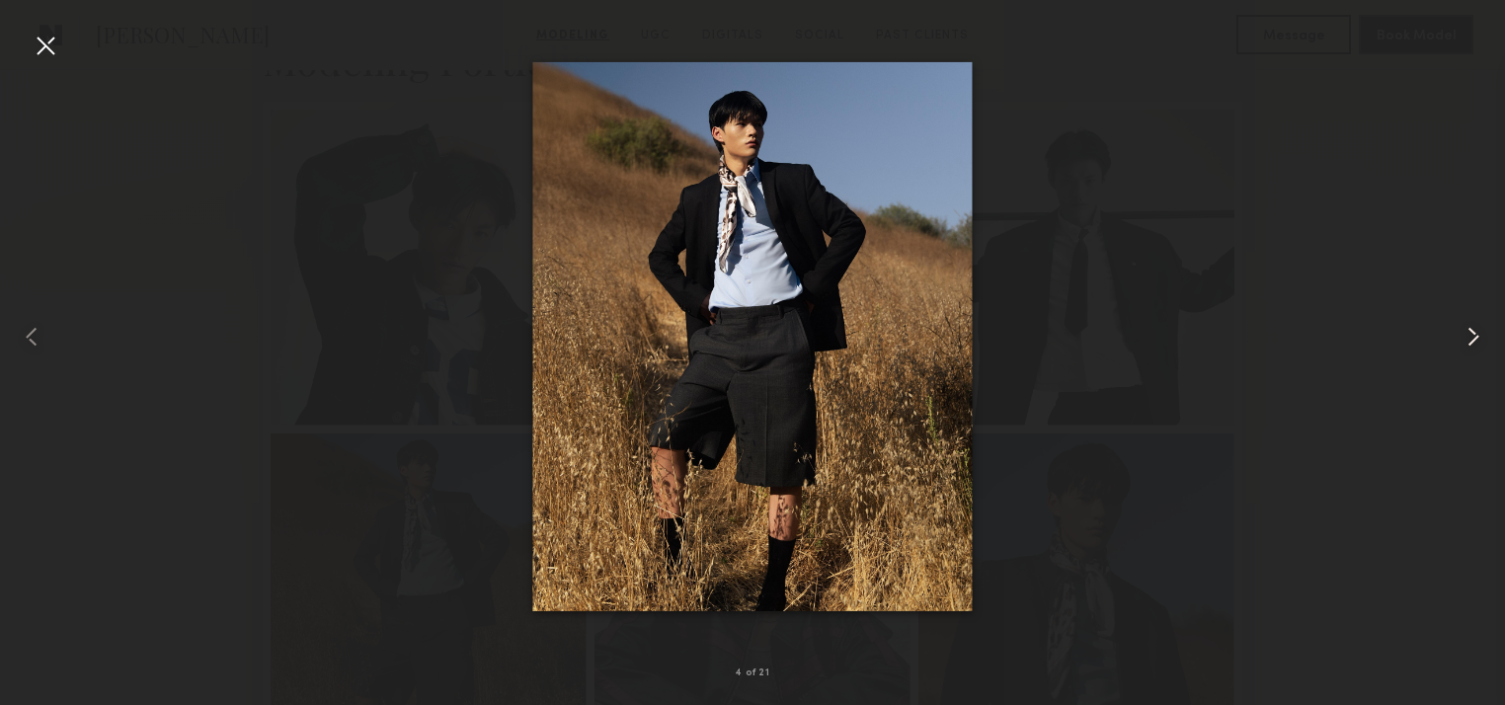
click at [1477, 340] on common-icon at bounding box center [1474, 337] width 32 height 32
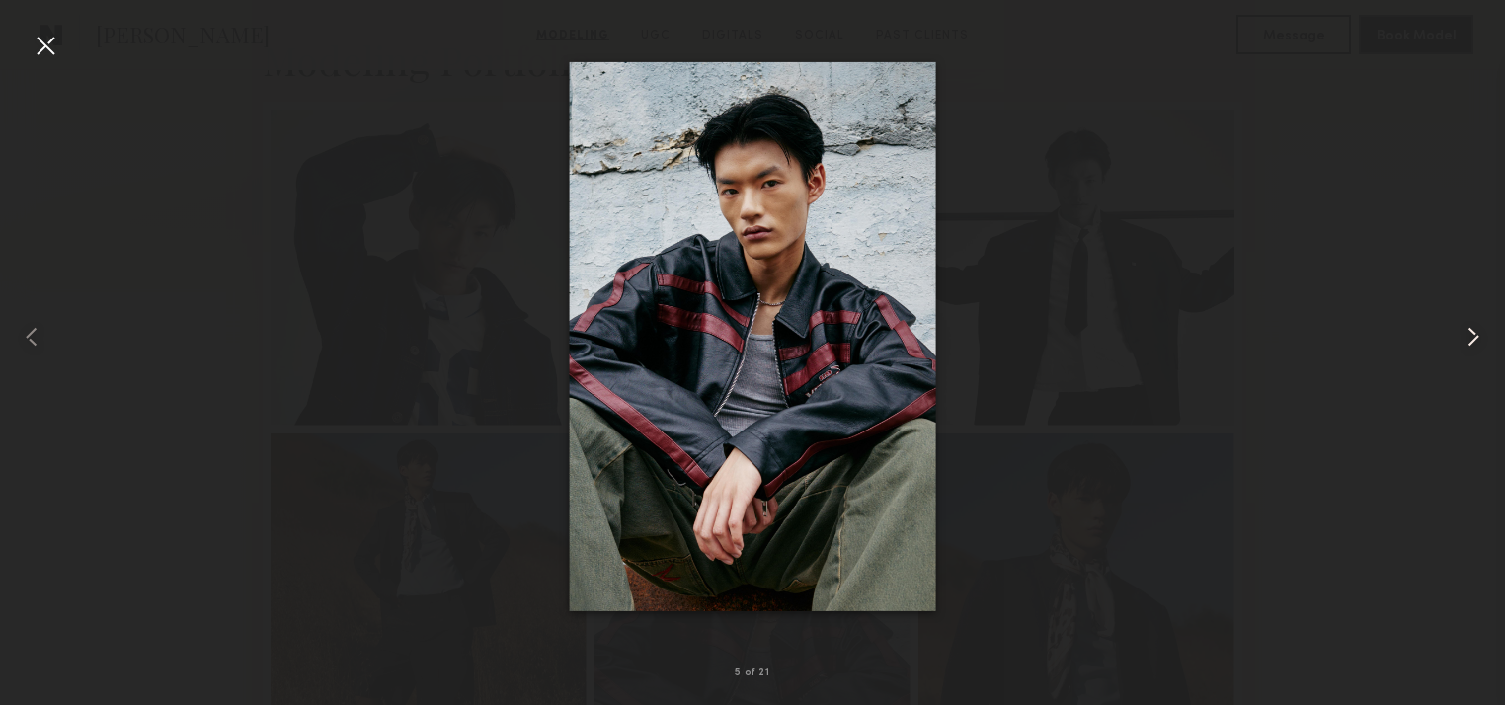
click at [1477, 339] on common-icon at bounding box center [1474, 337] width 32 height 32
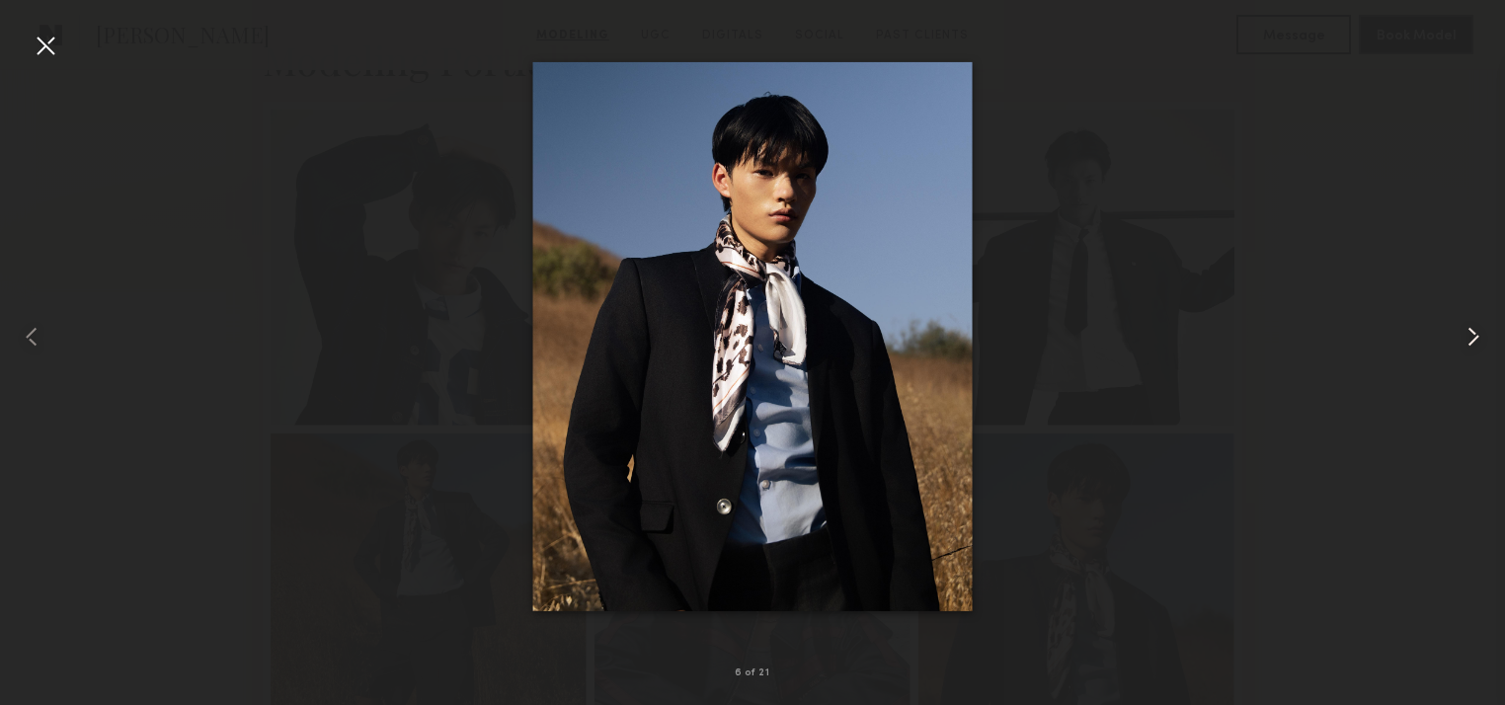
click at [1473, 347] on common-icon at bounding box center [1474, 337] width 32 height 32
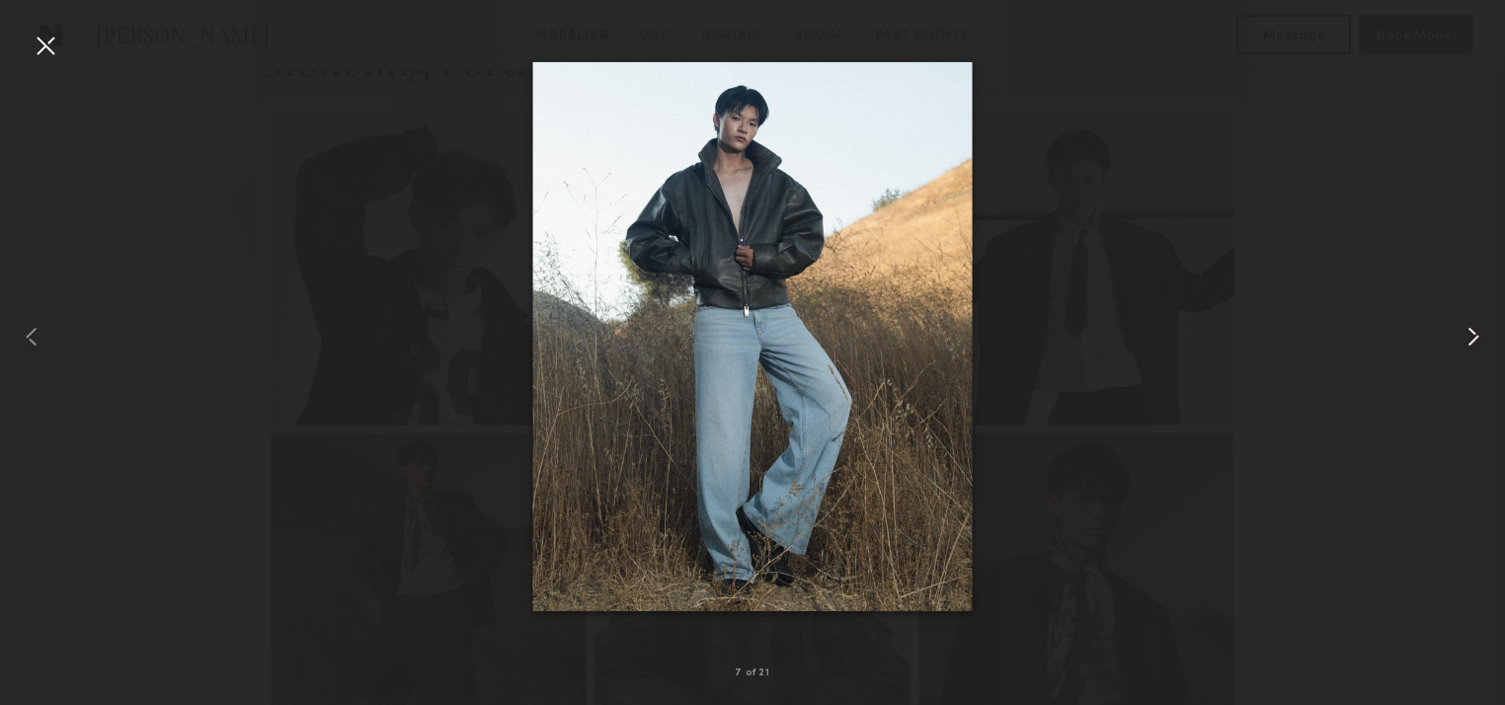
click at [1478, 338] on common-icon at bounding box center [1474, 337] width 32 height 32
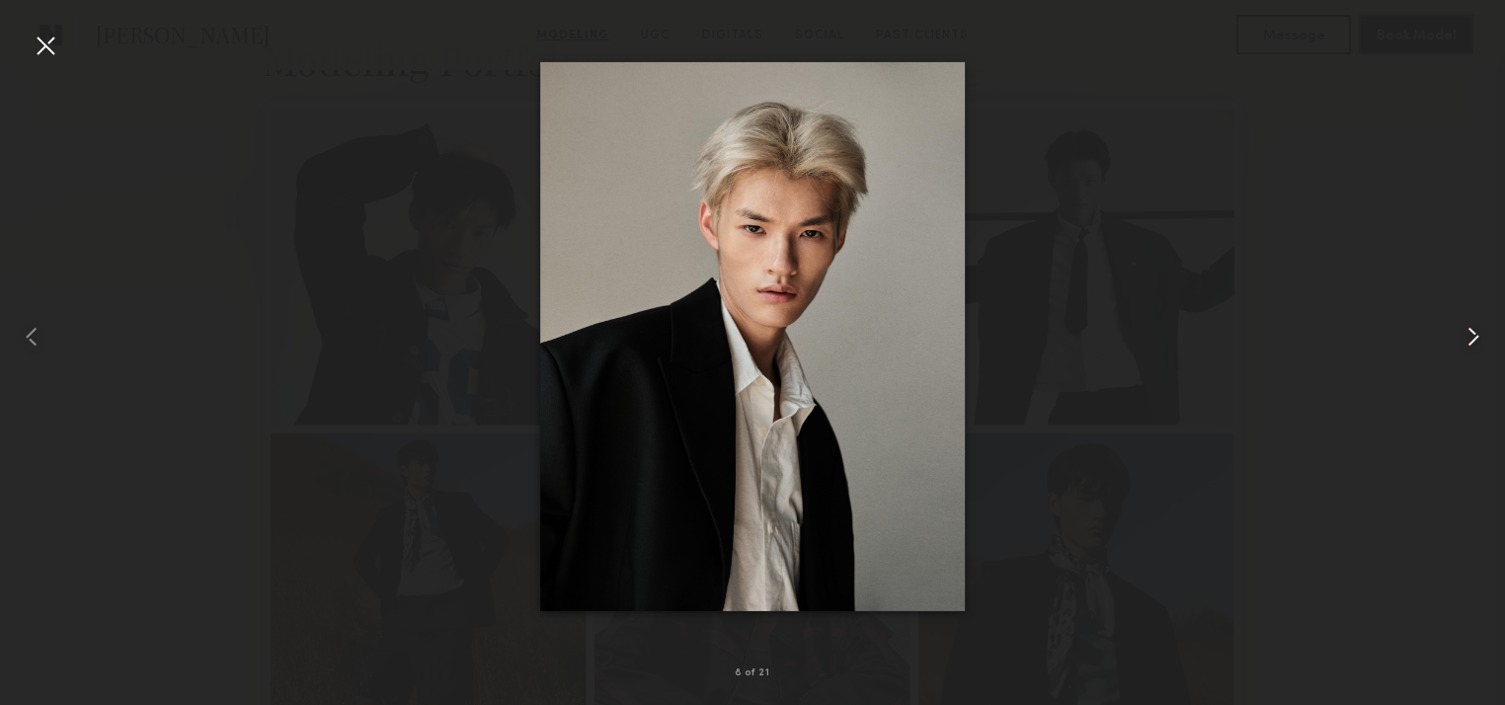
click at [1478, 338] on common-icon at bounding box center [1474, 337] width 32 height 32
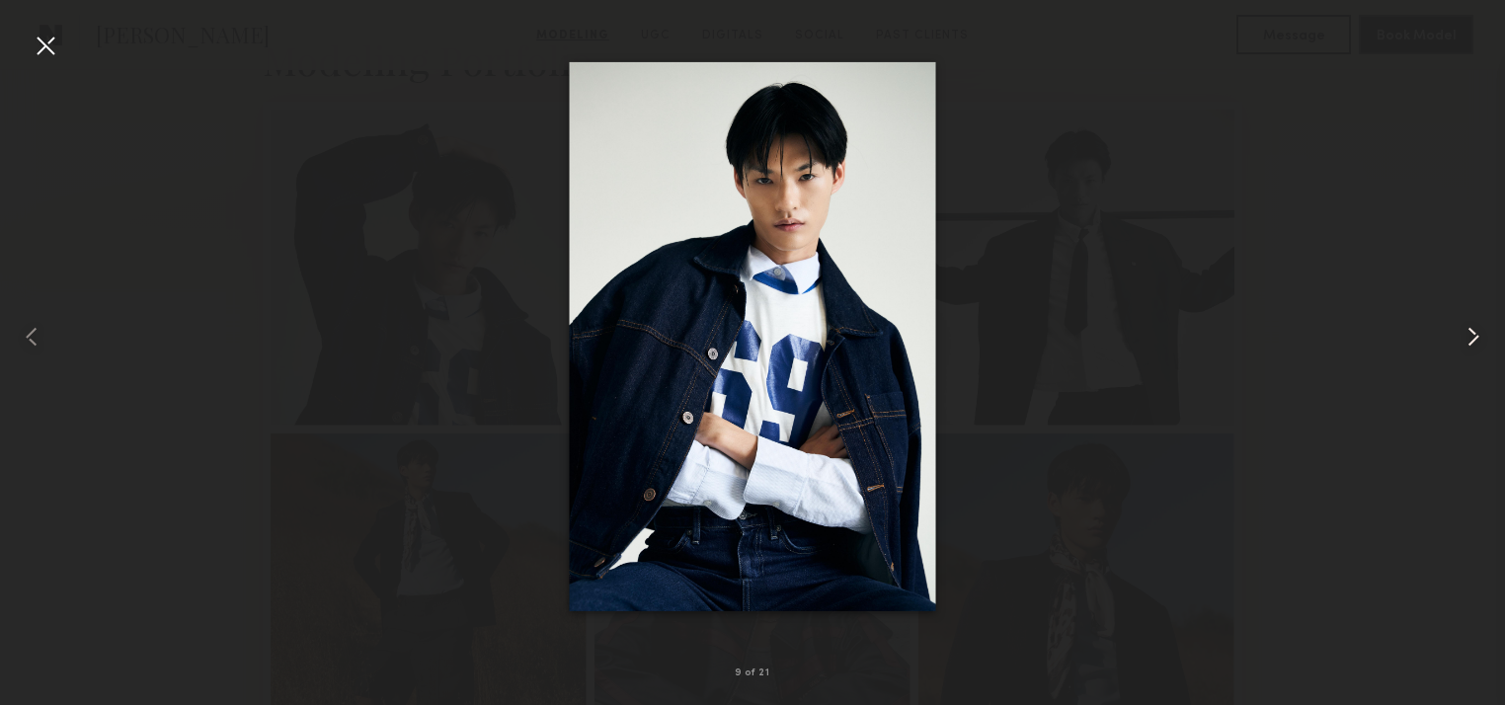
click at [1478, 338] on common-icon at bounding box center [1474, 337] width 32 height 32
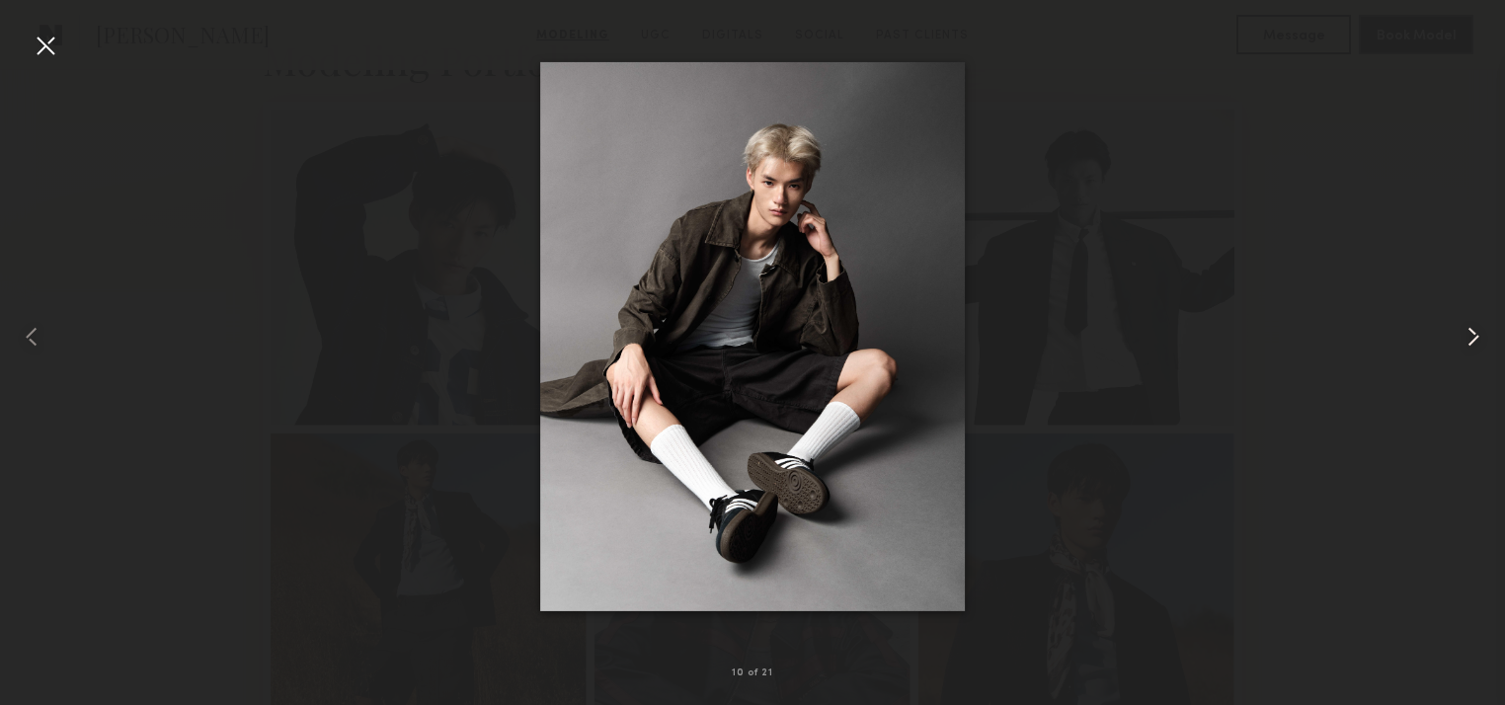
click at [1478, 338] on common-icon at bounding box center [1474, 337] width 32 height 32
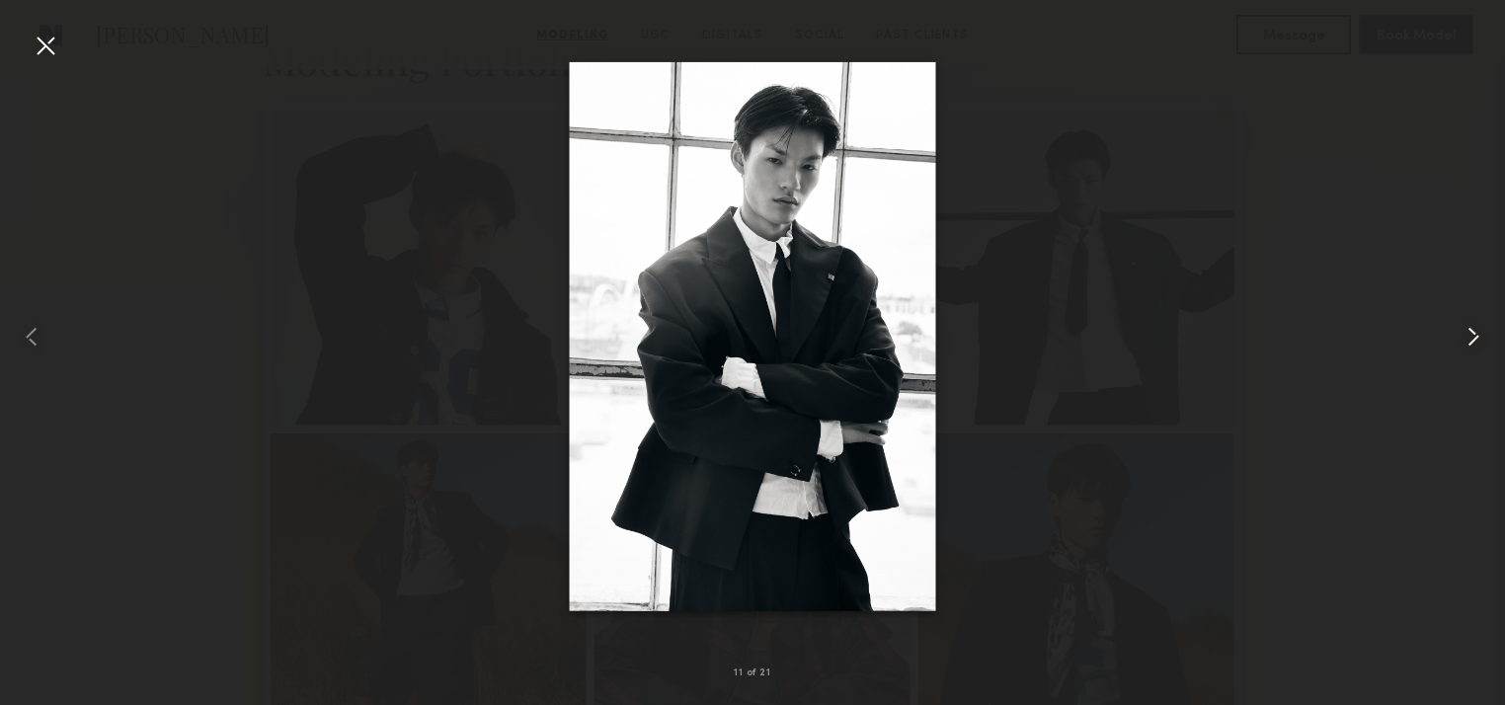
click at [1476, 344] on common-icon at bounding box center [1474, 337] width 32 height 32
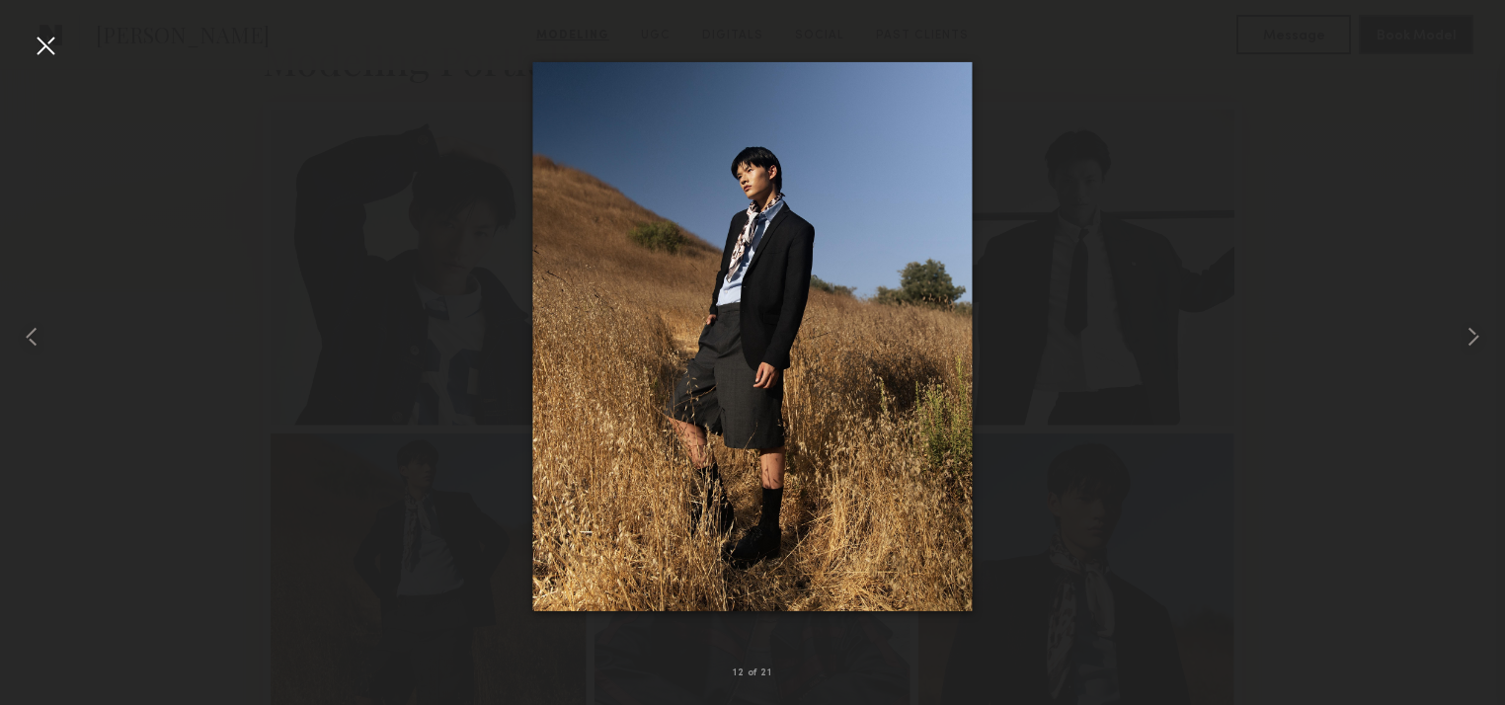
click at [237, 238] on div at bounding box center [752, 337] width 1505 height 610
click at [50, 43] on div at bounding box center [46, 46] width 32 height 32
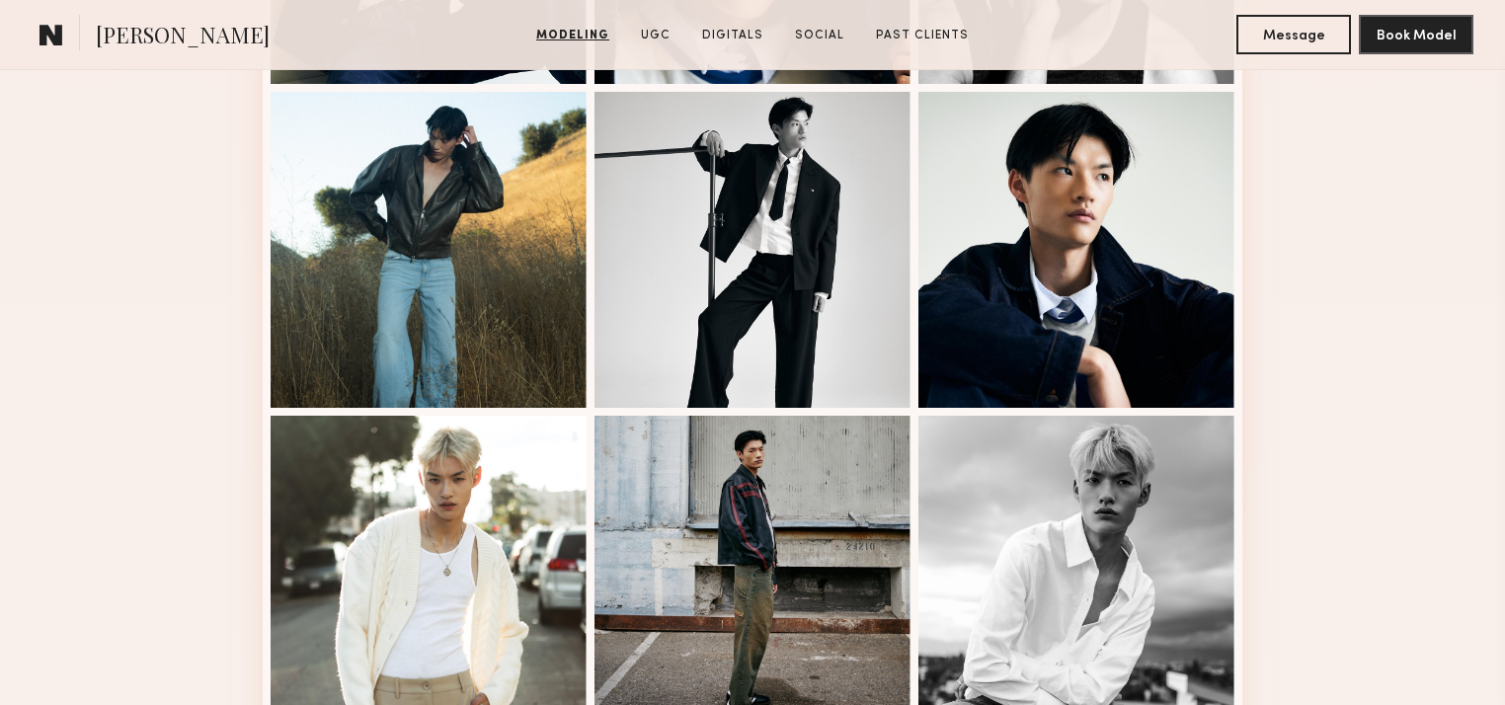
scroll to position [2213, 0]
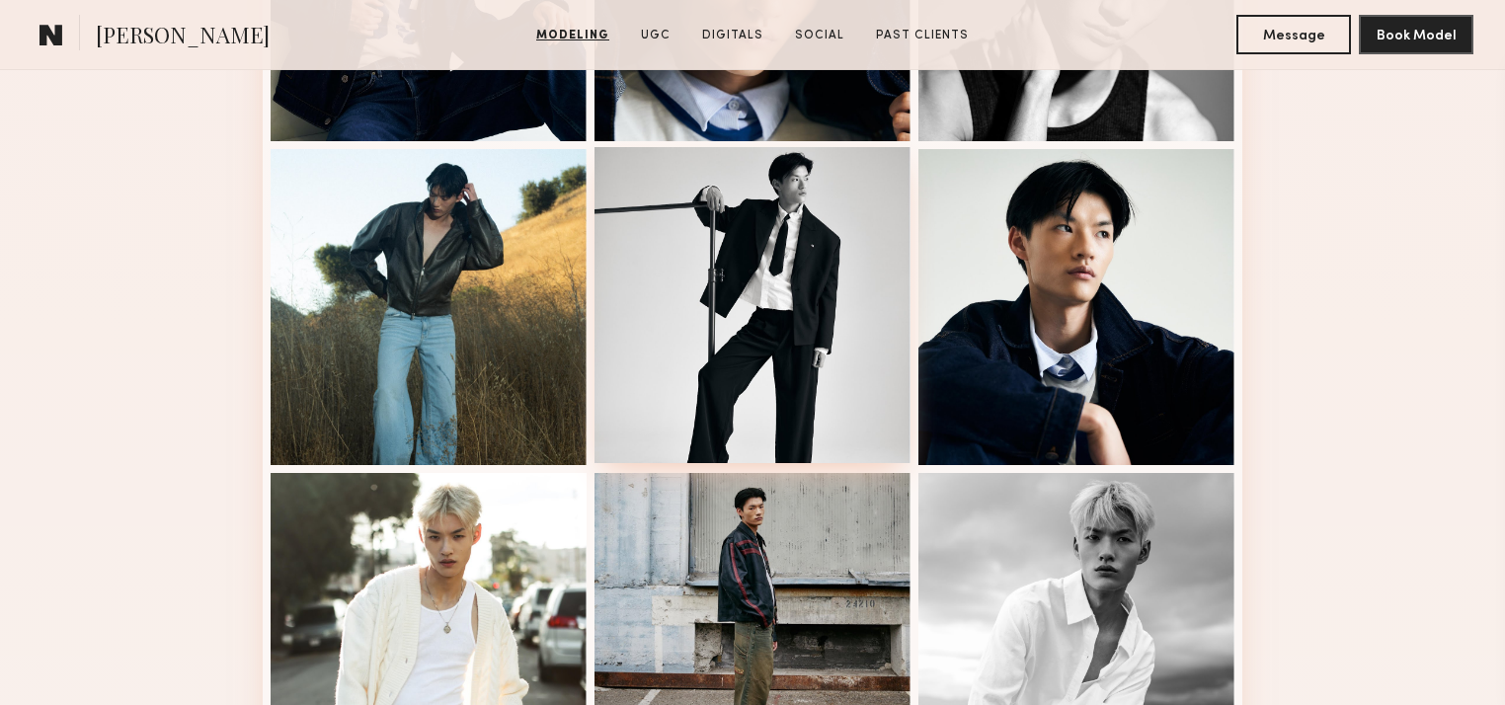
scroll to position [1897, 0]
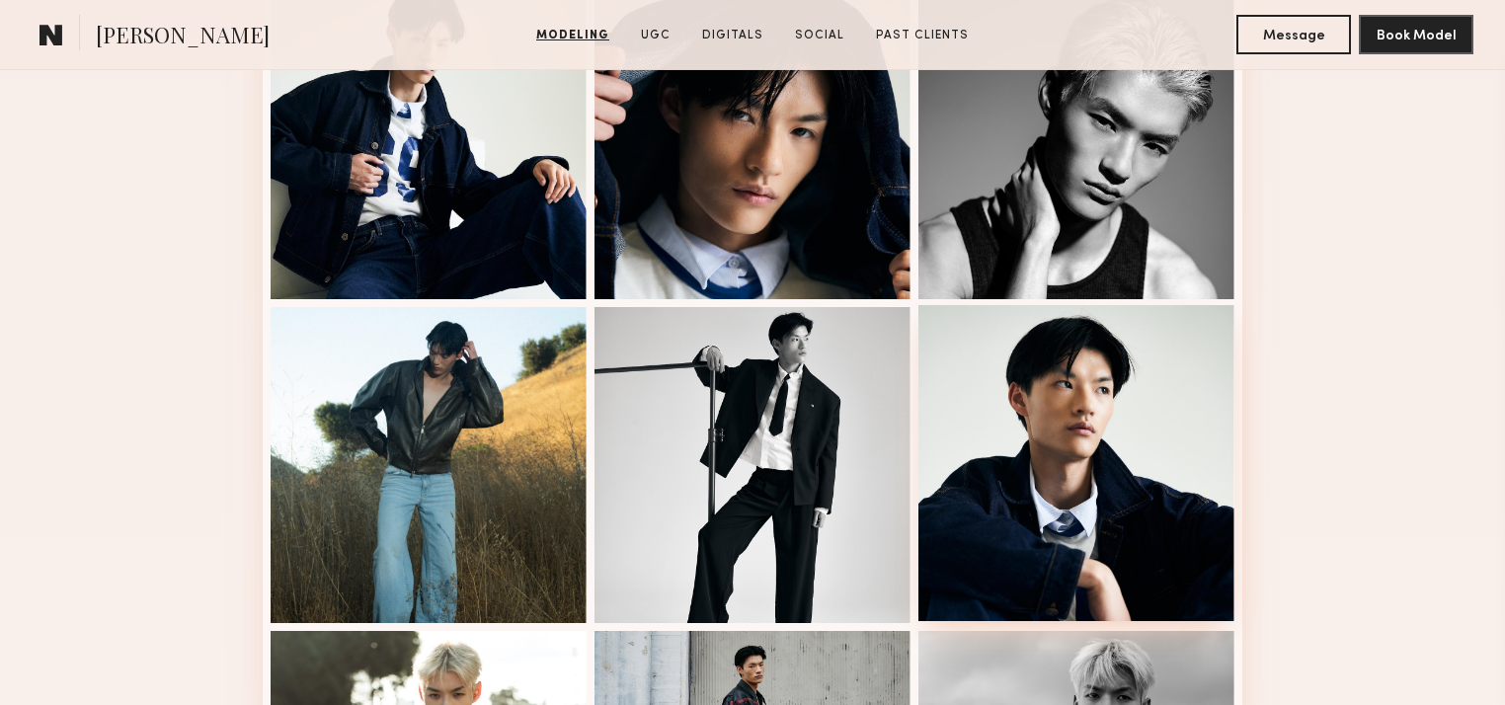
click at [1104, 427] on div at bounding box center [1077, 463] width 316 height 316
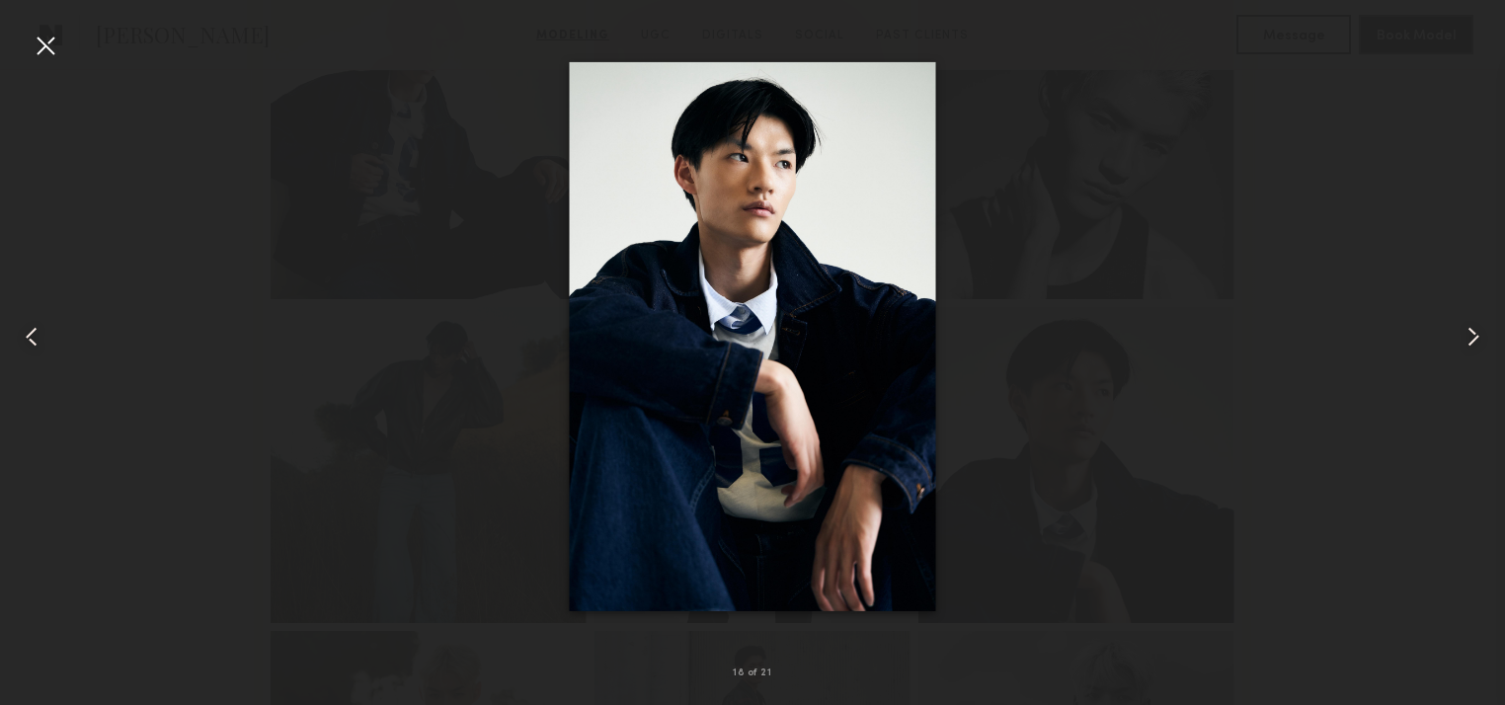
click at [1327, 266] on div at bounding box center [752, 337] width 1505 height 610
click at [29, 335] on common-icon at bounding box center [32, 337] width 32 height 32
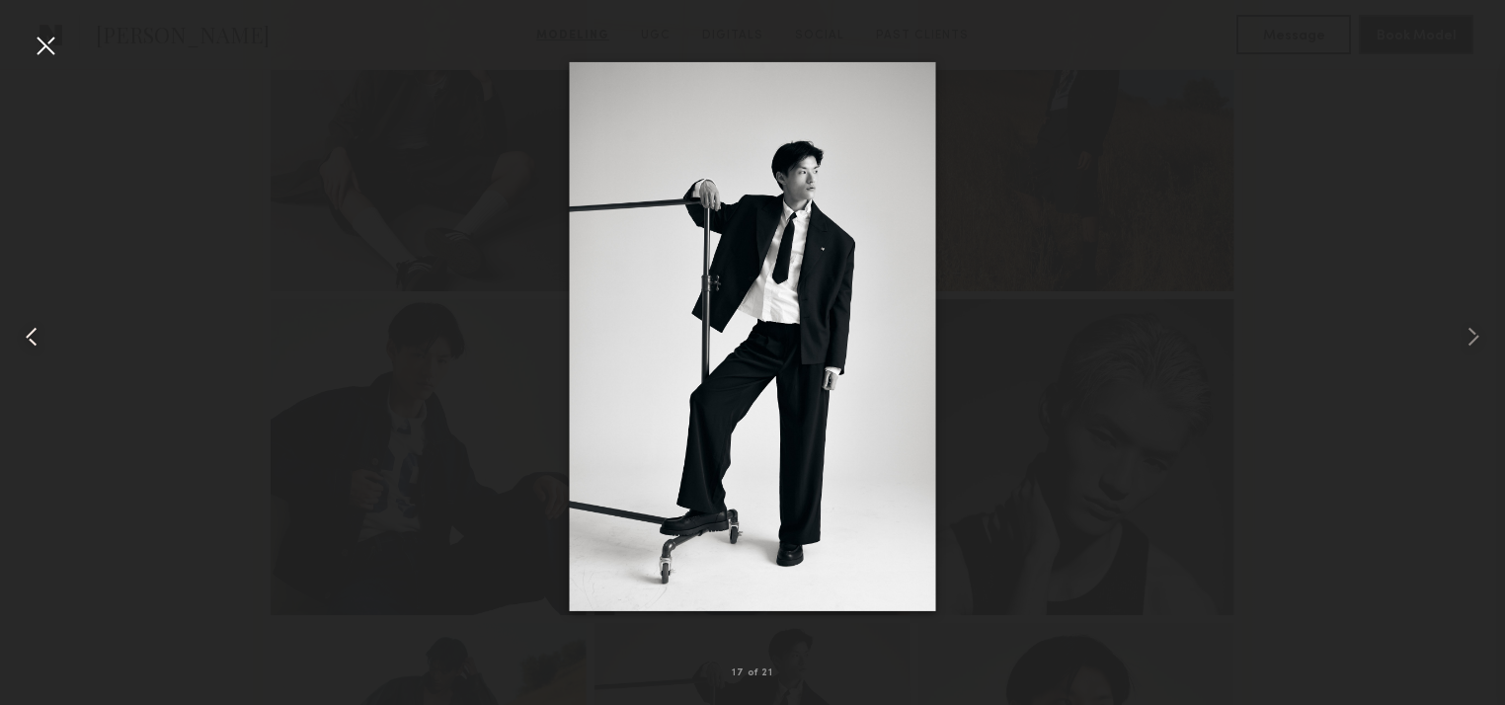
click at [32, 334] on common-icon at bounding box center [32, 337] width 32 height 32
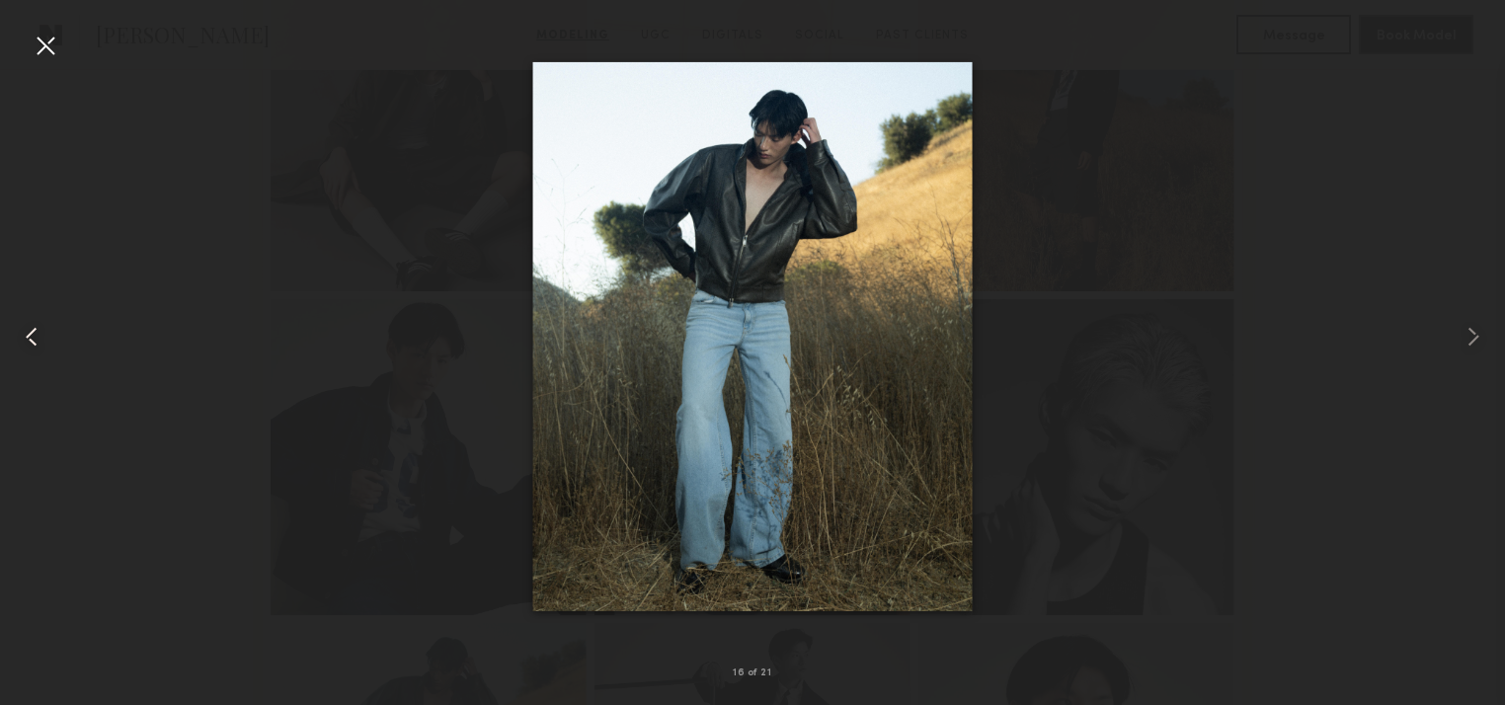
click at [32, 337] on common-icon at bounding box center [32, 337] width 32 height 32
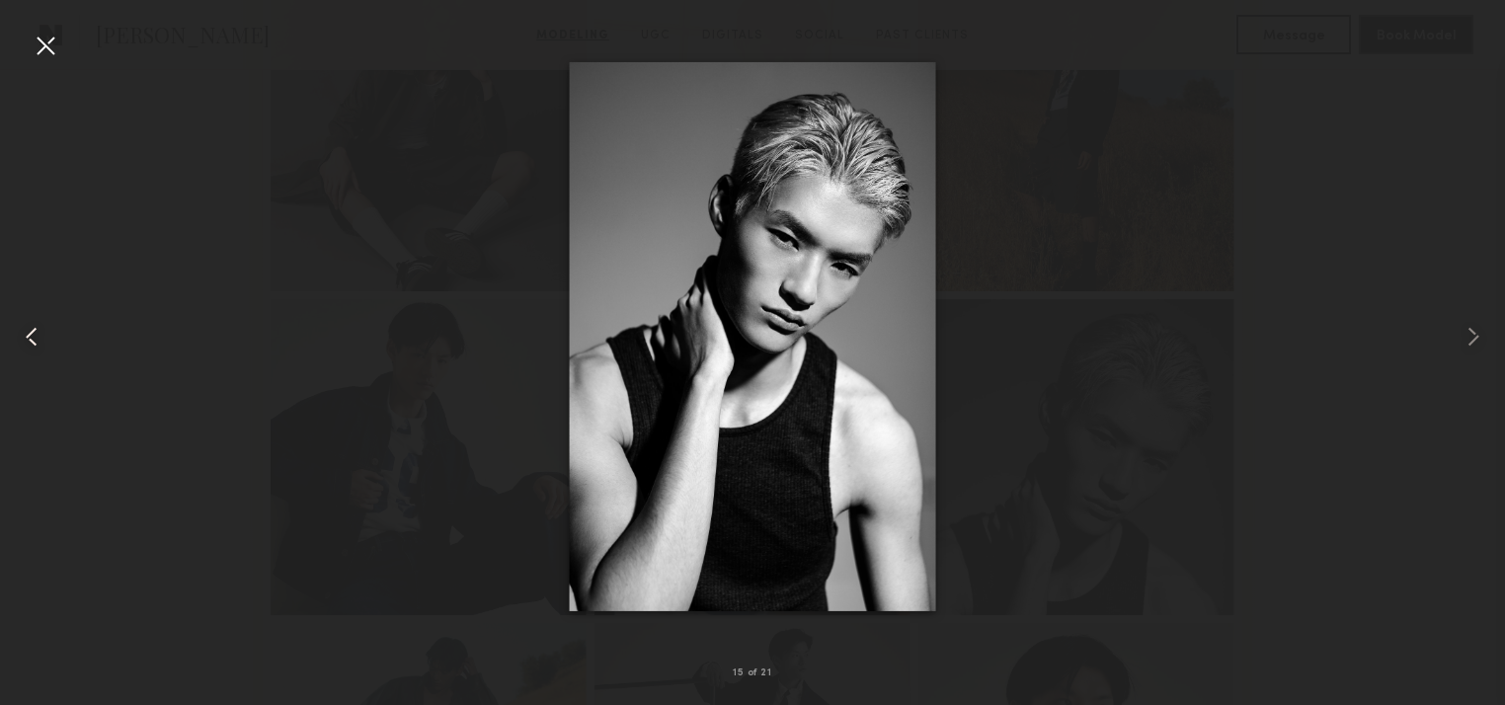
click at [33, 341] on common-icon at bounding box center [32, 337] width 32 height 32
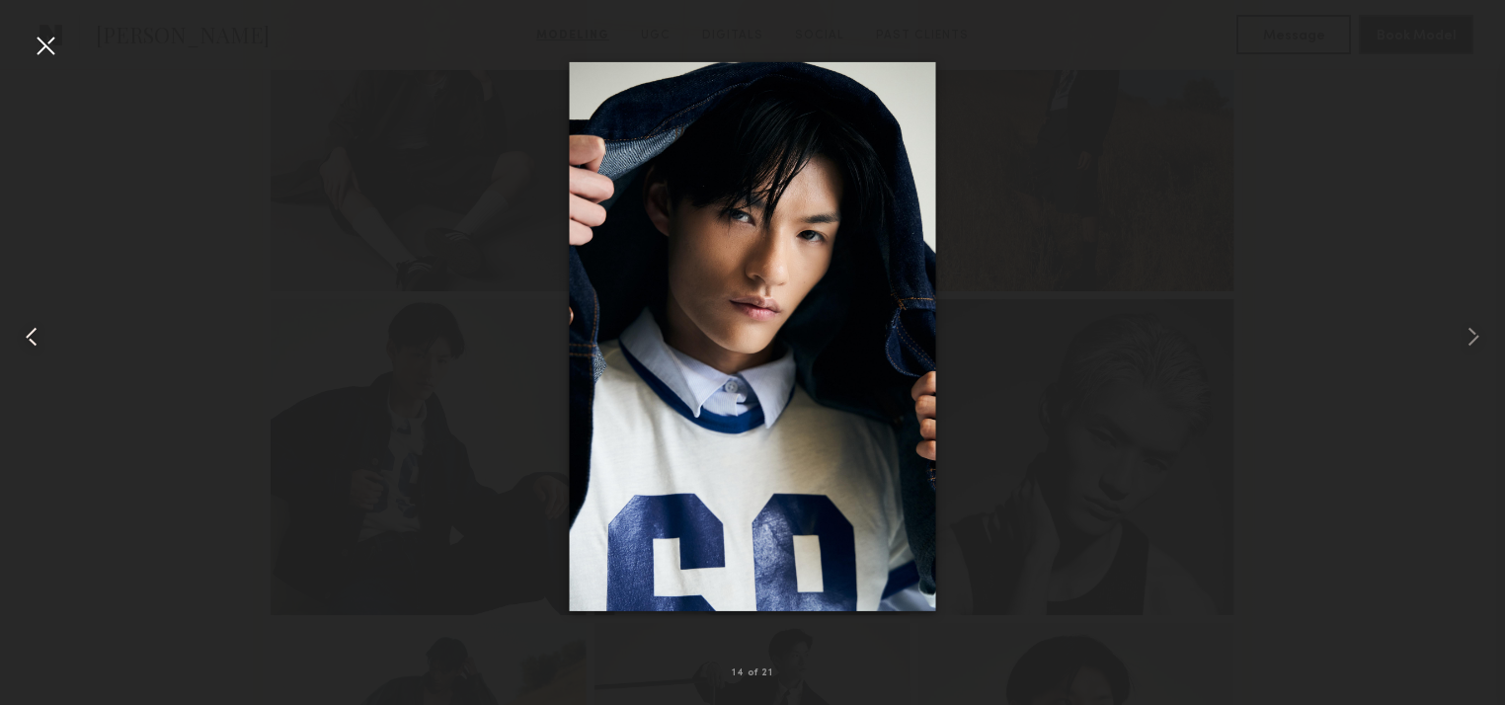
click at [33, 341] on common-icon at bounding box center [32, 337] width 32 height 32
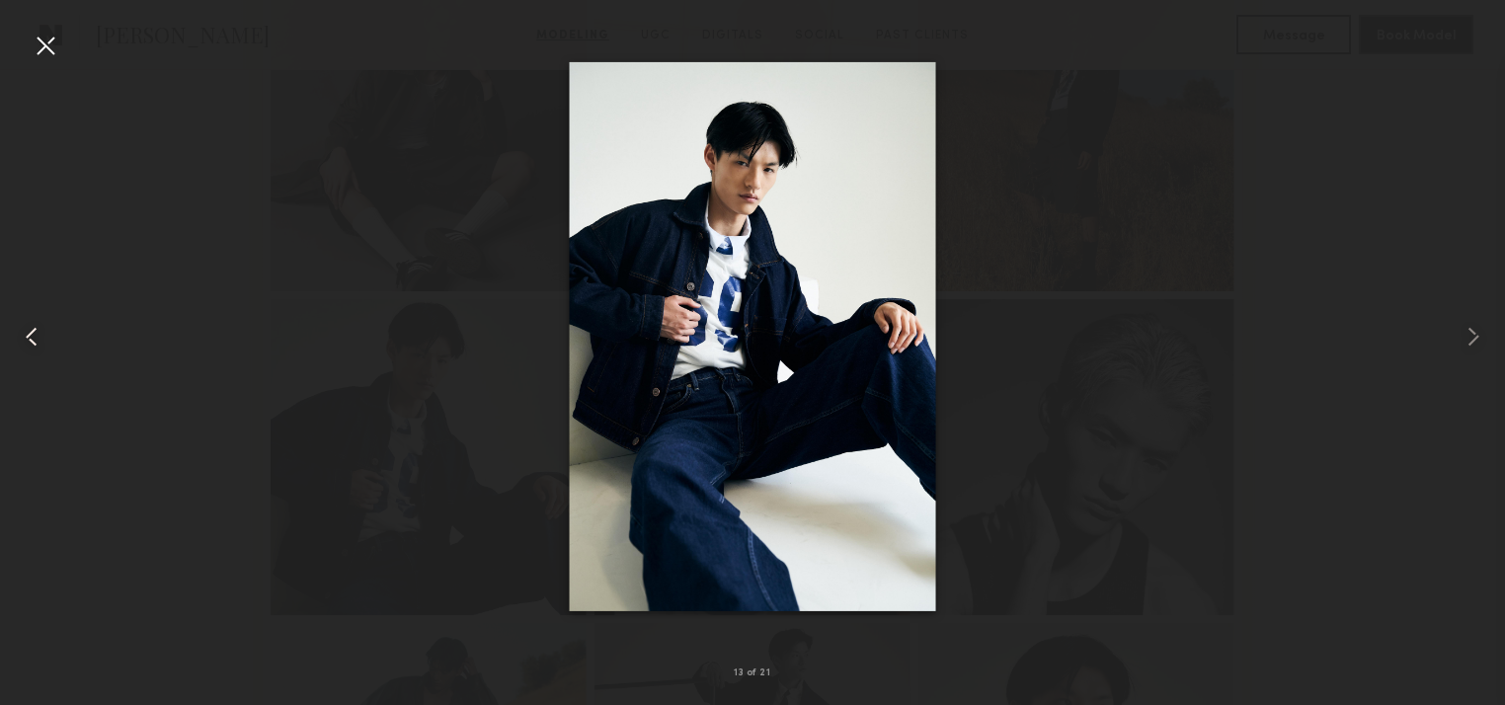
click at [33, 338] on common-icon at bounding box center [32, 337] width 32 height 32
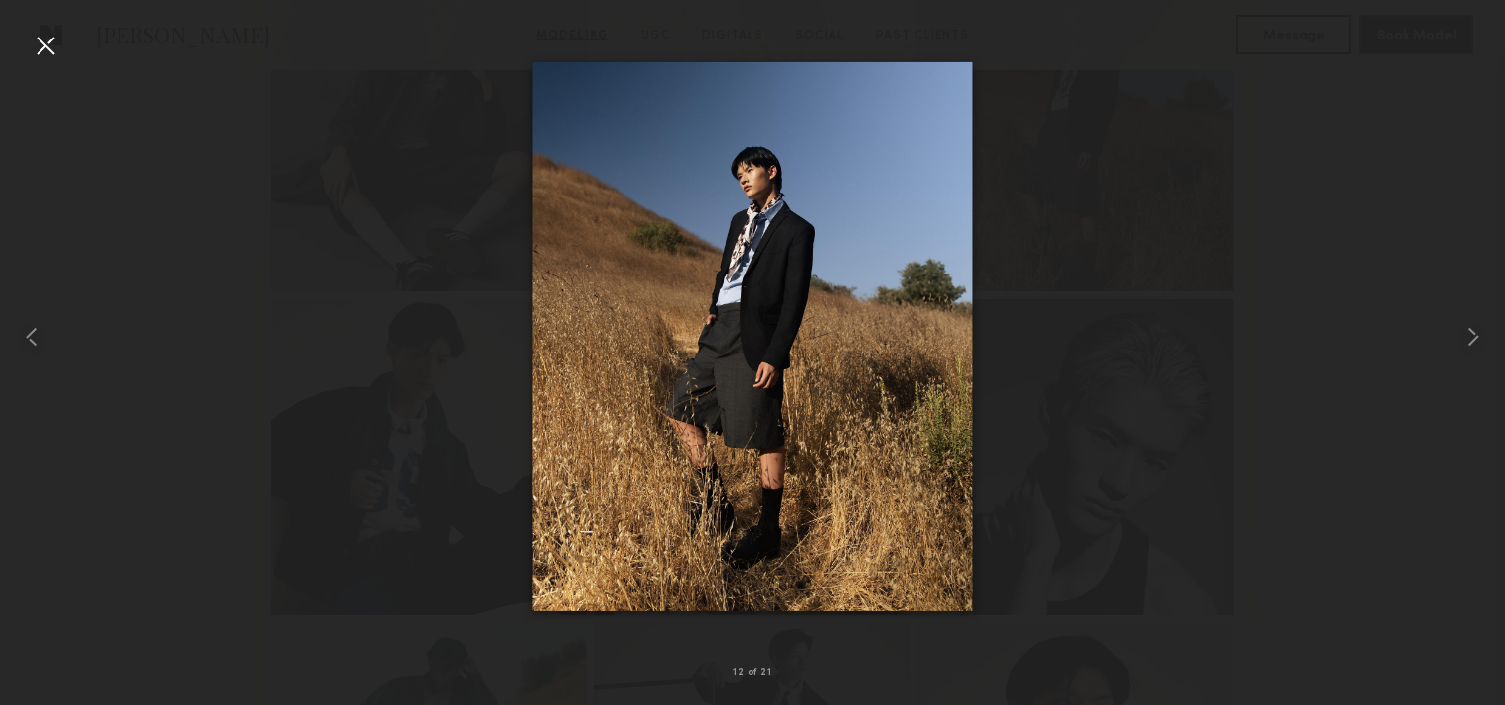
click at [33, 51] on div "12 of 21" at bounding box center [752, 352] width 1505 height 705
click at [58, 47] on div at bounding box center [46, 46] width 32 height 32
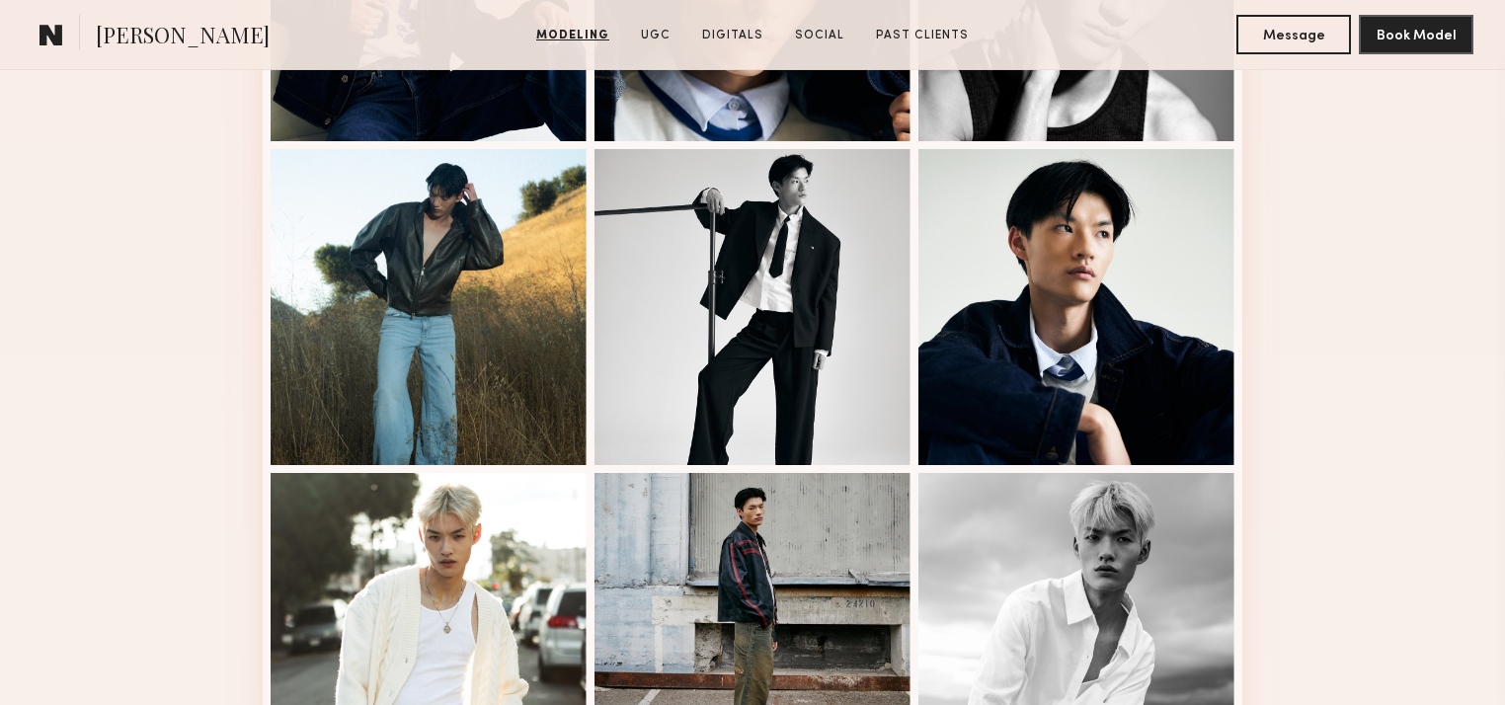
scroll to position [2213, 0]
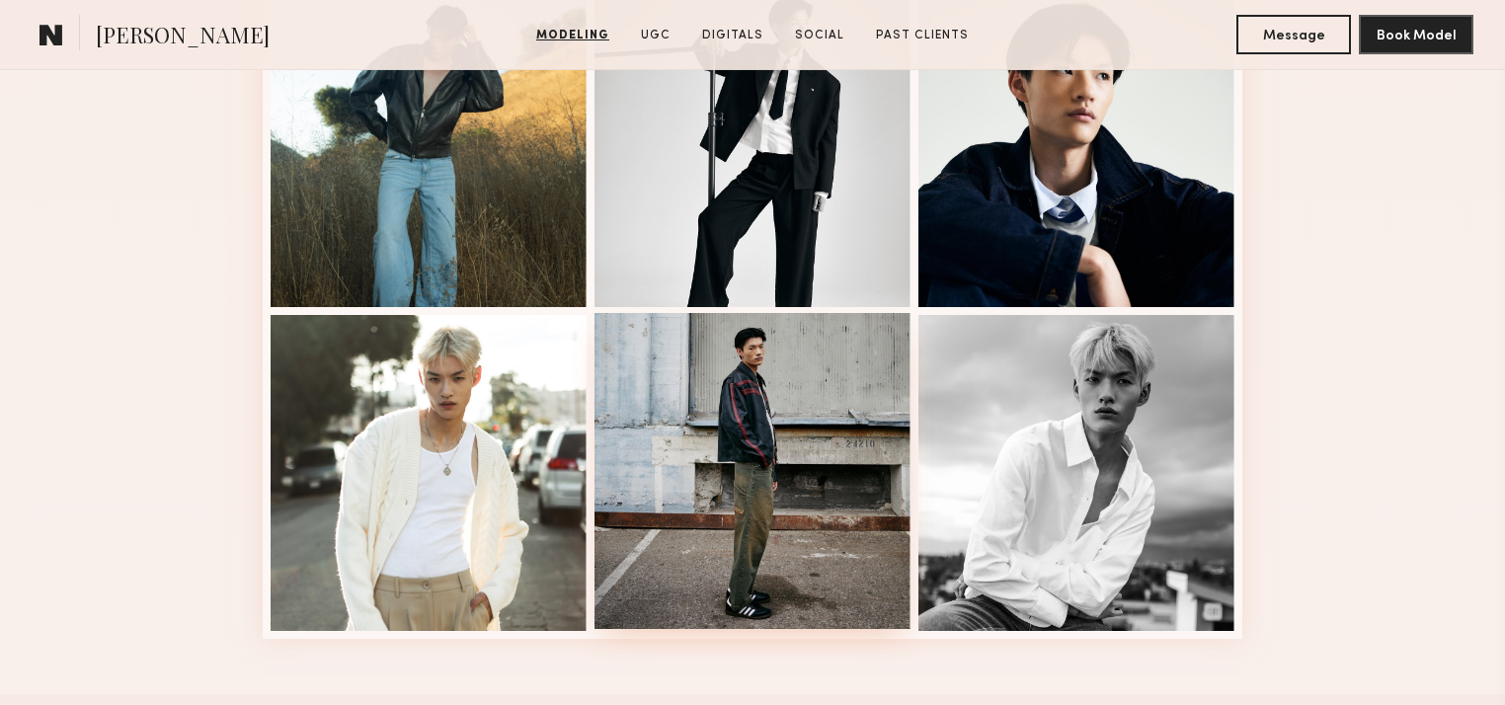
click at [816, 459] on div at bounding box center [753, 471] width 316 height 316
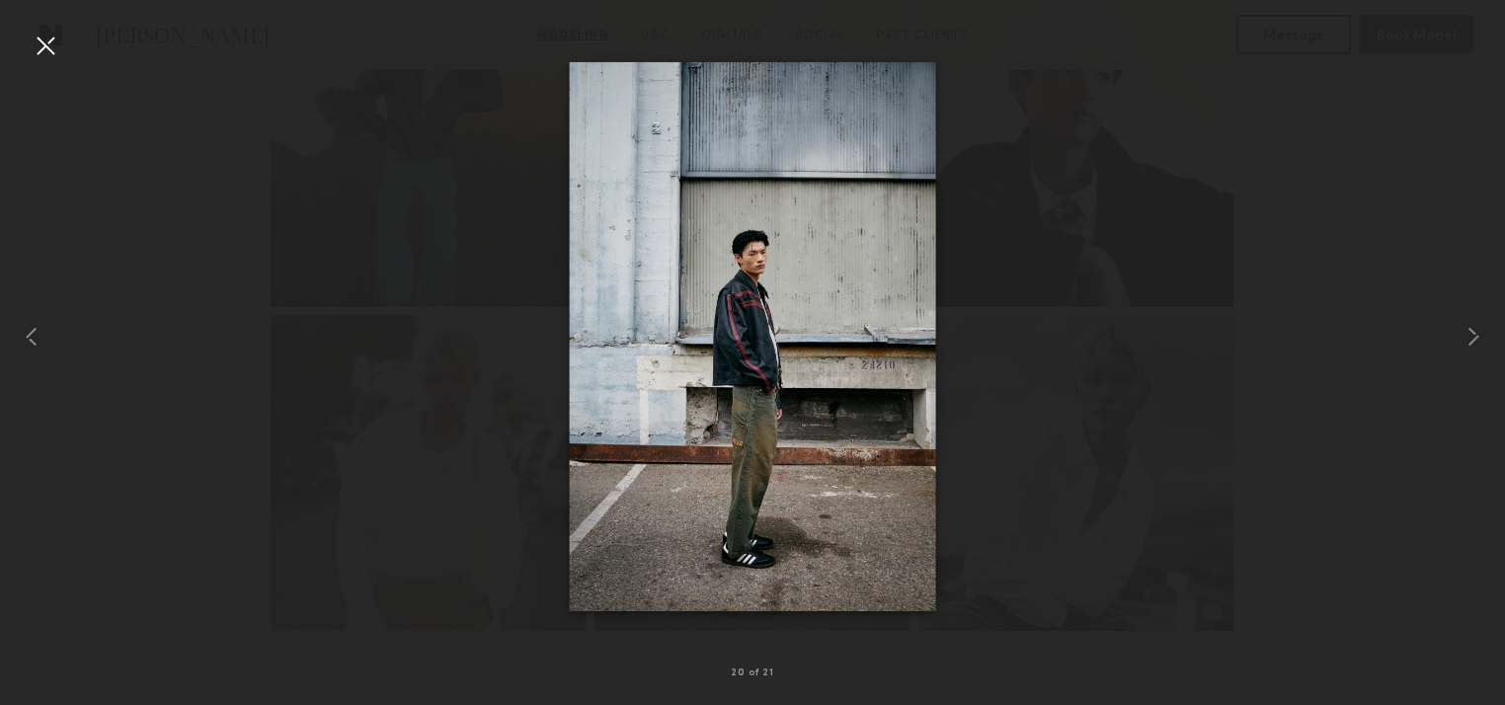
click at [282, 229] on div at bounding box center [752, 337] width 1505 height 610
click at [1302, 260] on div at bounding box center [752, 337] width 1505 height 610
click at [22, 47] on div at bounding box center [30, 337] width 60 height 610
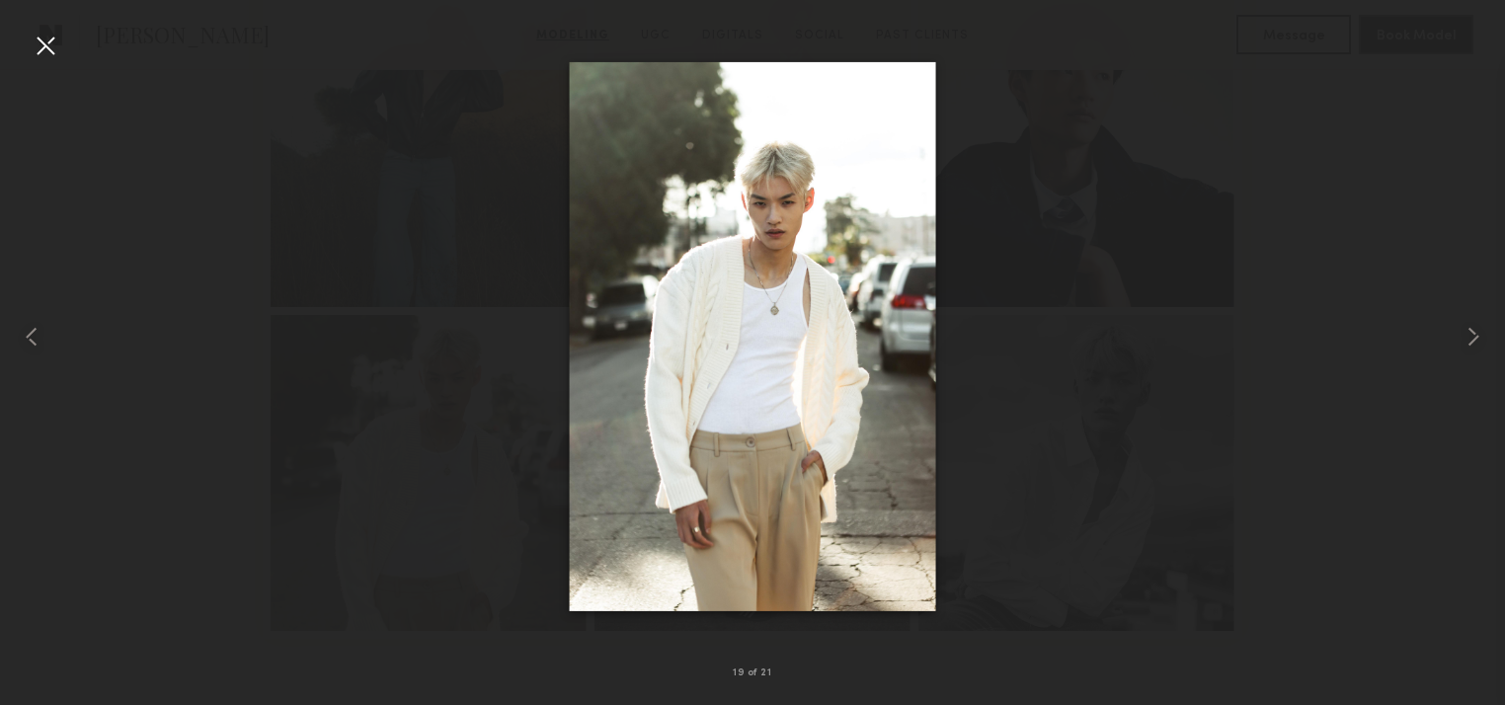
drag, startPoint x: 41, startPoint y: 47, endPoint x: 65, endPoint y: 73, distance: 35.6
click at [48, 45] on div at bounding box center [46, 46] width 32 height 32
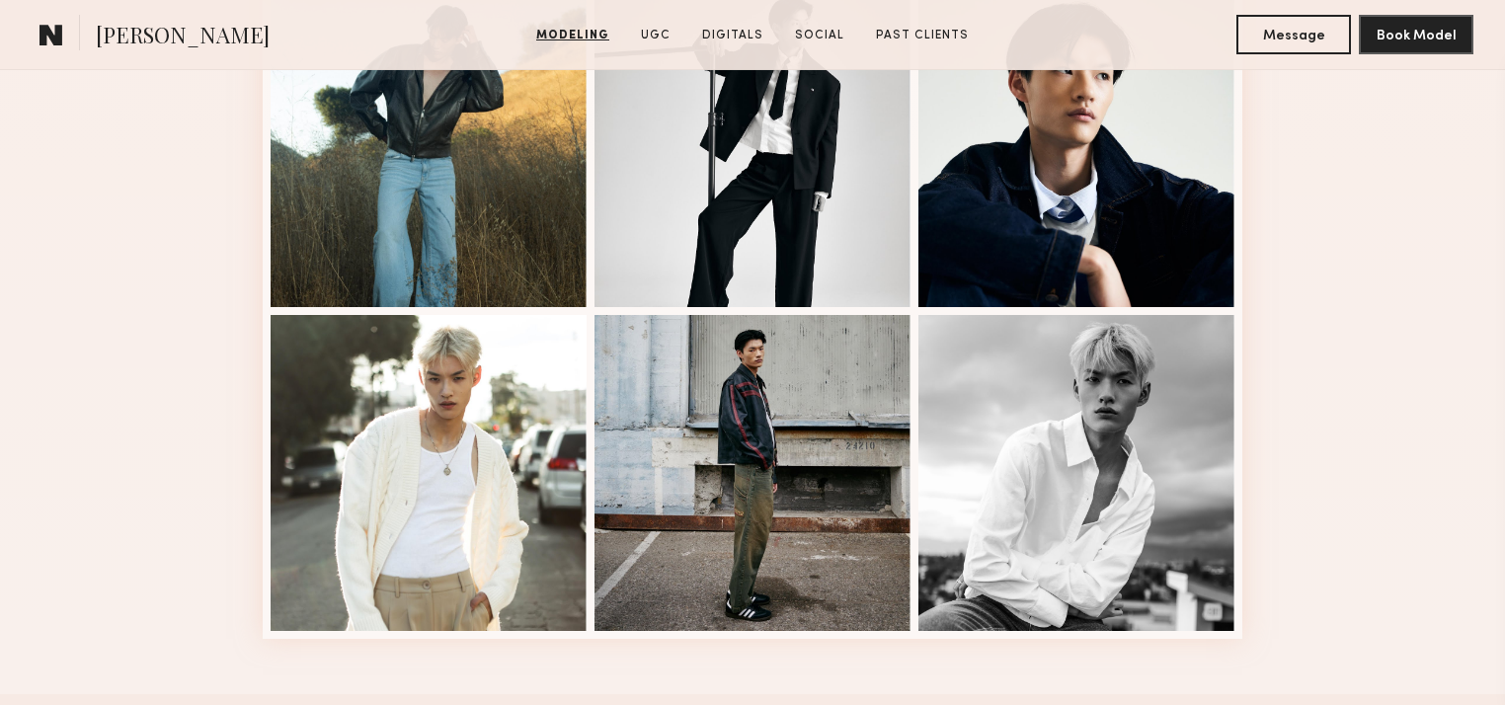
scroll to position [1739, 0]
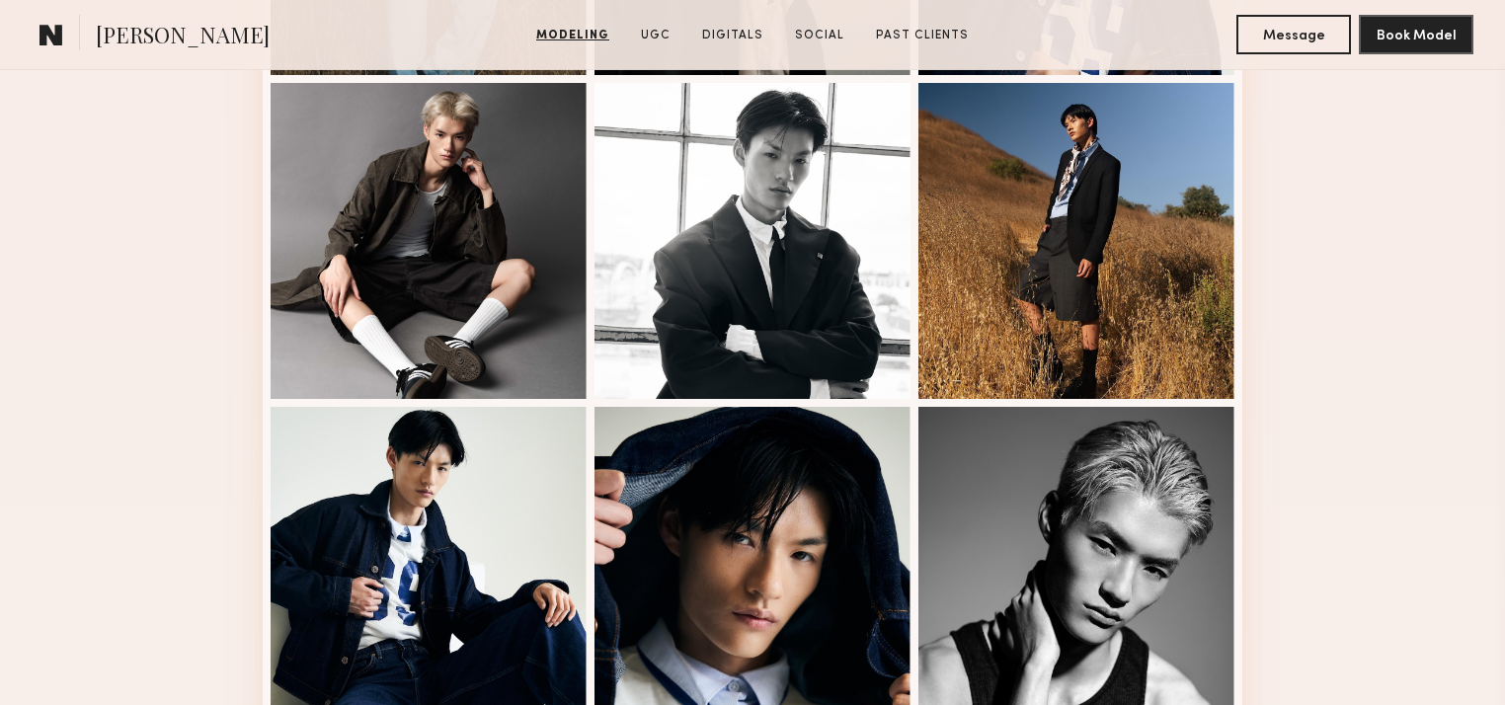
scroll to position [1481, 0]
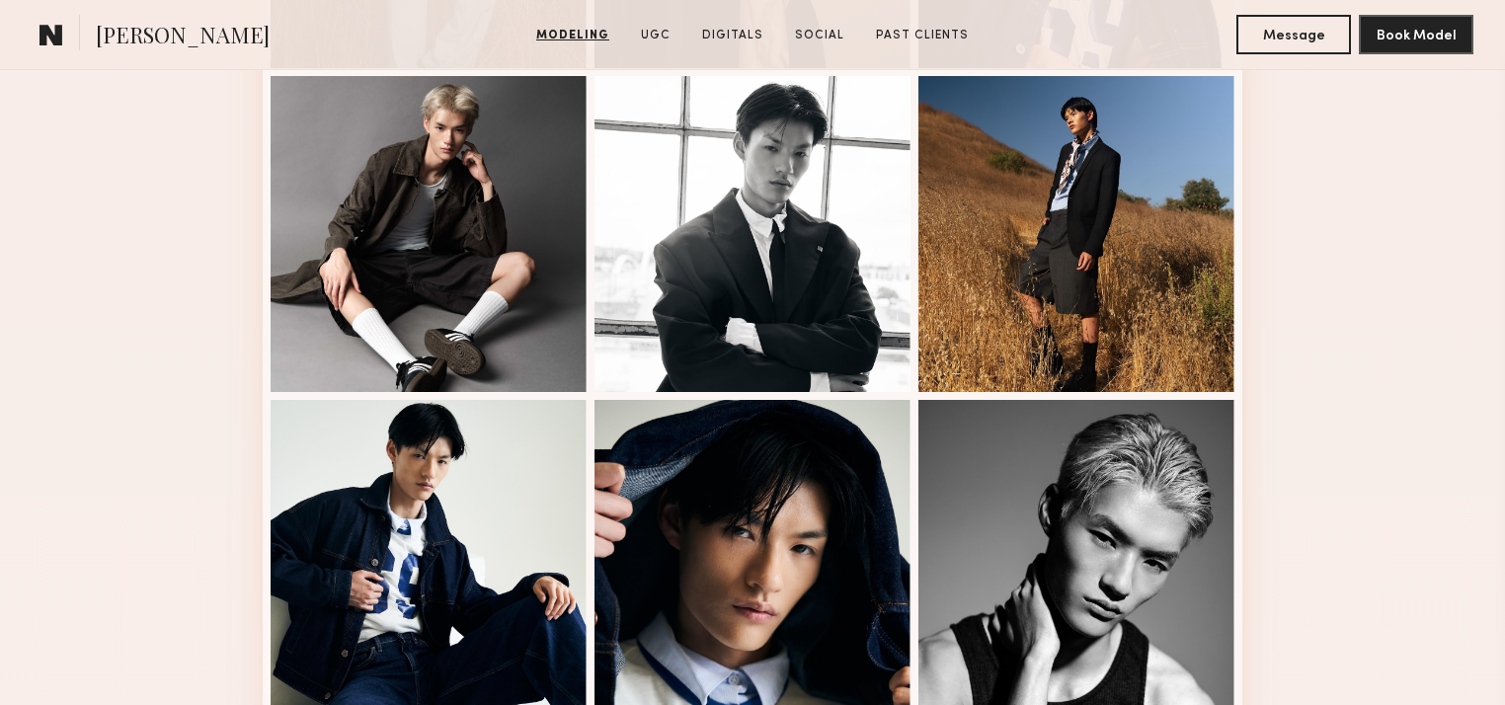
drag, startPoint x: 1387, startPoint y: 449, endPoint x: 1387, endPoint y: 519, distance: 69.1
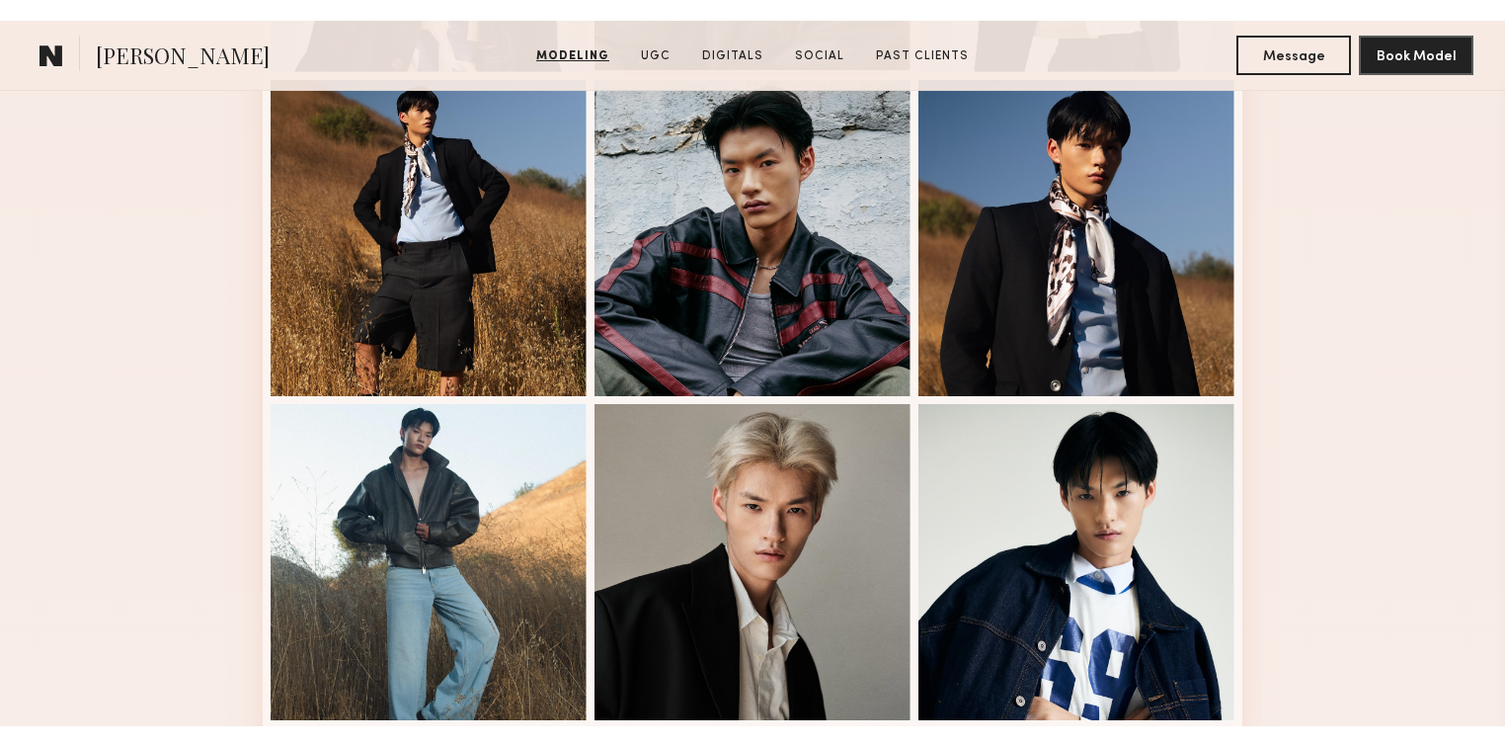
scroll to position [691, 0]
